Goal: Communication & Community: Answer question/provide support

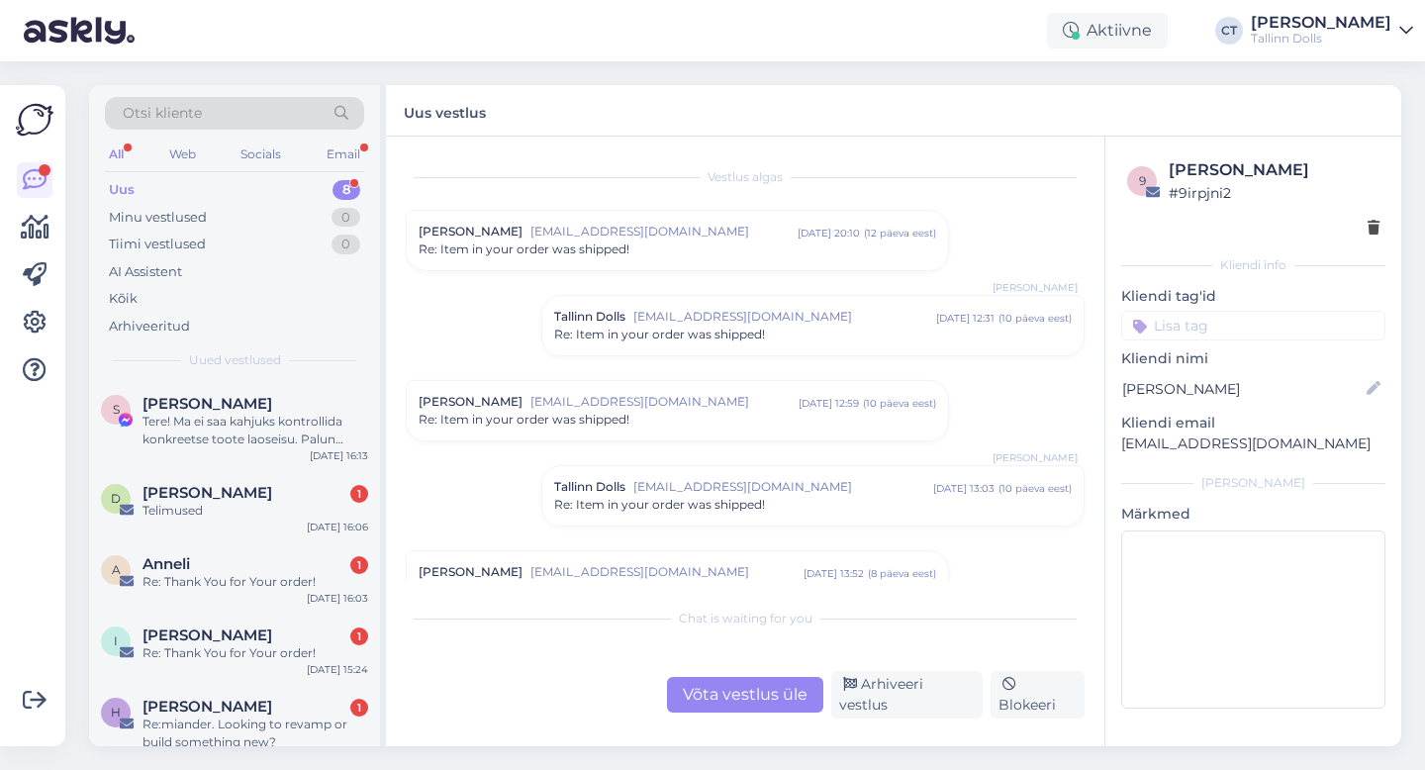
scroll to position [797, 0]
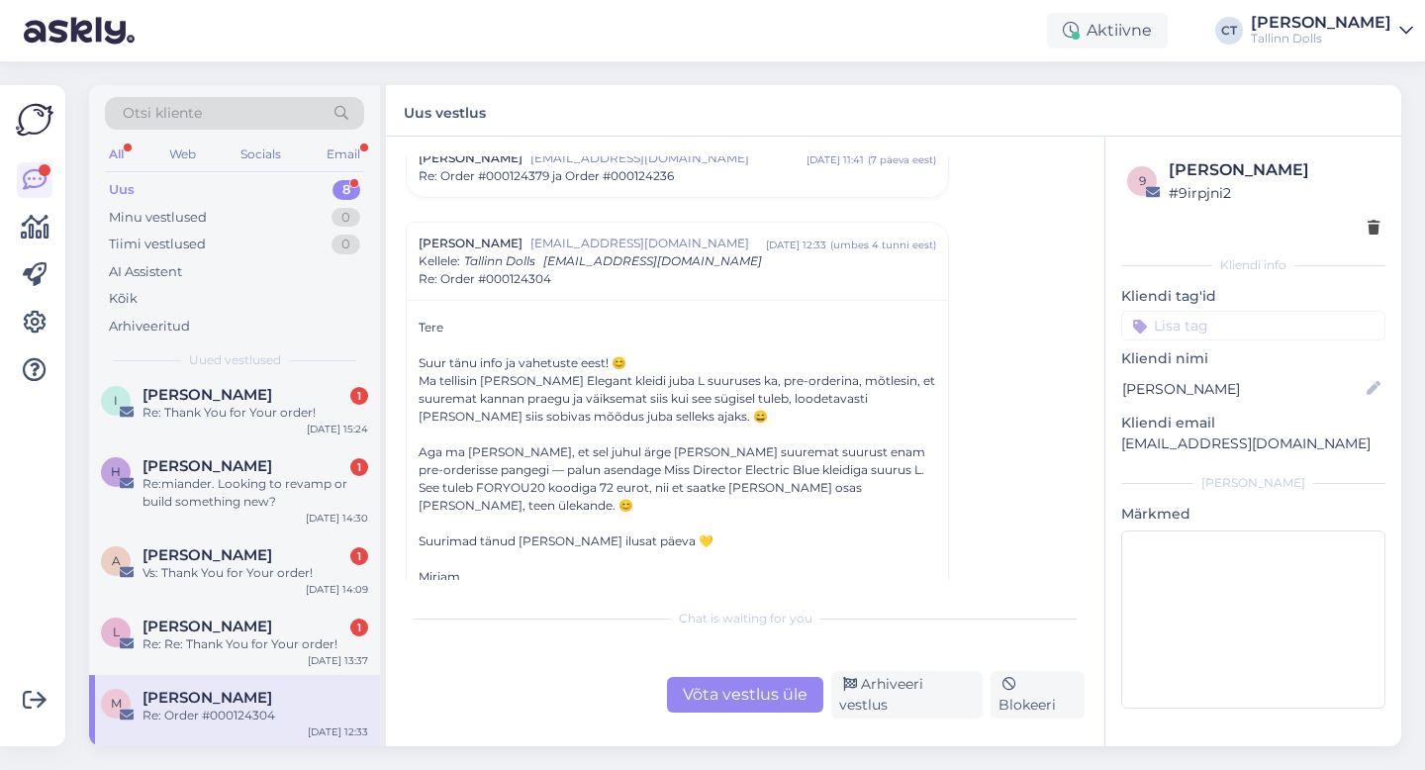
click at [227, 187] on div "Uus 8" at bounding box center [234, 190] width 259 height 28
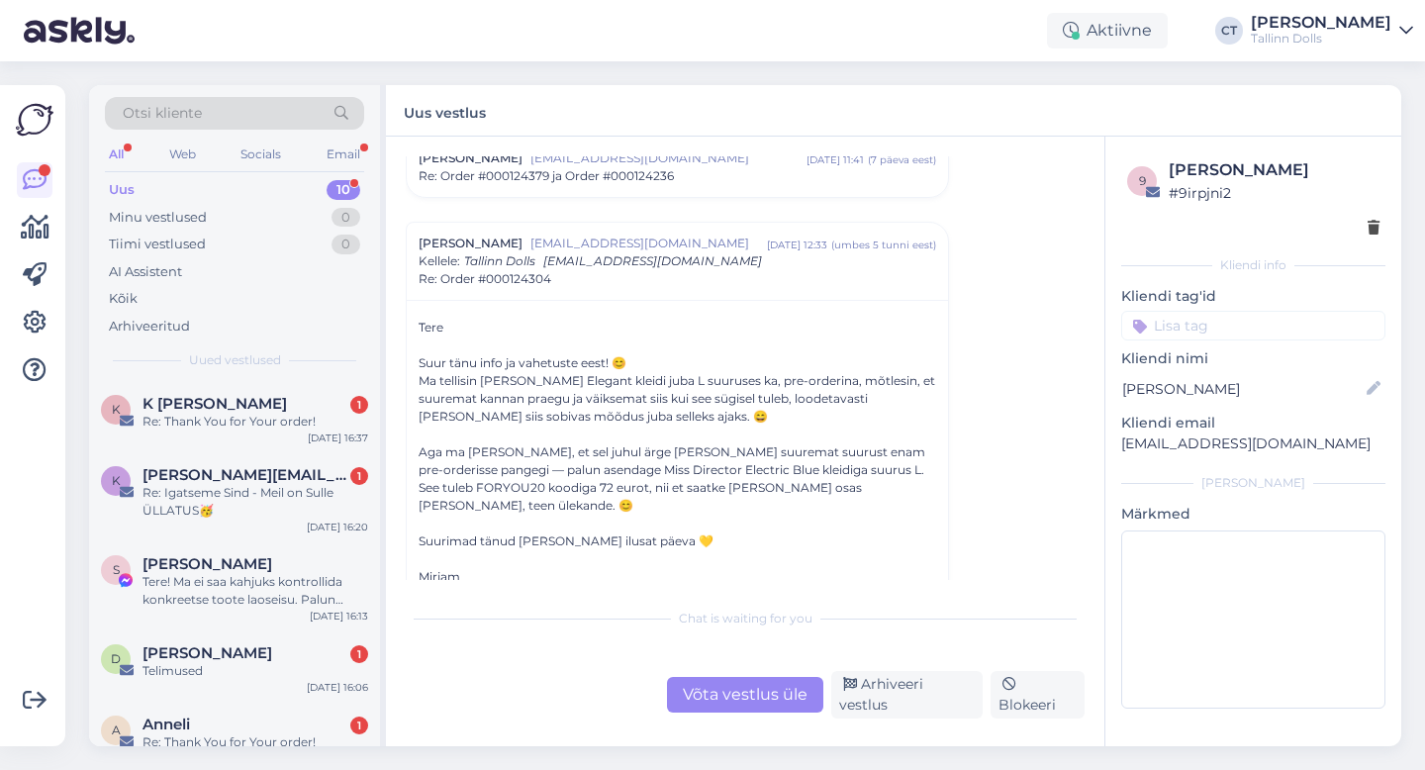
scroll to position [401, 0]
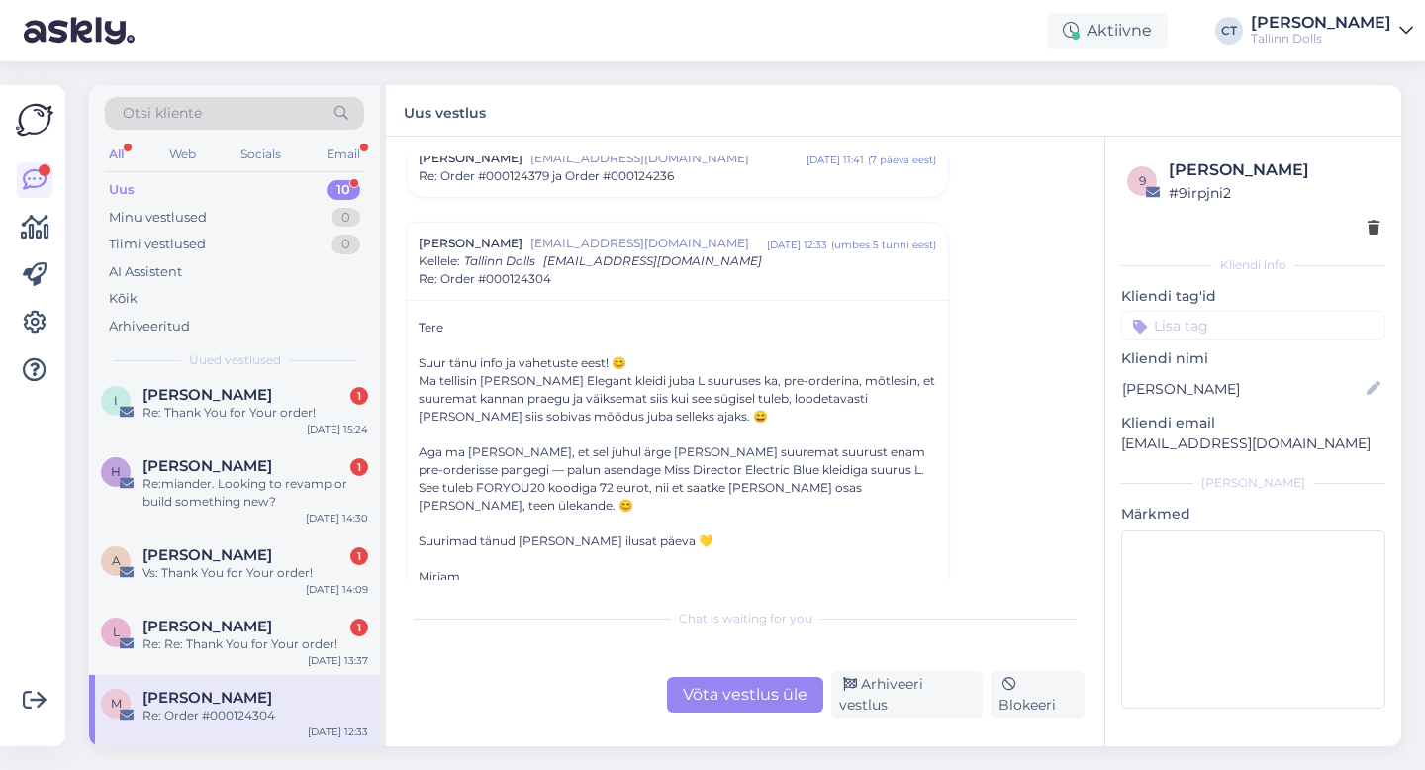
click at [242, 696] on span "[PERSON_NAME]" at bounding box center [208, 698] width 130 height 18
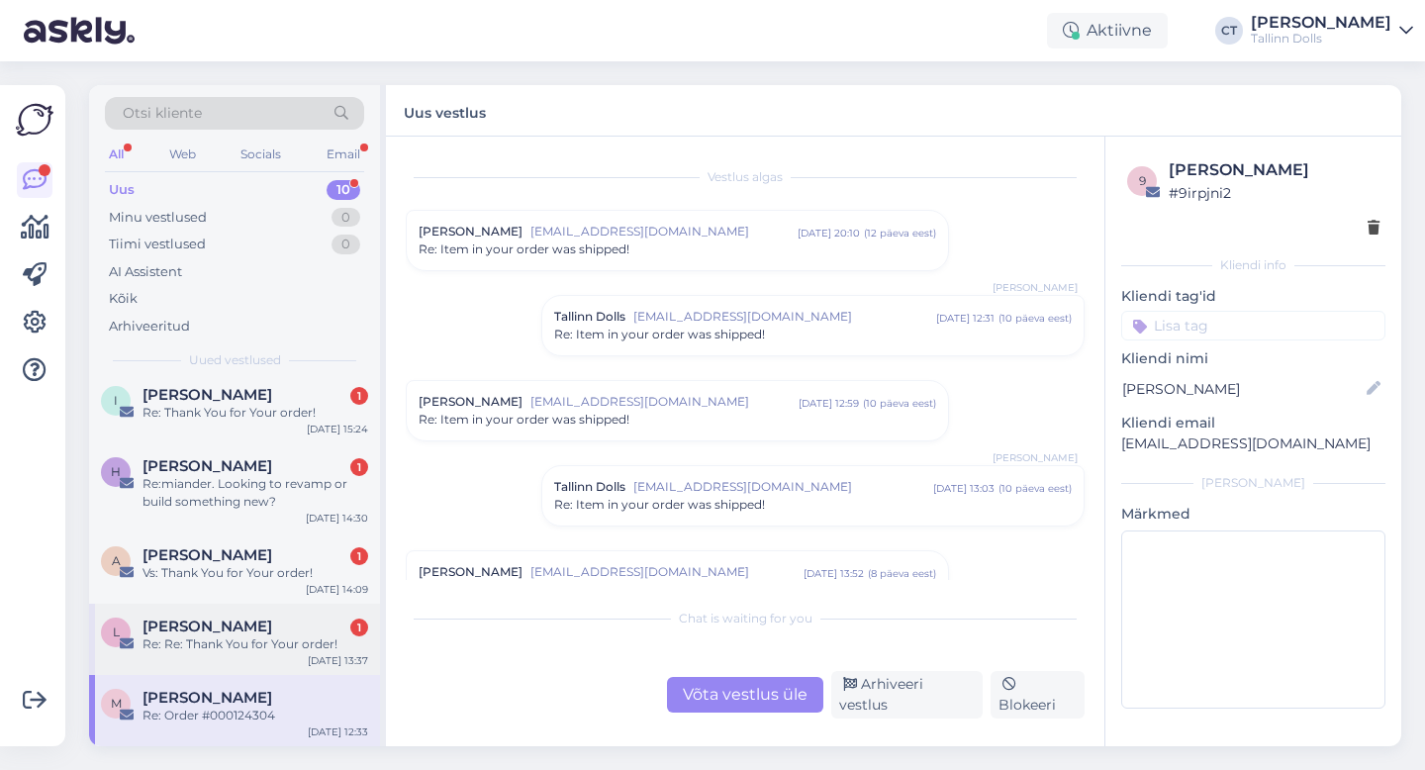
scroll to position [862, 0]
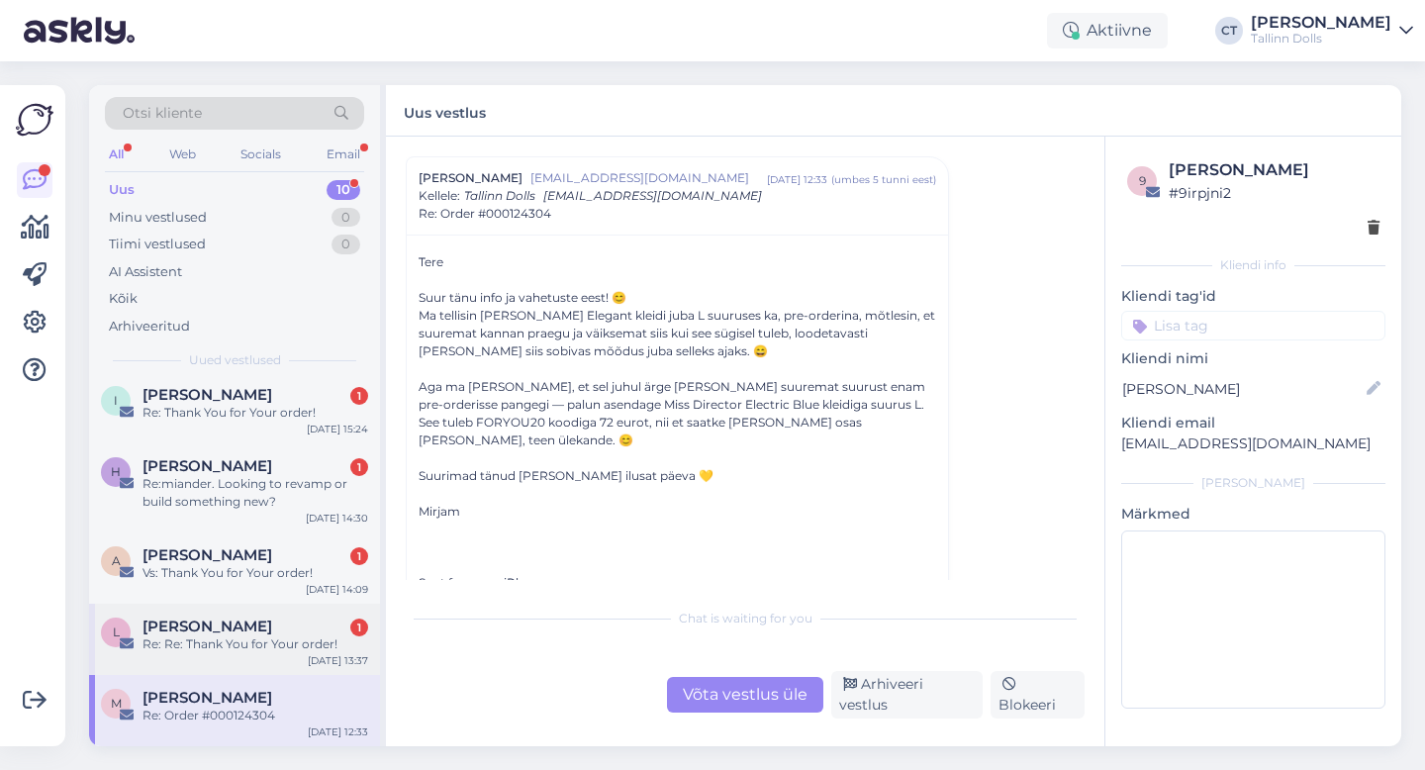
click at [277, 630] on div "[PERSON_NAME] 1" at bounding box center [256, 627] width 226 height 18
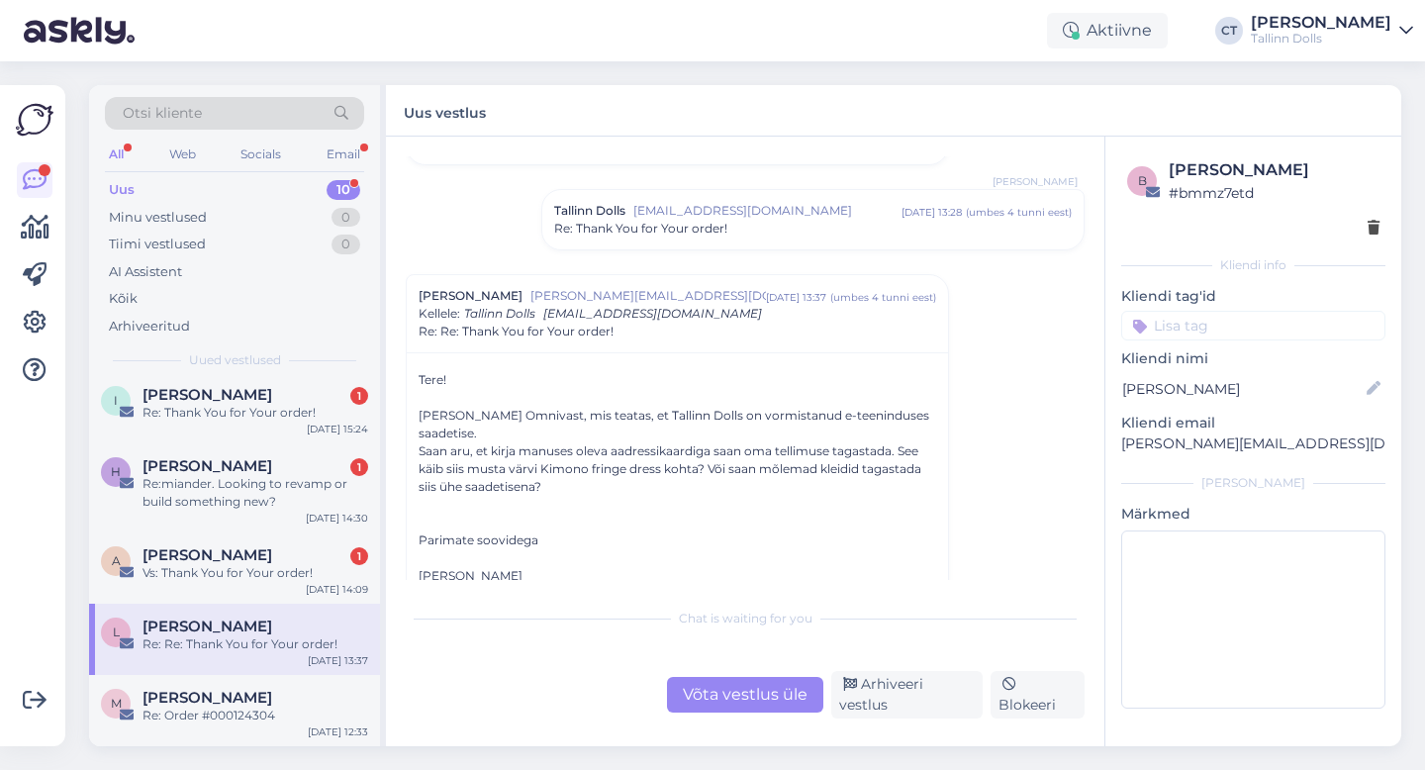
scroll to position [315, 0]
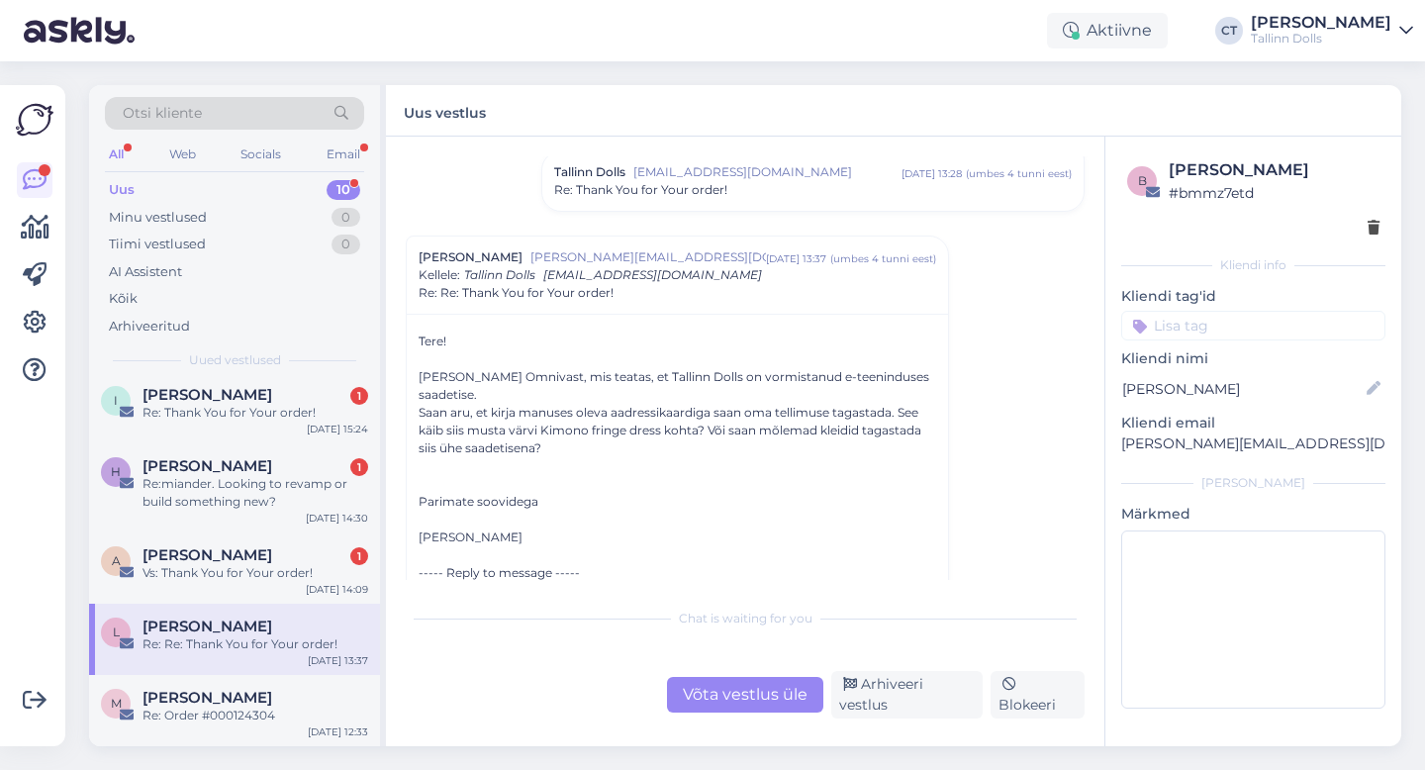
click at [729, 683] on div "Võta vestlus üle" at bounding box center [745, 695] width 156 height 36
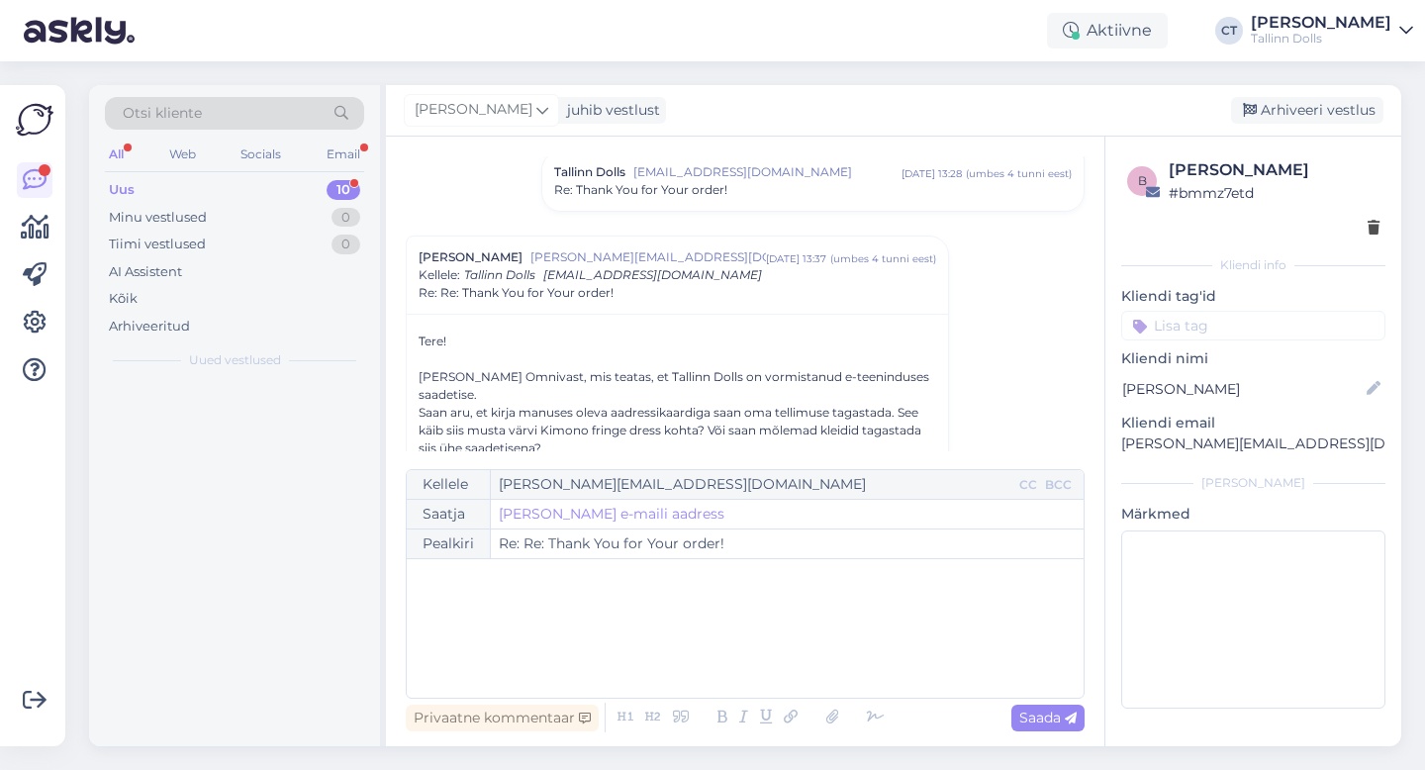
scroll to position [0, 0]
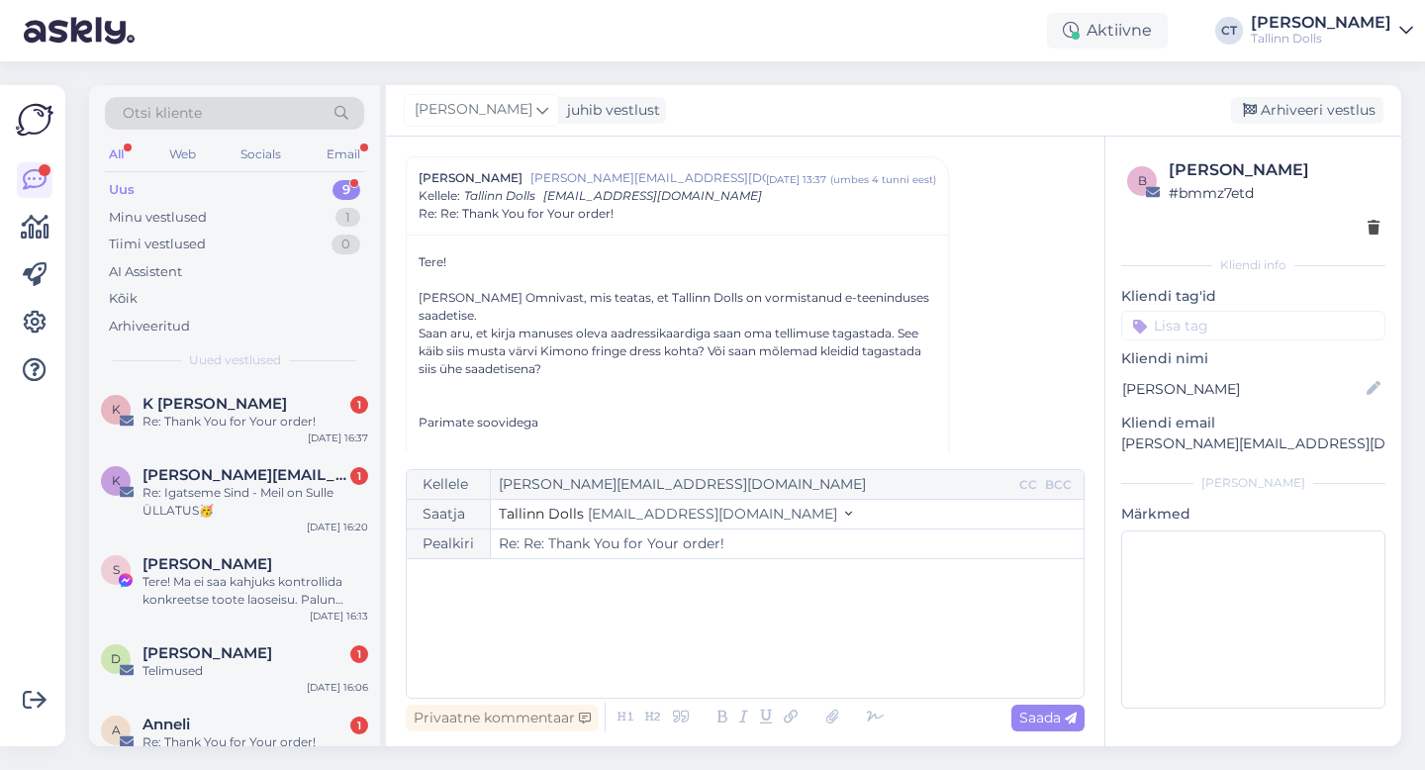
click at [729, 657] on div "﻿" at bounding box center [745, 628] width 657 height 119
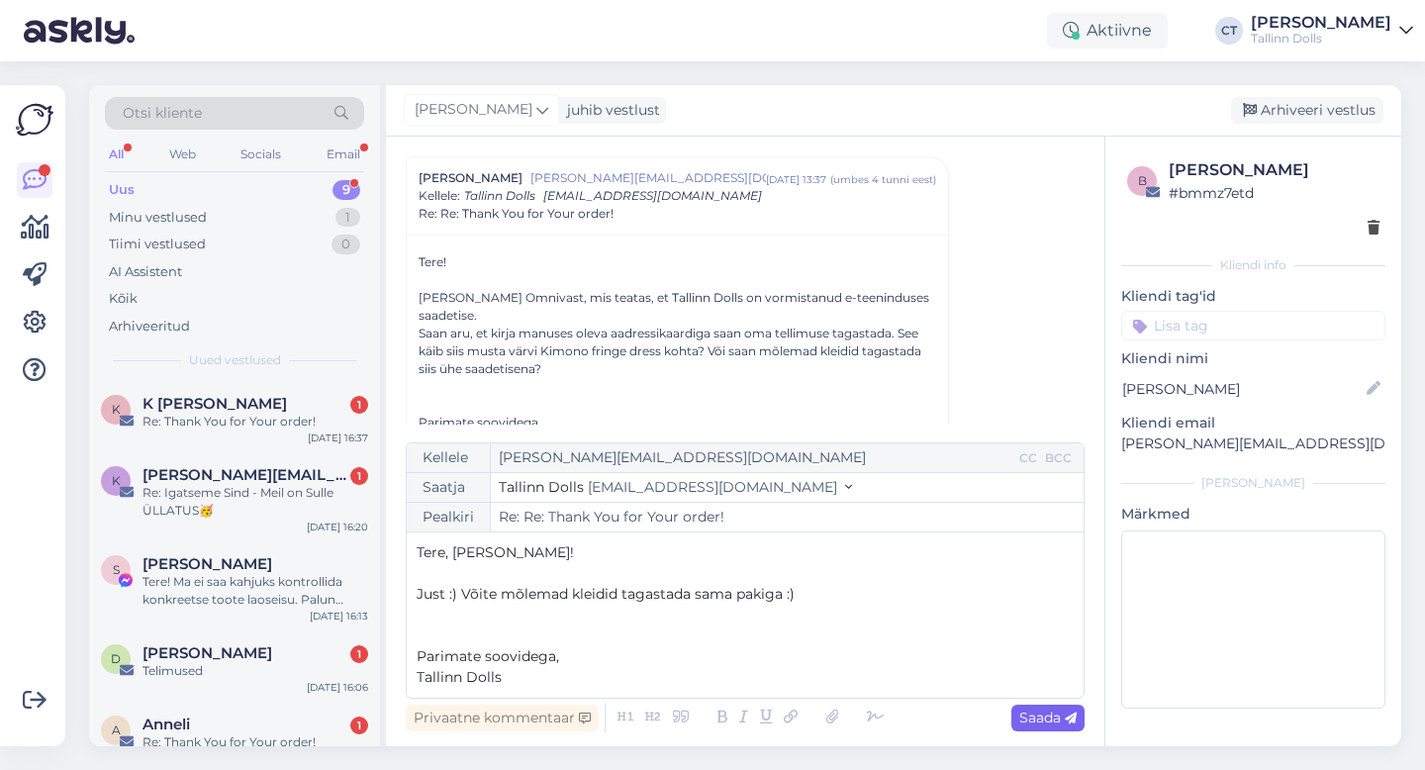
click at [1036, 726] on span "Saada" at bounding box center [1048, 718] width 57 height 18
type input "Re: Re: Thank You for Your order!"
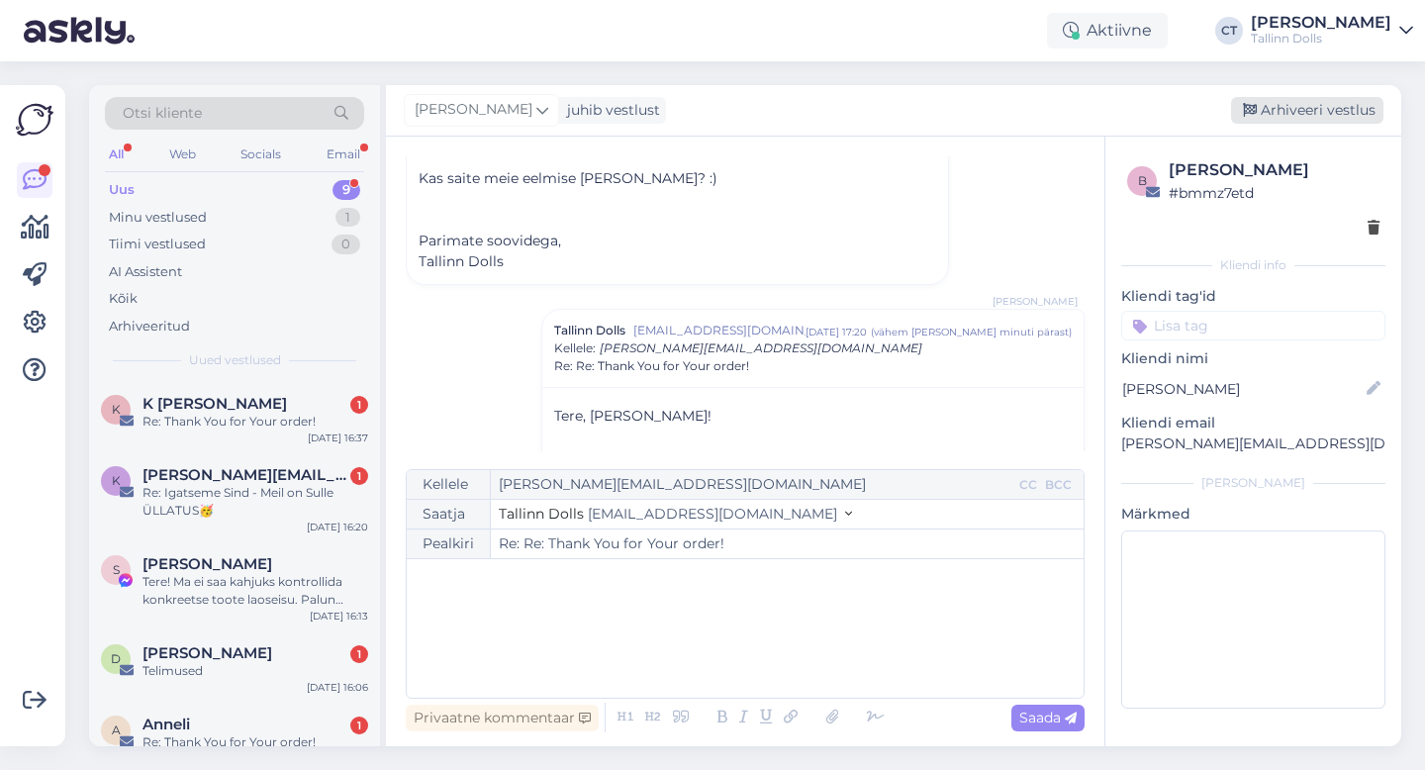
click at [1311, 114] on div "Arhiveeri vestlus" at bounding box center [1307, 110] width 152 height 27
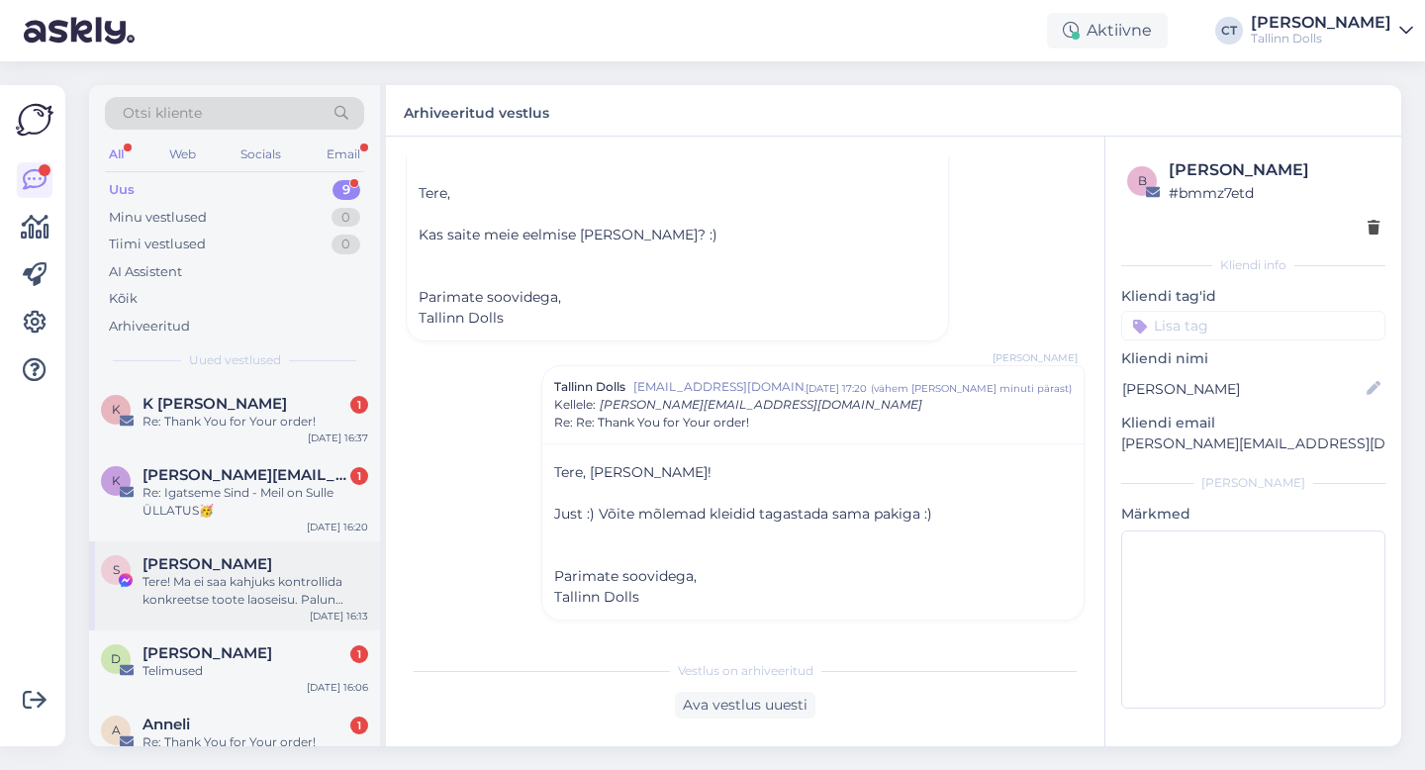
scroll to position [330, 0]
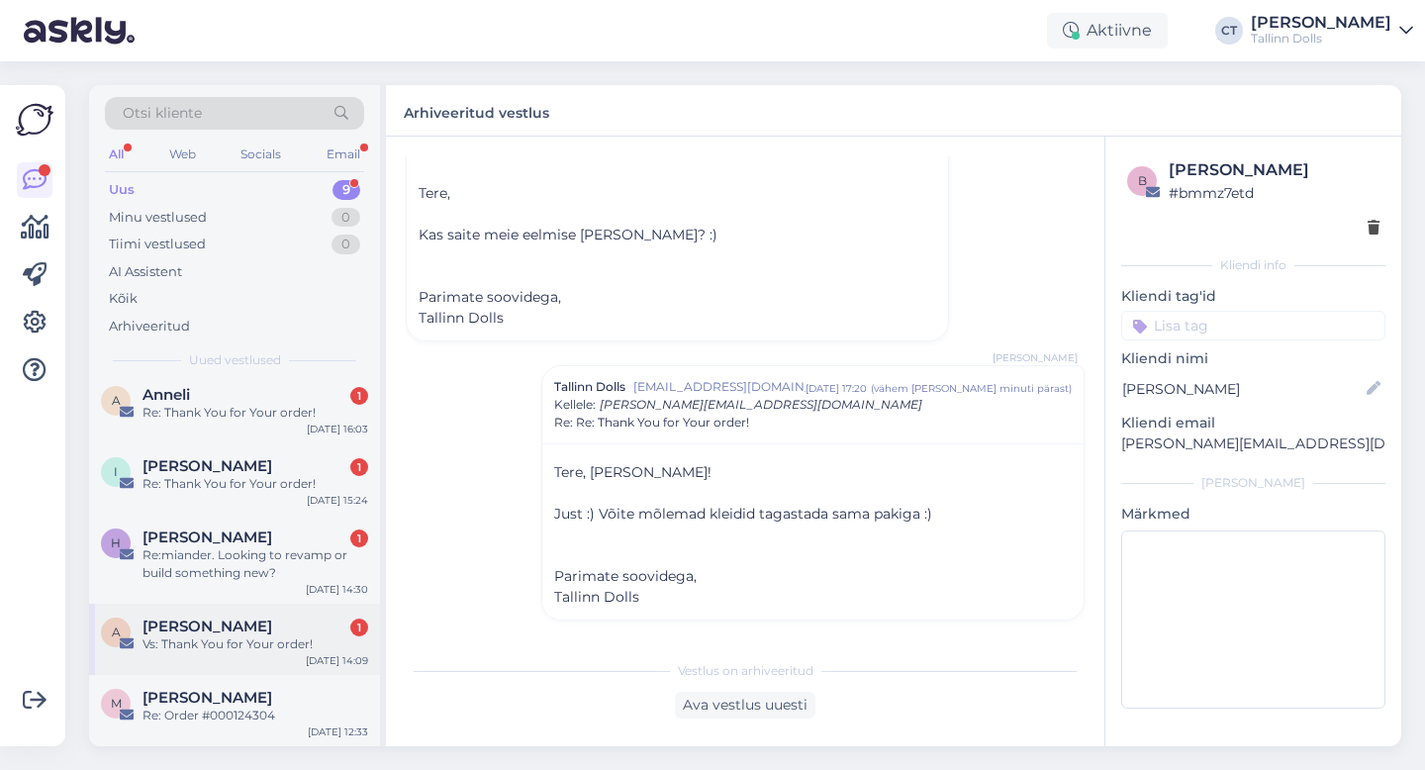
click at [259, 664] on div "A [PERSON_NAME] Käsi 1 Vs: Thank You for Your order! [DATE] 14:09" at bounding box center [234, 639] width 291 height 71
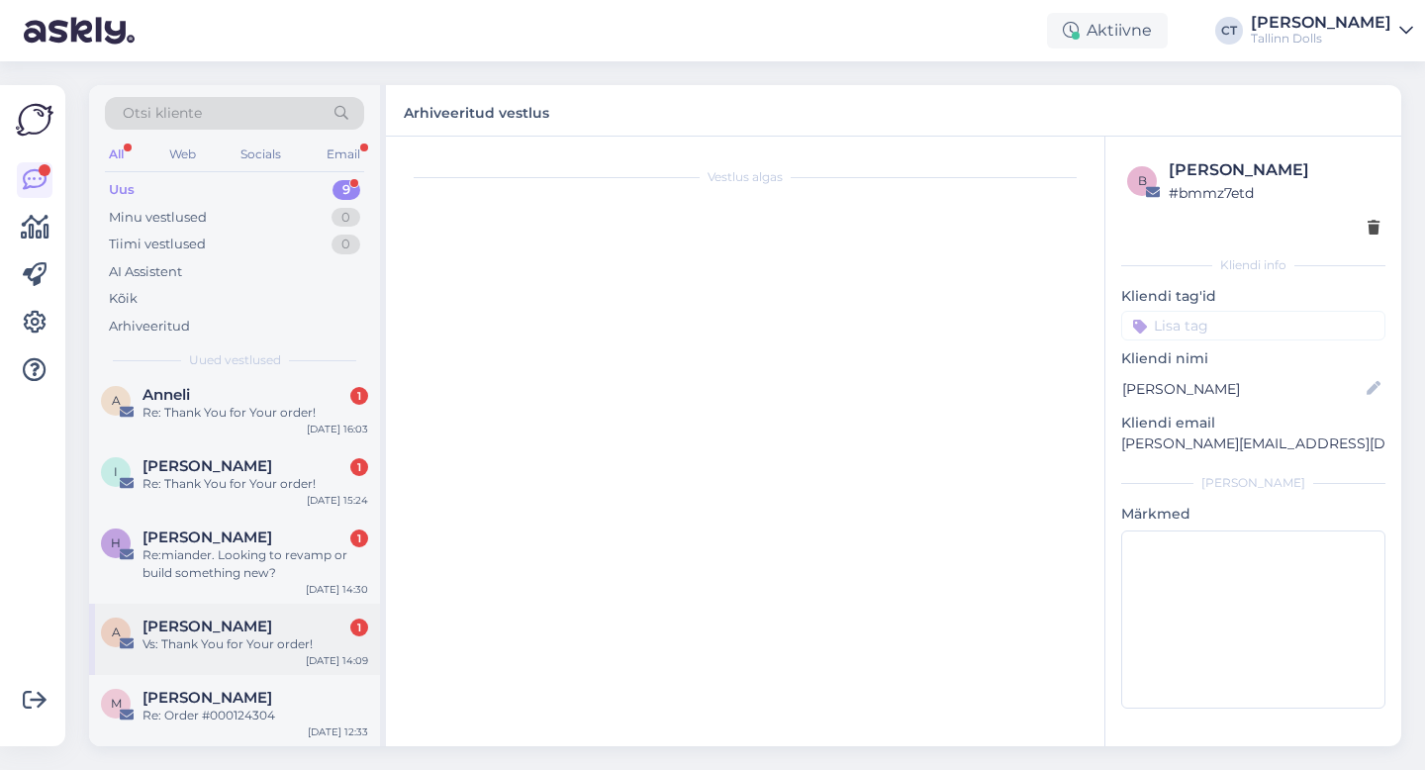
scroll to position [0, 0]
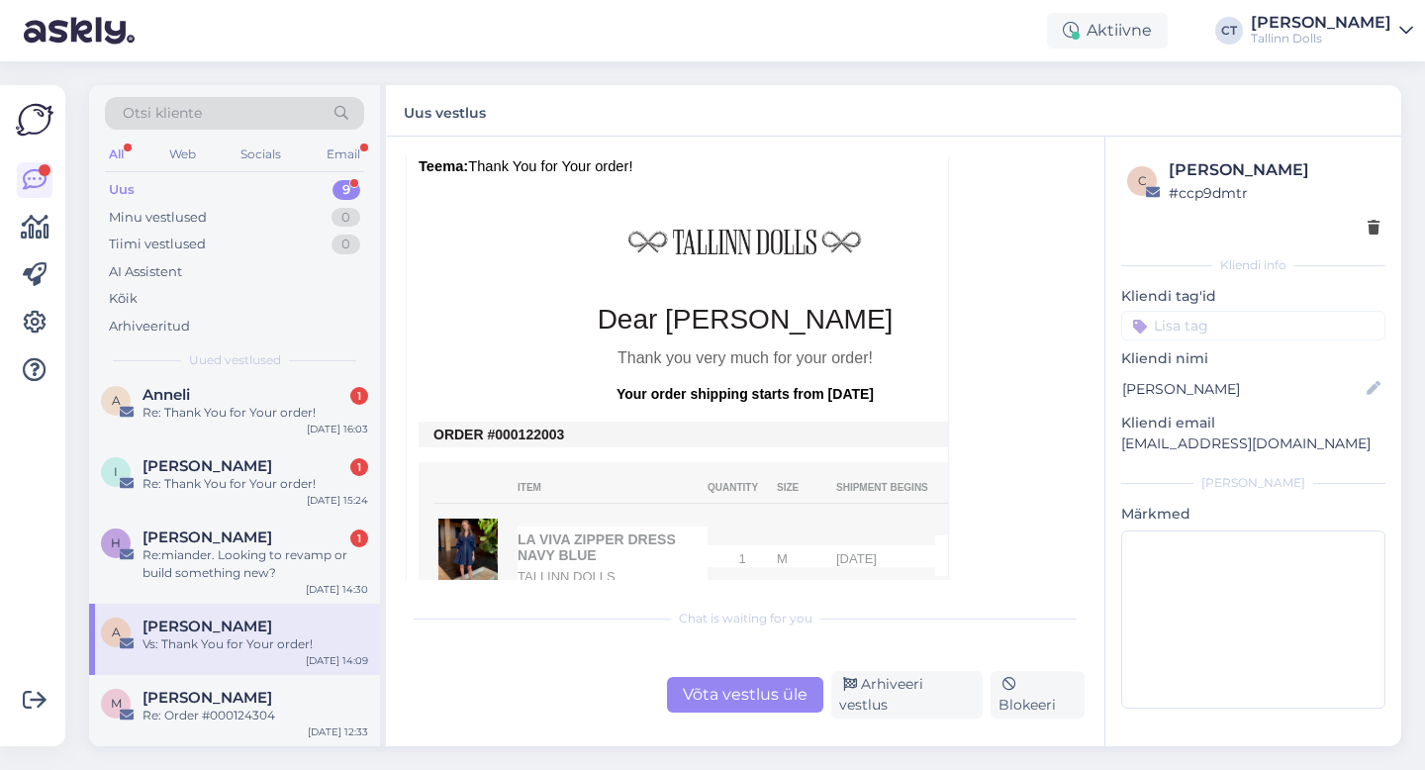
click at [705, 700] on div "Võta vestlus üle" at bounding box center [745, 695] width 156 height 36
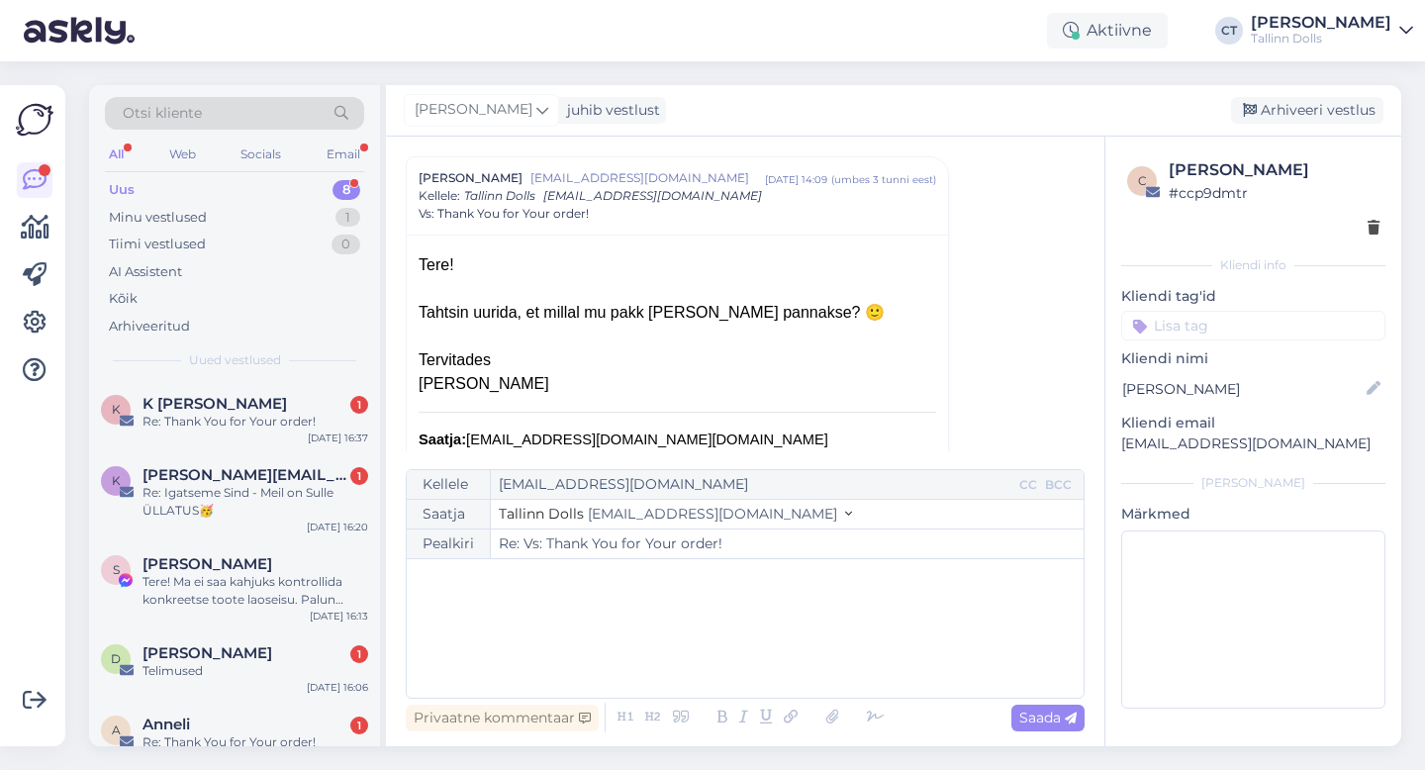
click at [692, 665] on div "﻿" at bounding box center [745, 628] width 657 height 119
click at [593, 640] on div "﻿" at bounding box center [745, 628] width 657 height 119
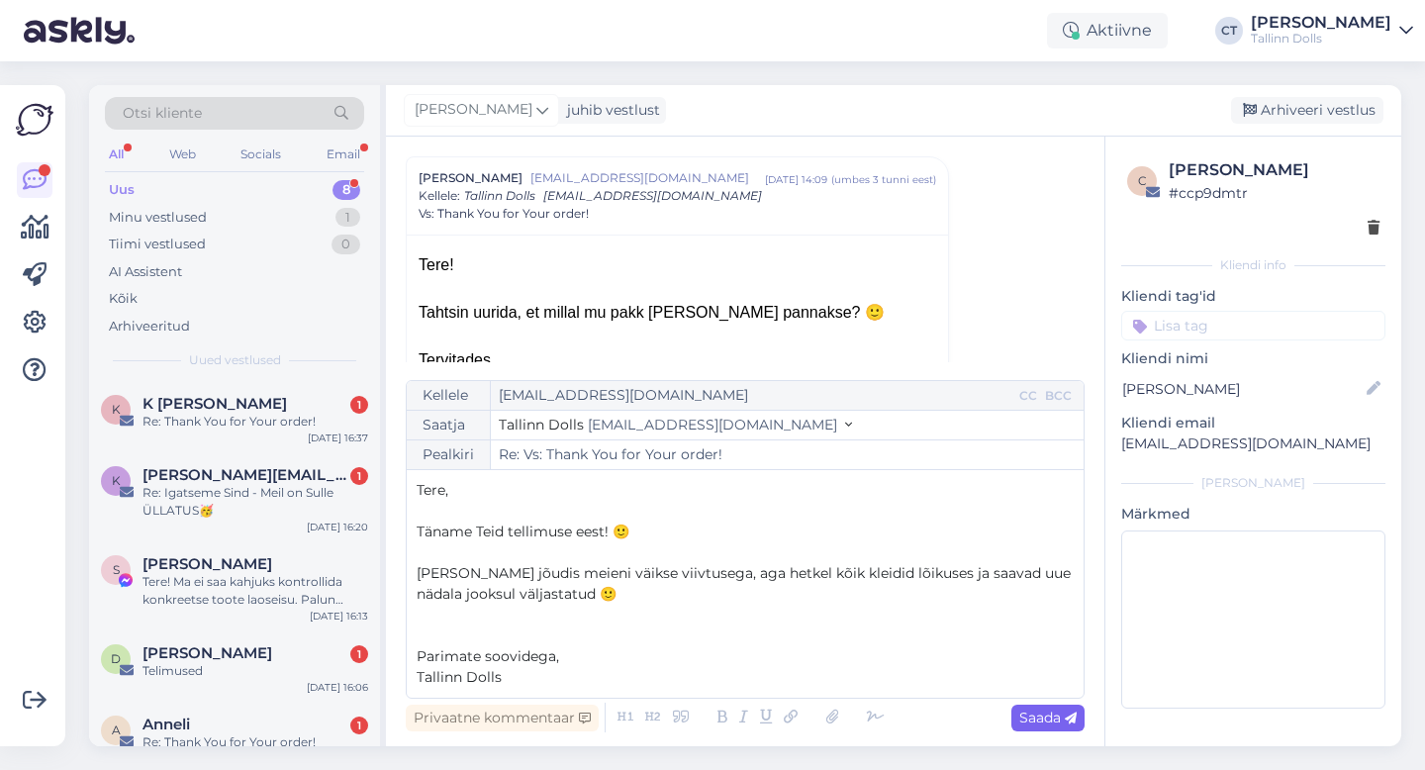
click at [1048, 722] on span "Saada" at bounding box center [1048, 718] width 57 height 18
type input "Re: Vs: Thank You for Your order!"
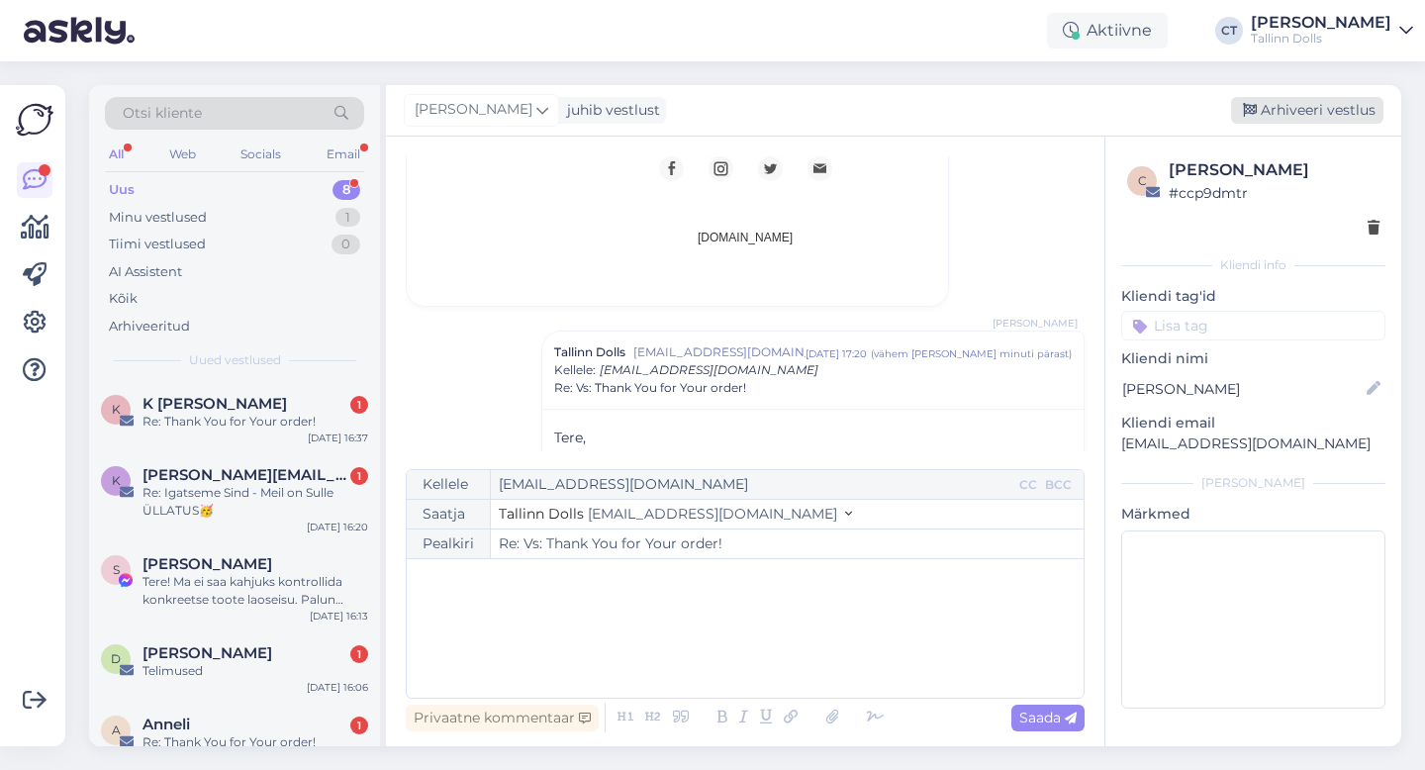
click at [1306, 104] on div "Arhiveeri vestlus" at bounding box center [1307, 110] width 152 height 27
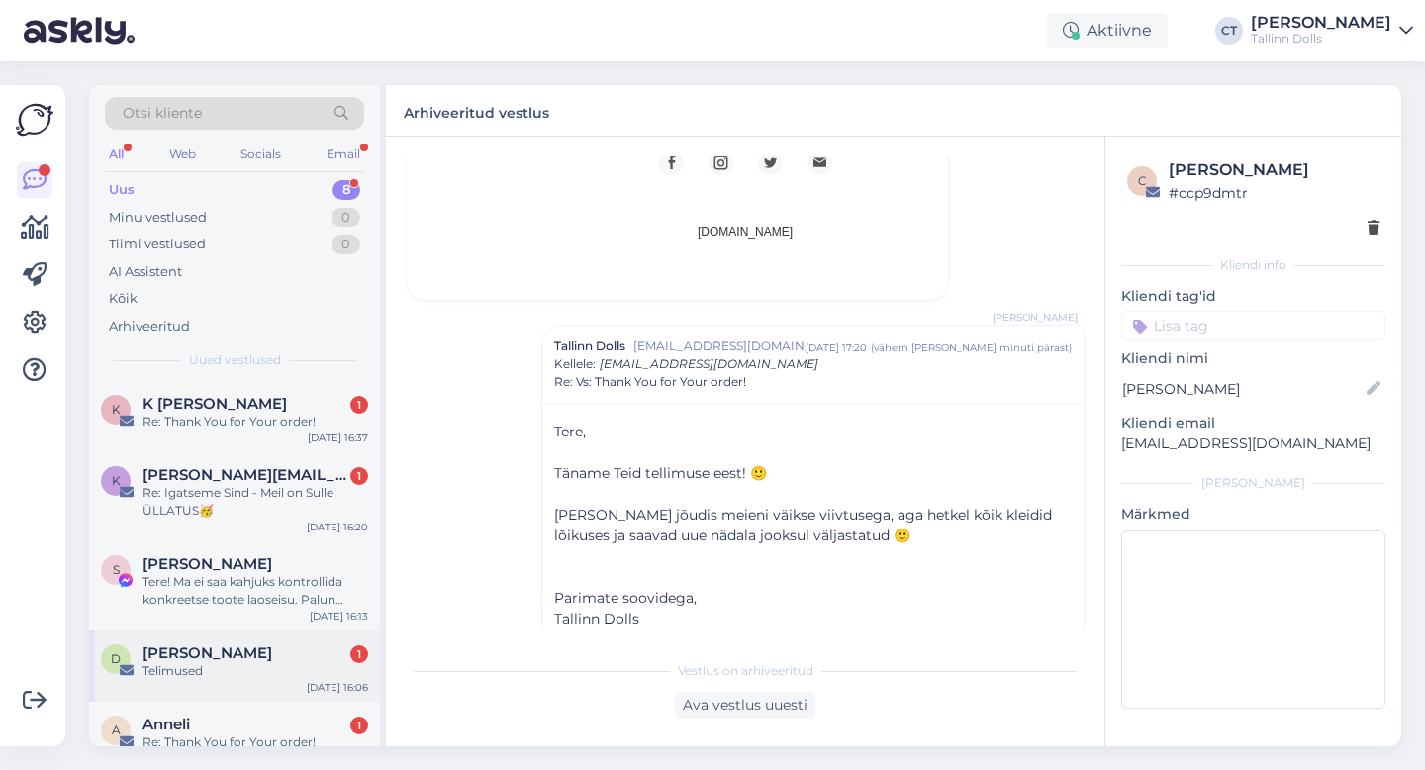
scroll to position [258, 0]
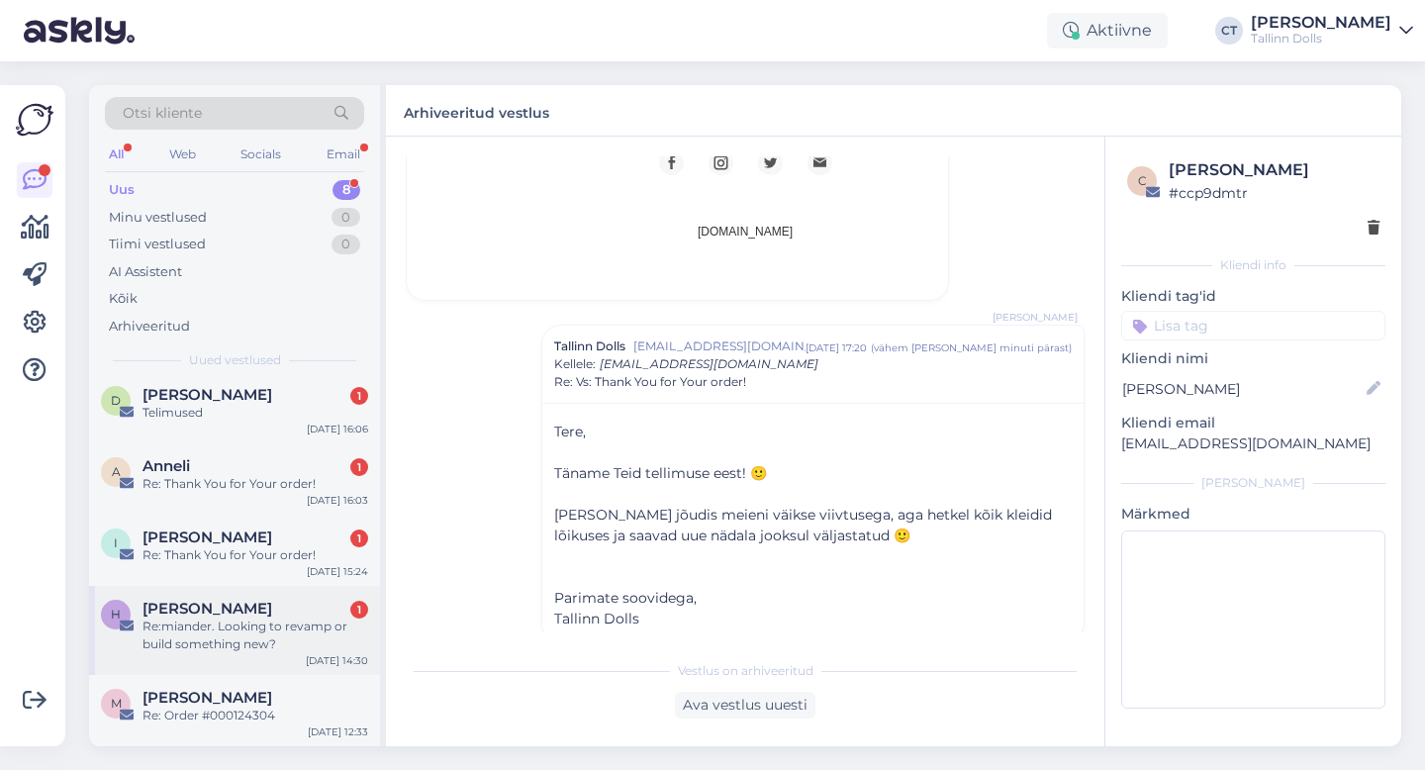
click at [291, 631] on div "Re:miander. Looking to revamp or build something new?" at bounding box center [256, 636] width 226 height 36
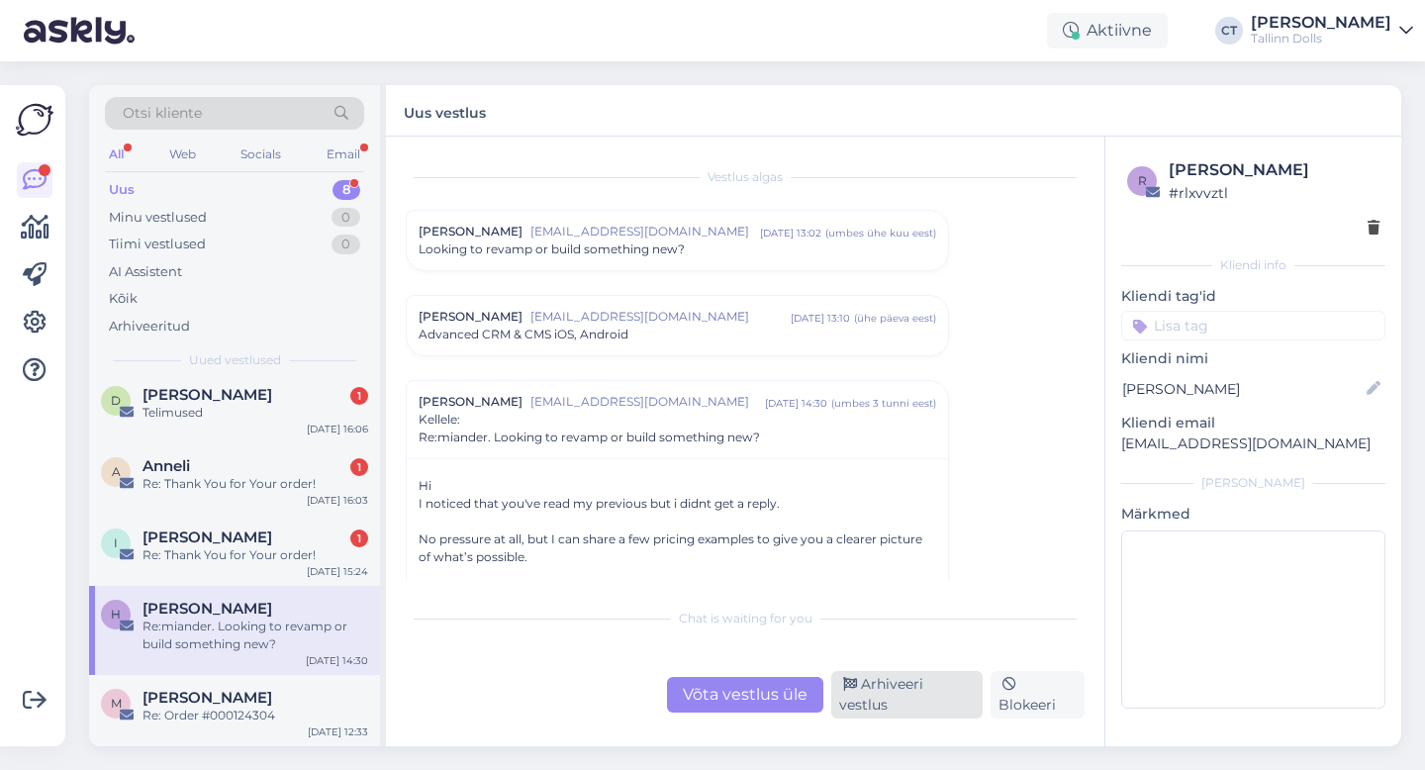
click at [873, 703] on div "Arhiveeri vestlus" at bounding box center [906, 695] width 151 height 48
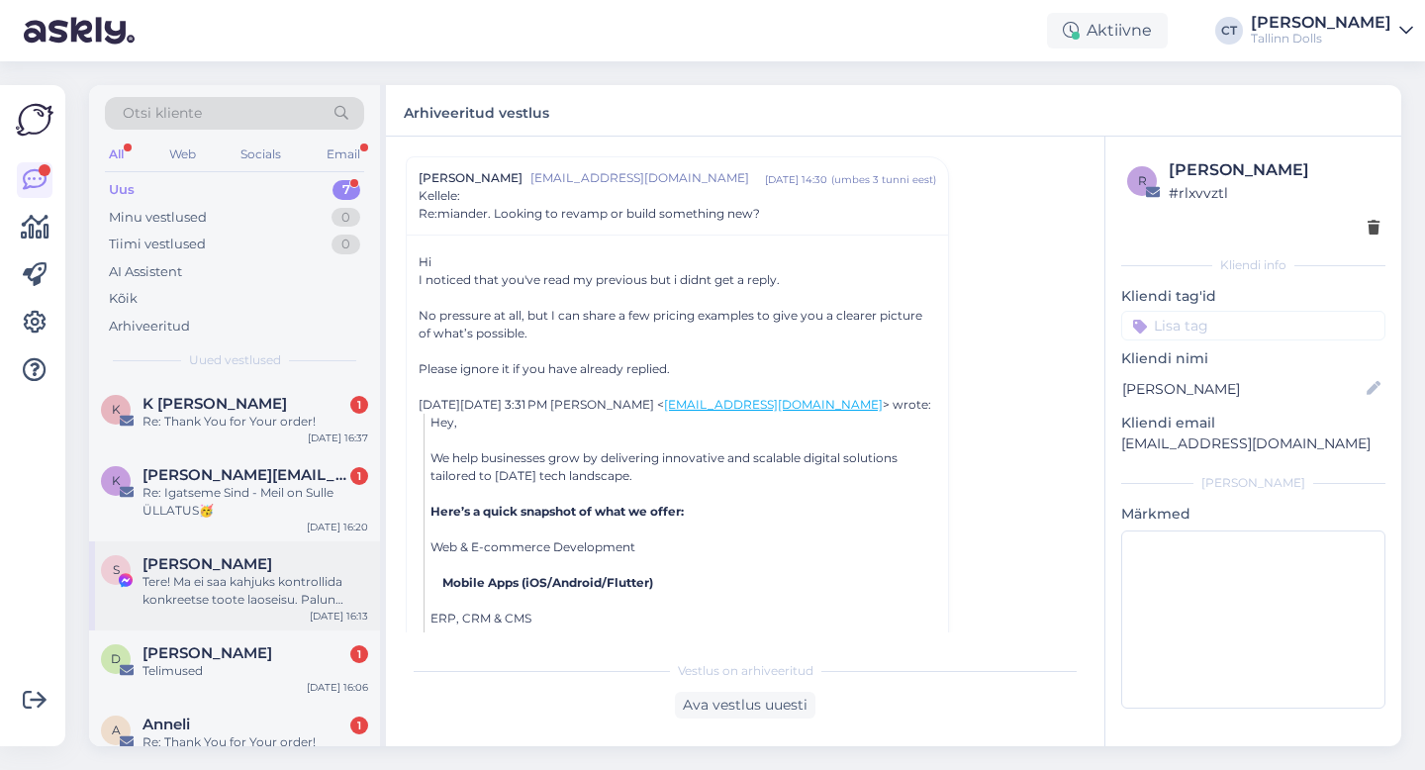
scroll to position [112, 0]
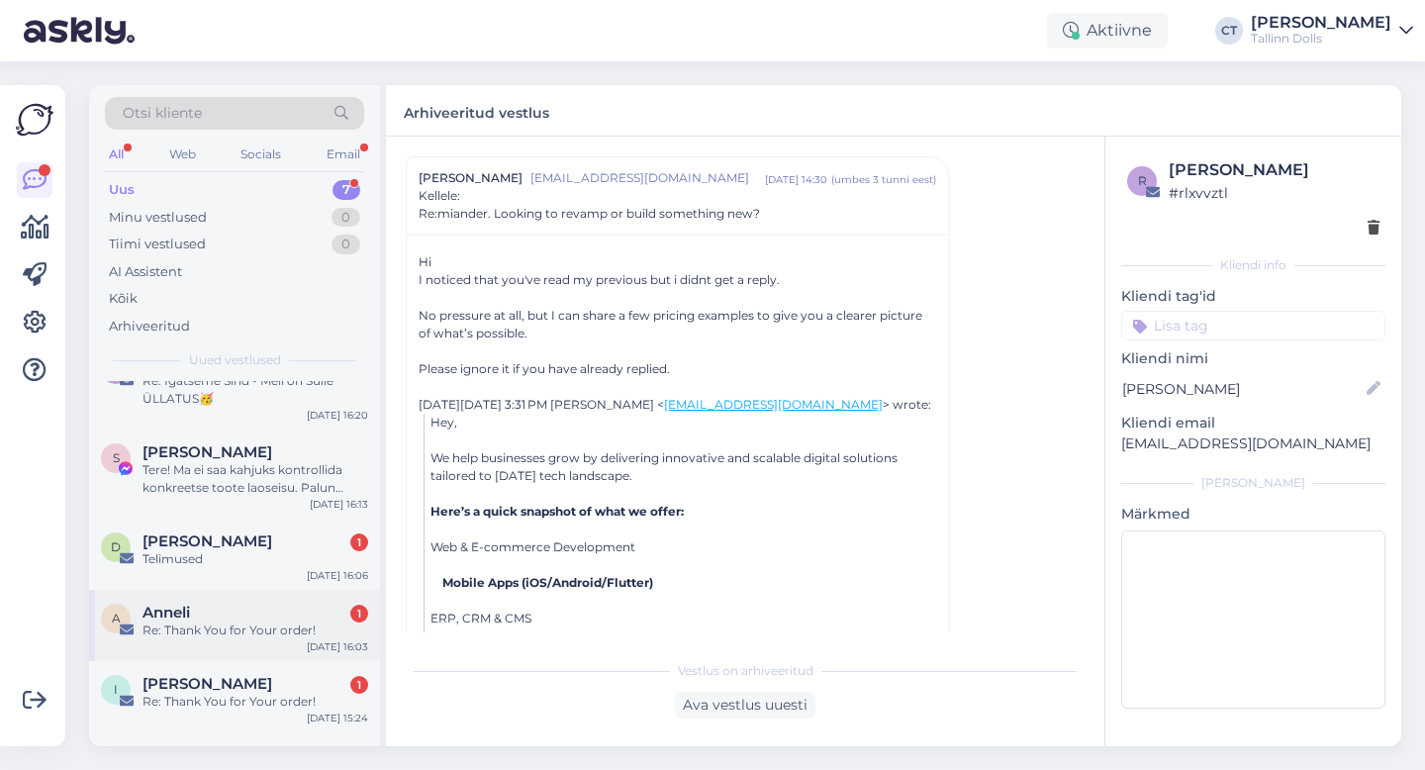
click at [292, 640] on div "A Anneli 1 Re: Thank You for Your order! [DATE] 16:03" at bounding box center [234, 625] width 291 height 71
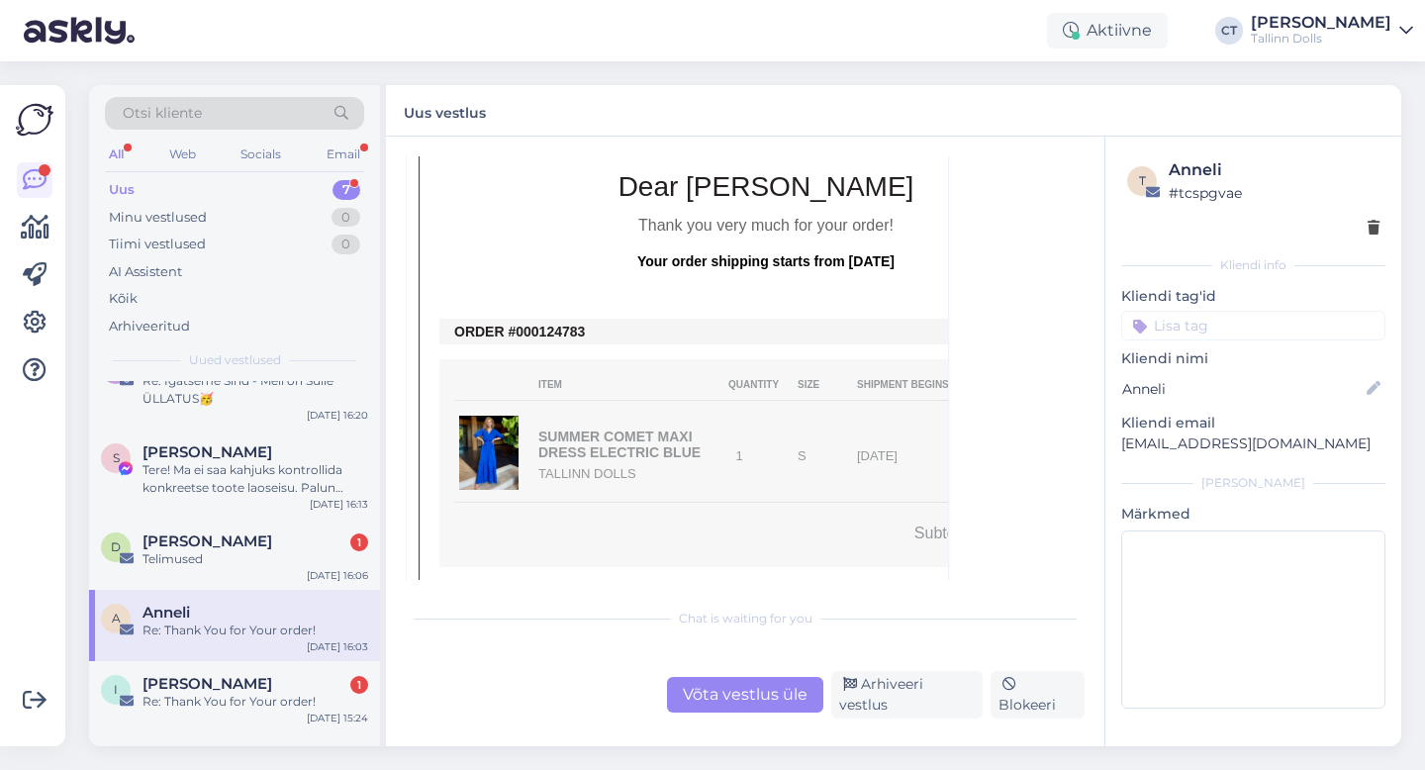
scroll to position [501, 0]
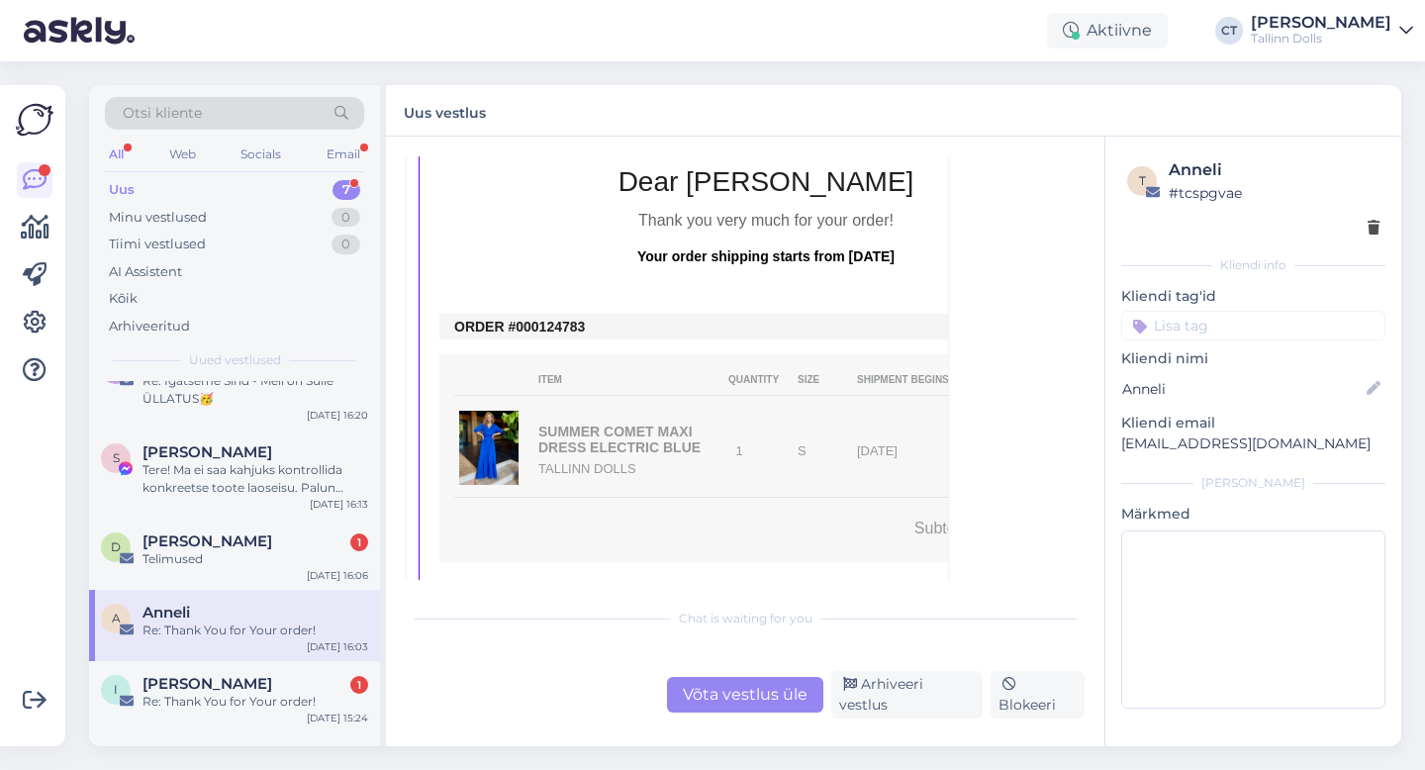
drag, startPoint x: 590, startPoint y: 328, endPoint x: 535, endPoint y: 326, distance: 55.5
click at [535, 326] on td "ORDER #000124783" at bounding box center [766, 327] width 624 height 16
copy td "0124783"
click at [720, 707] on div "Võta vestlus üle" at bounding box center [745, 695] width 156 height 36
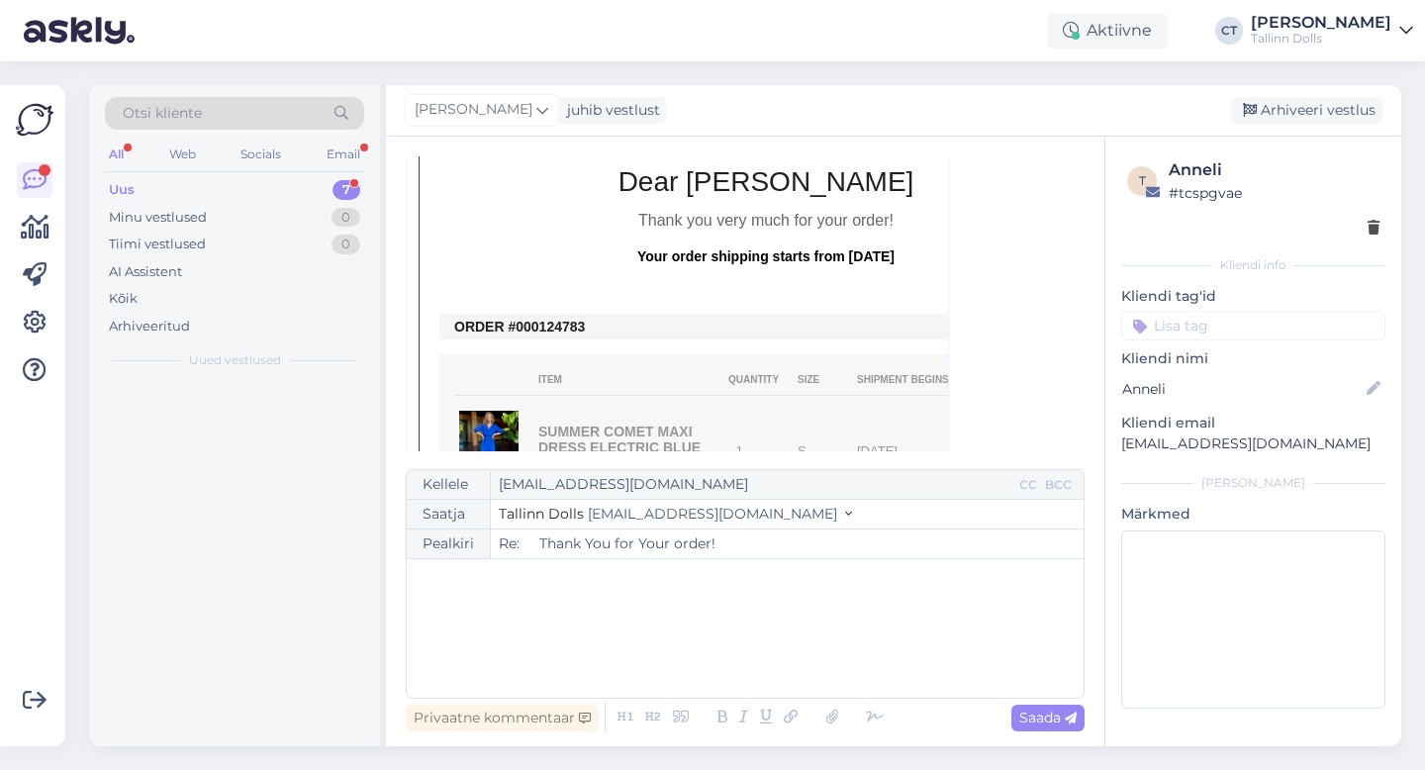
scroll to position [0, 0]
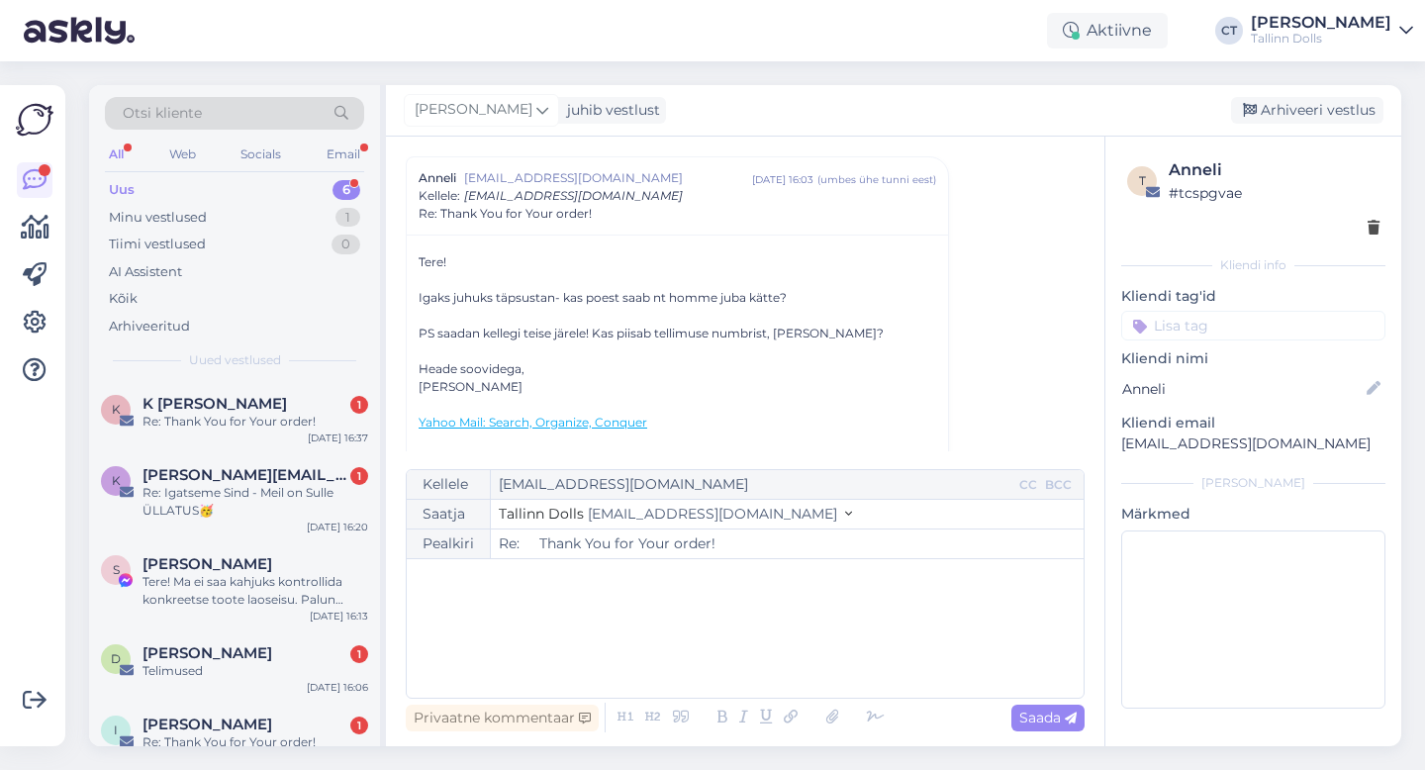
click at [736, 658] on div "﻿" at bounding box center [745, 628] width 657 height 119
type input "Re: Thank You for Your order!"
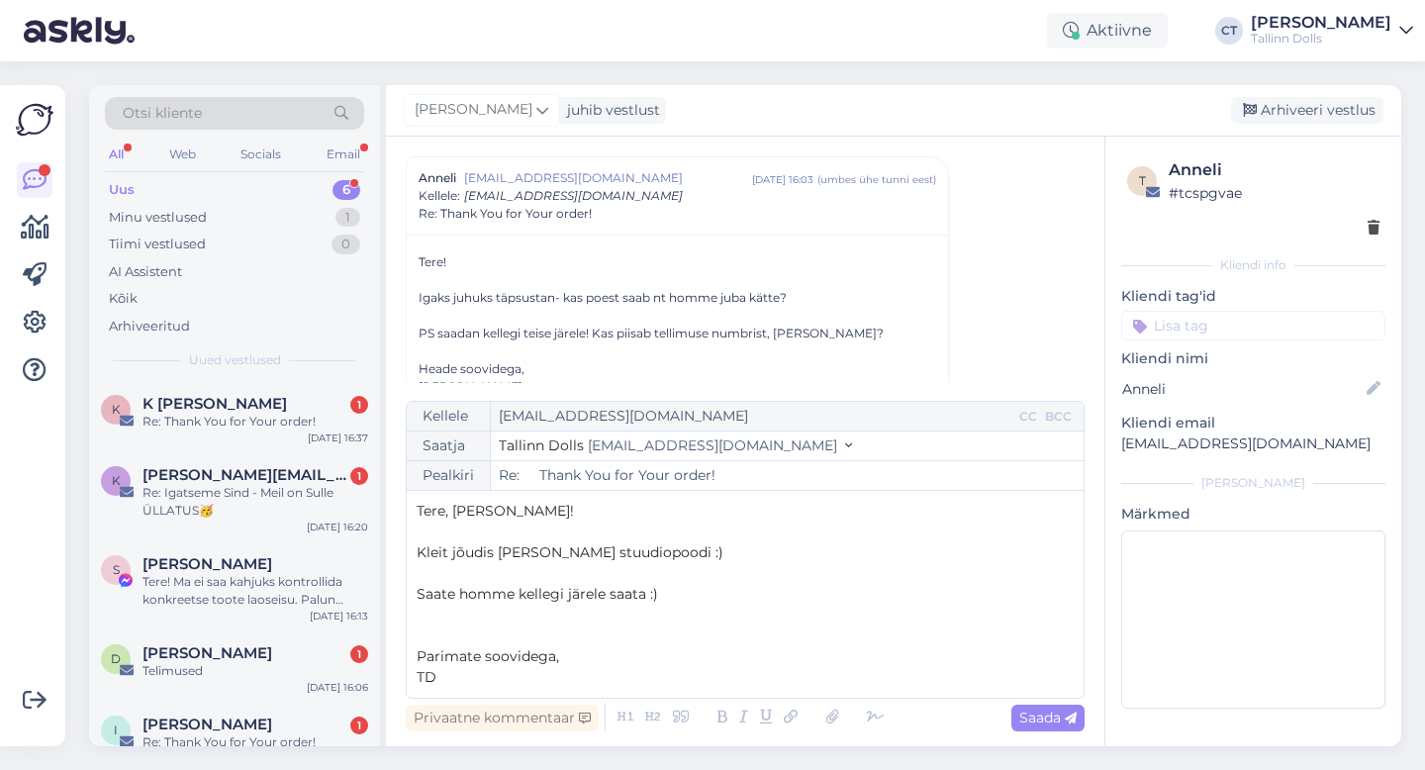
click at [460, 595] on span "Saate homme kellegi järele saata :)" at bounding box center [538, 594] width 242 height 18
click at [1059, 709] on span "Saada" at bounding box center [1048, 718] width 57 height 18
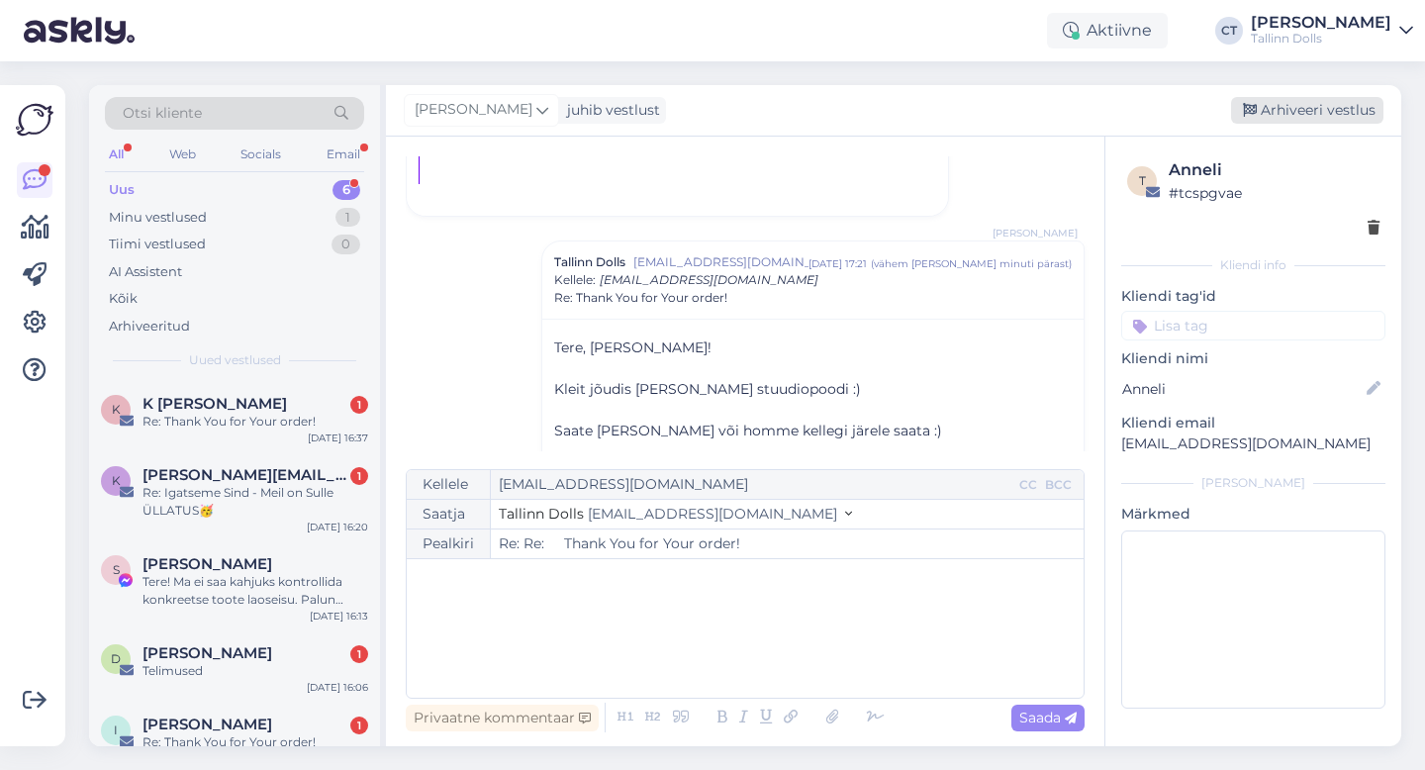
type input "Re: Re: Thank You for Your order!"
click at [1331, 112] on div "Arhiveeri vestlus" at bounding box center [1307, 110] width 152 height 27
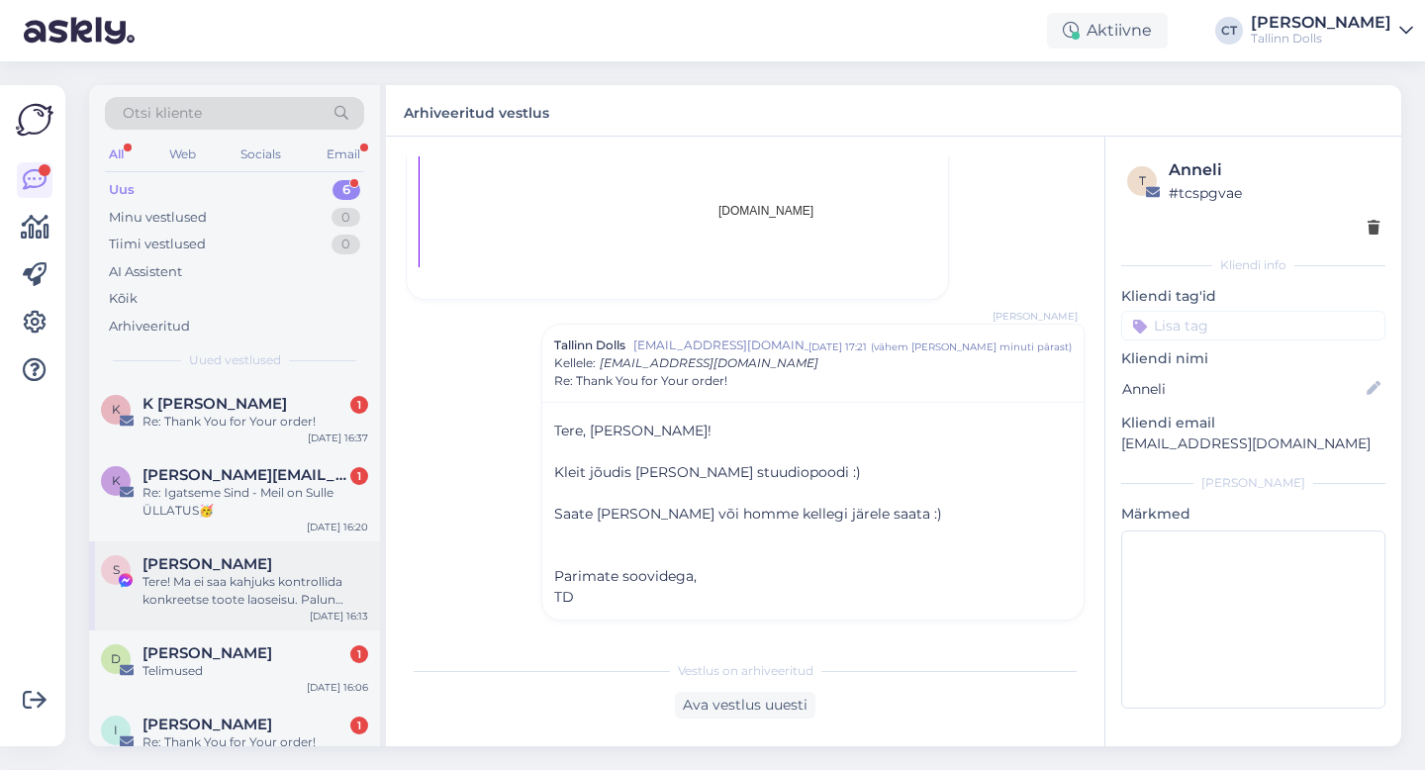
scroll to position [98, 0]
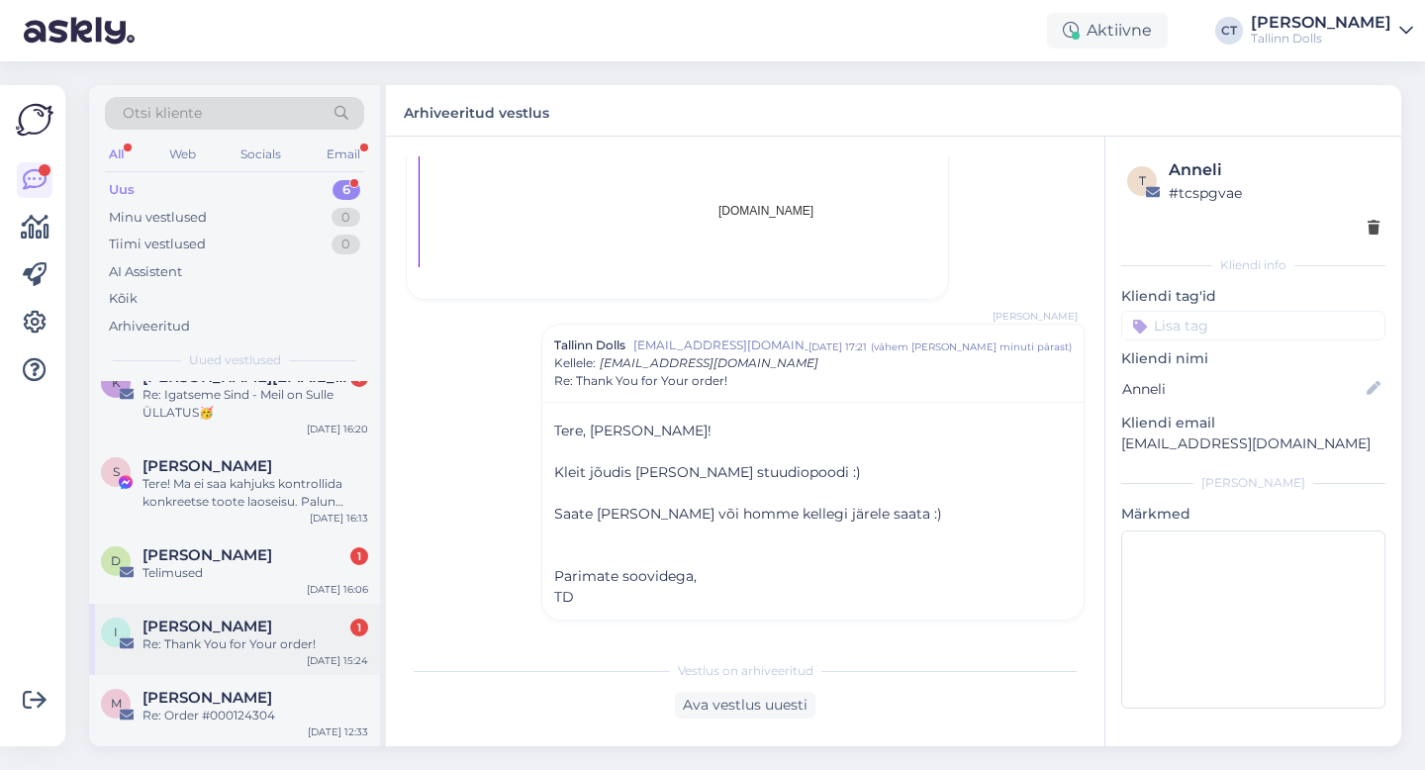
click at [242, 654] on div "I [PERSON_NAME] 1 Re: Thank You for Your order! [DATE] 15:24" at bounding box center [234, 639] width 291 height 71
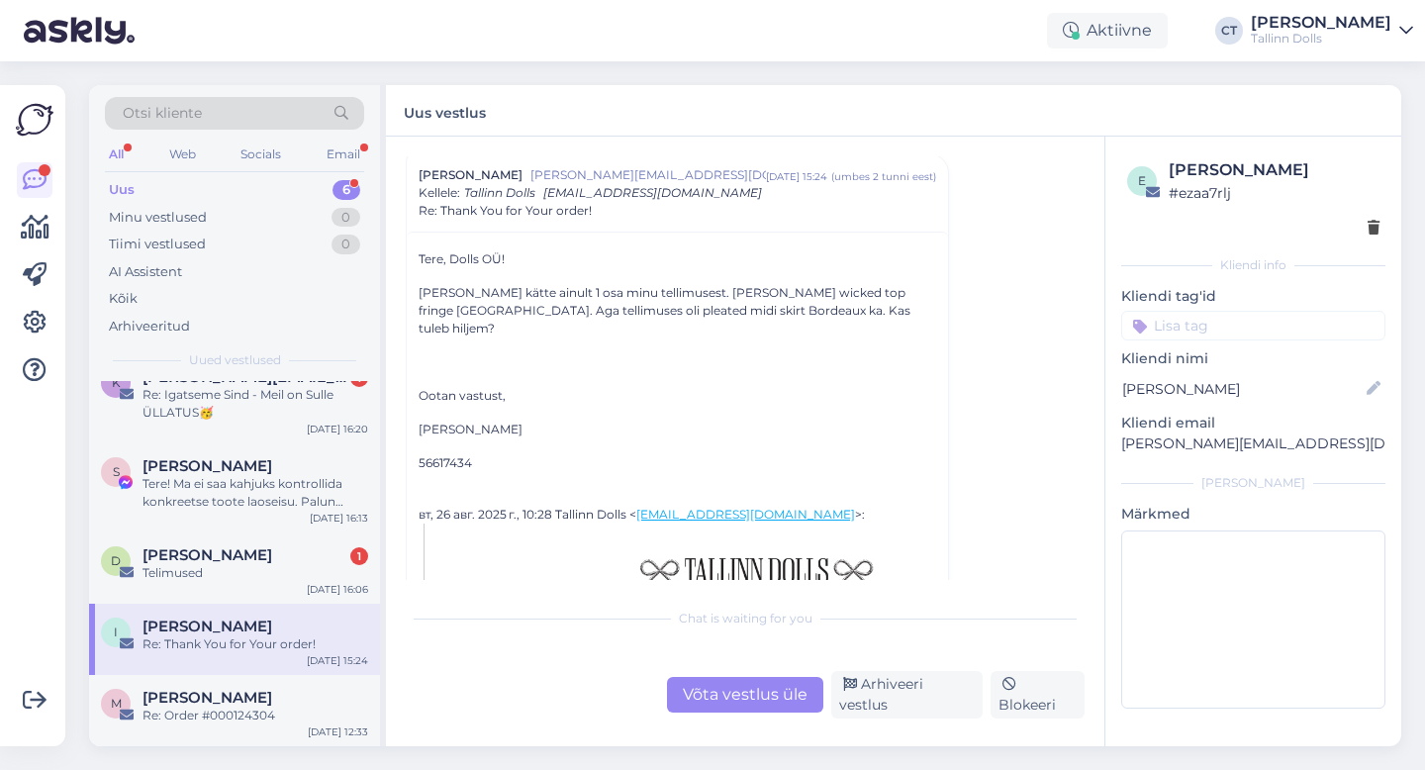
scroll to position [525, 0]
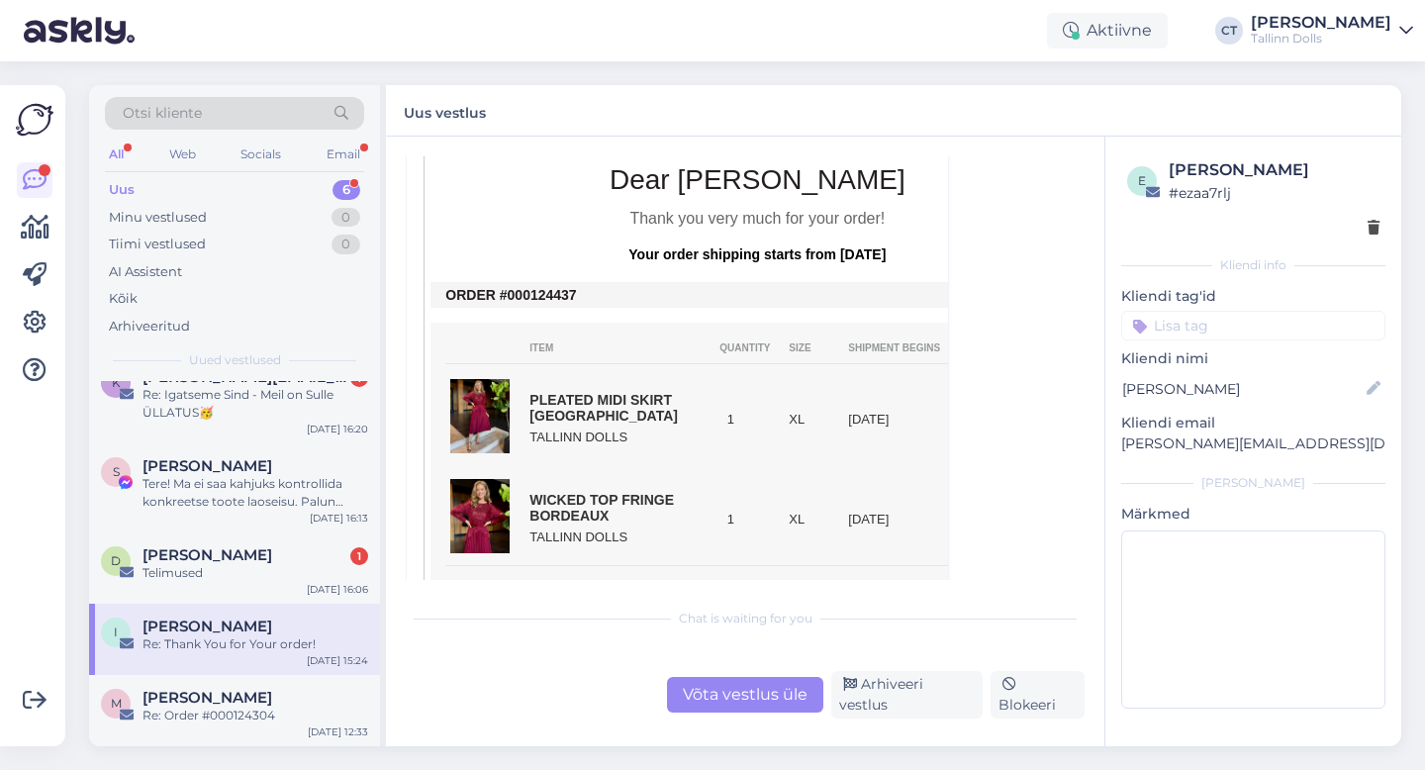
click at [731, 703] on div "Võta vestlus üle" at bounding box center [745, 695] width 156 height 36
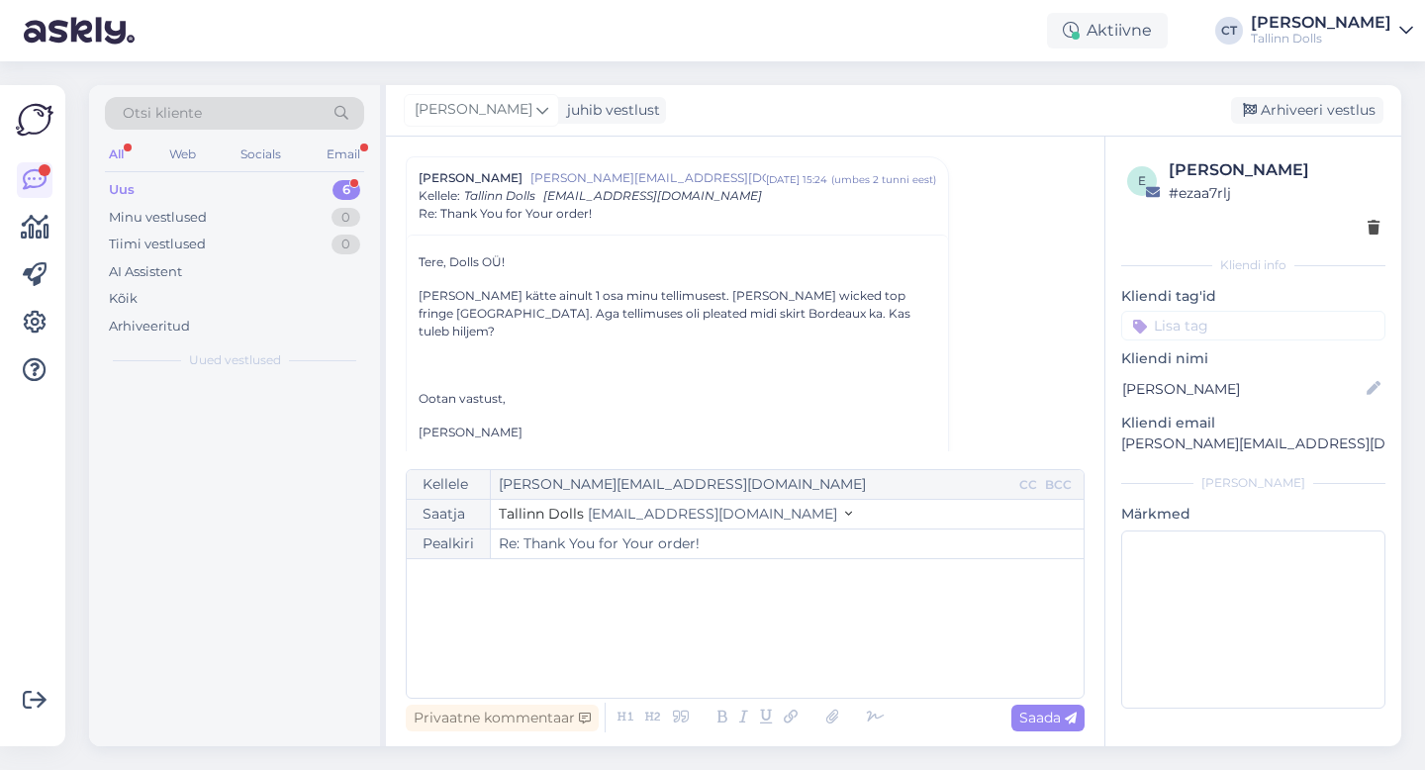
scroll to position [0, 0]
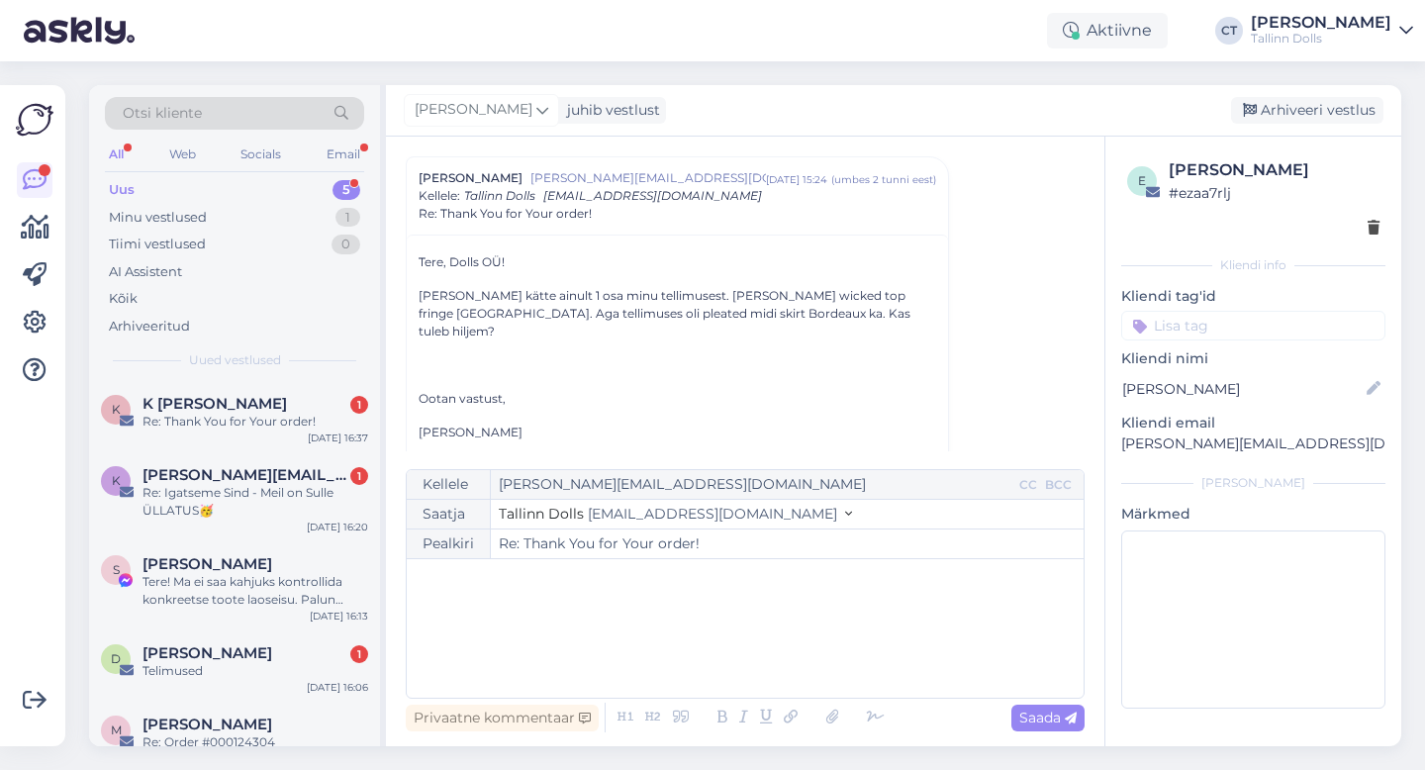
click at [744, 651] on div "﻿" at bounding box center [745, 628] width 657 height 119
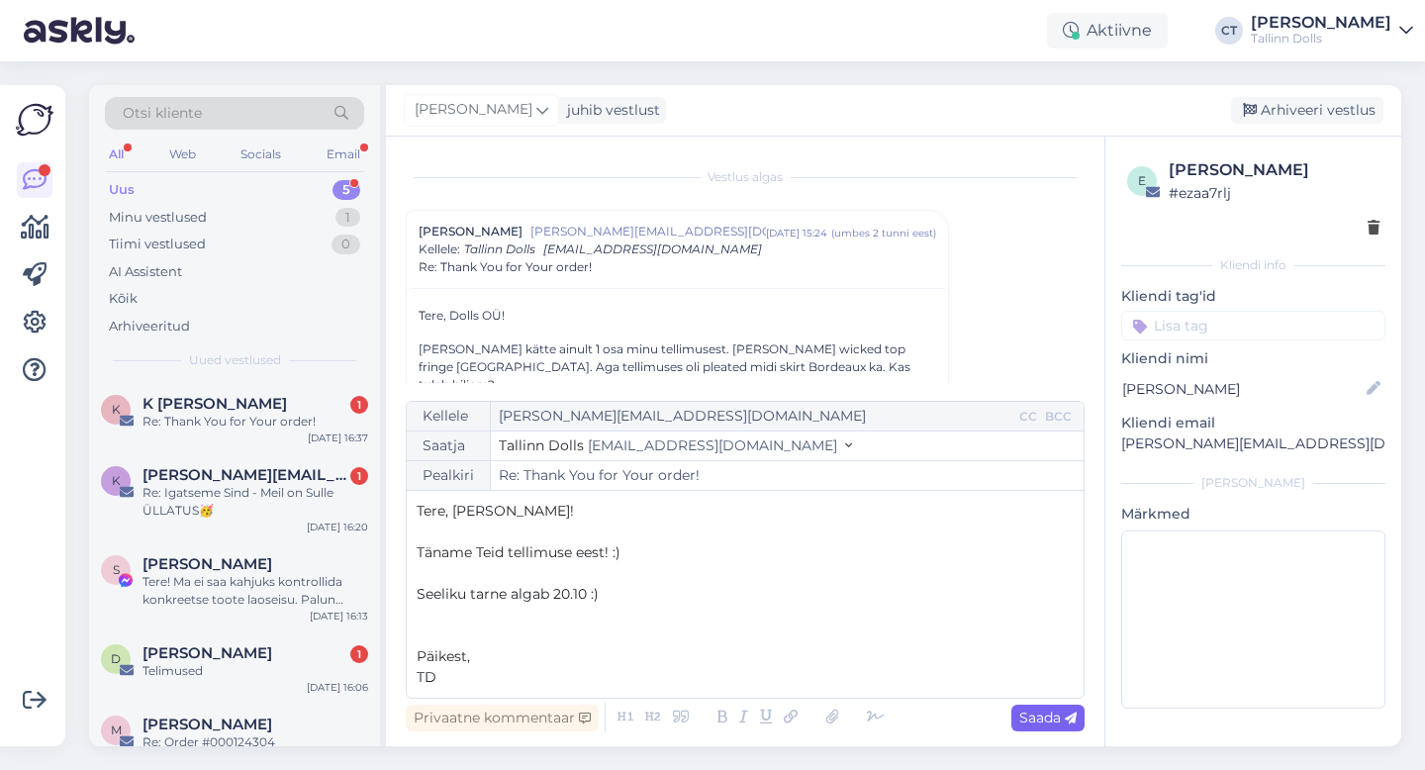
click at [1051, 714] on span "Saada" at bounding box center [1048, 718] width 57 height 18
type input "Re: Thank You for Your order!"
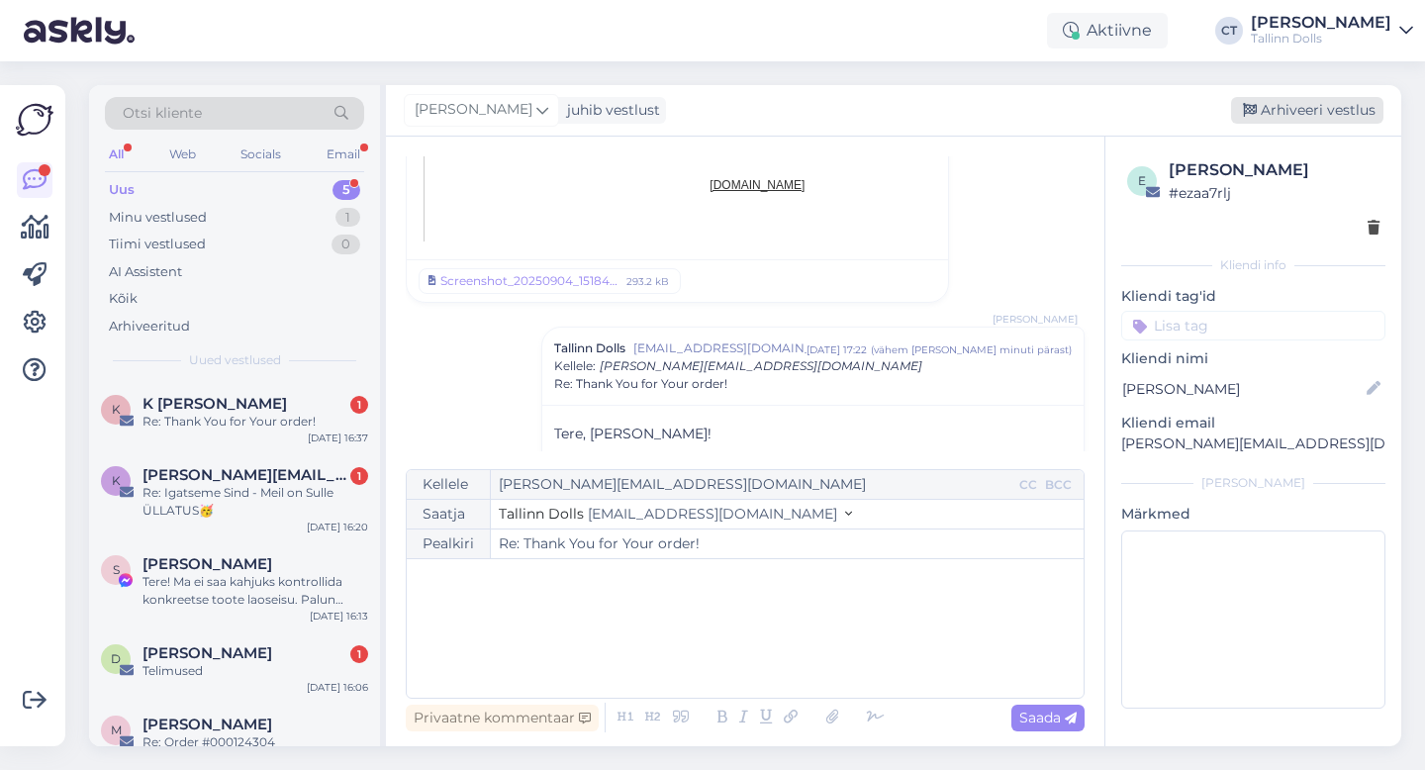
click at [1321, 103] on div "Arhiveeri vestlus" at bounding box center [1307, 110] width 152 height 27
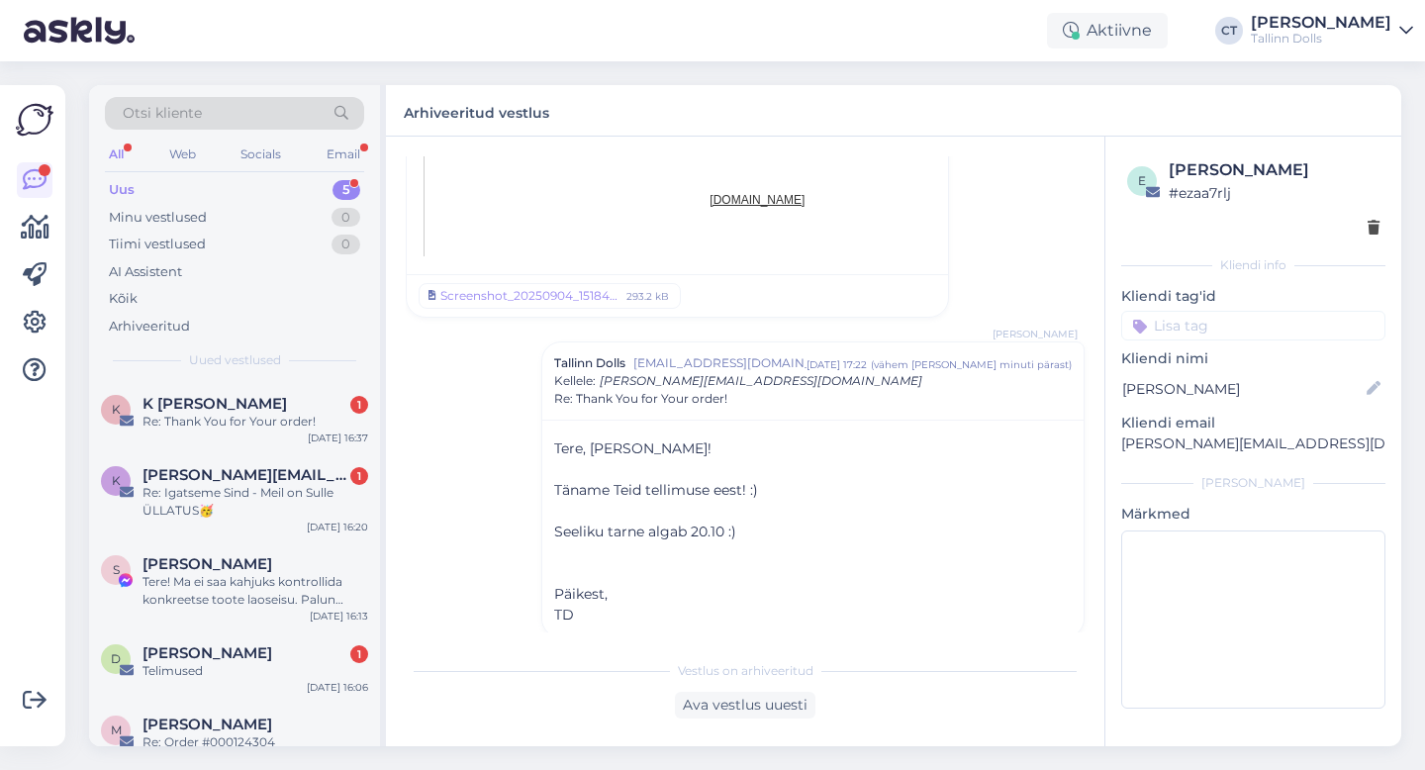
scroll to position [27, 0]
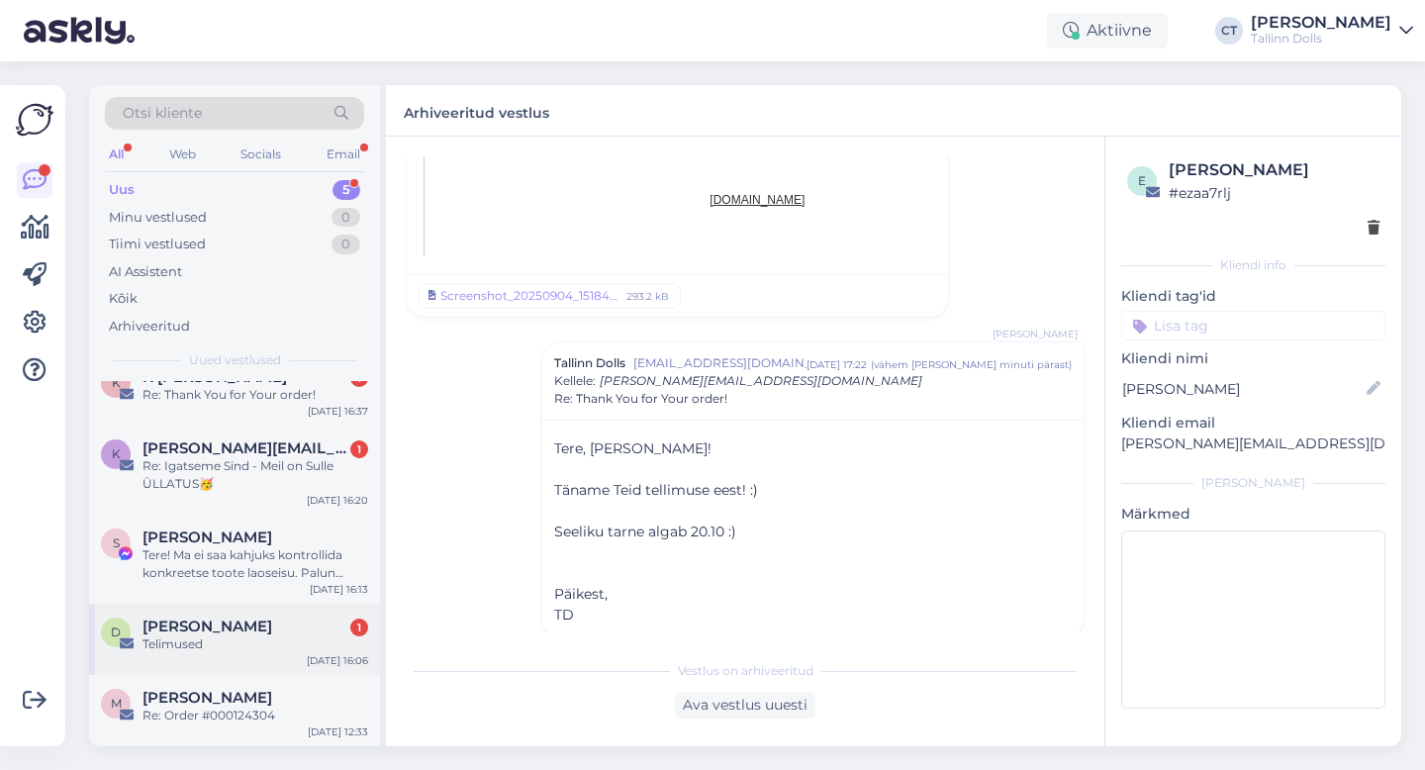
click at [198, 644] on div "Telimused" at bounding box center [256, 644] width 226 height 18
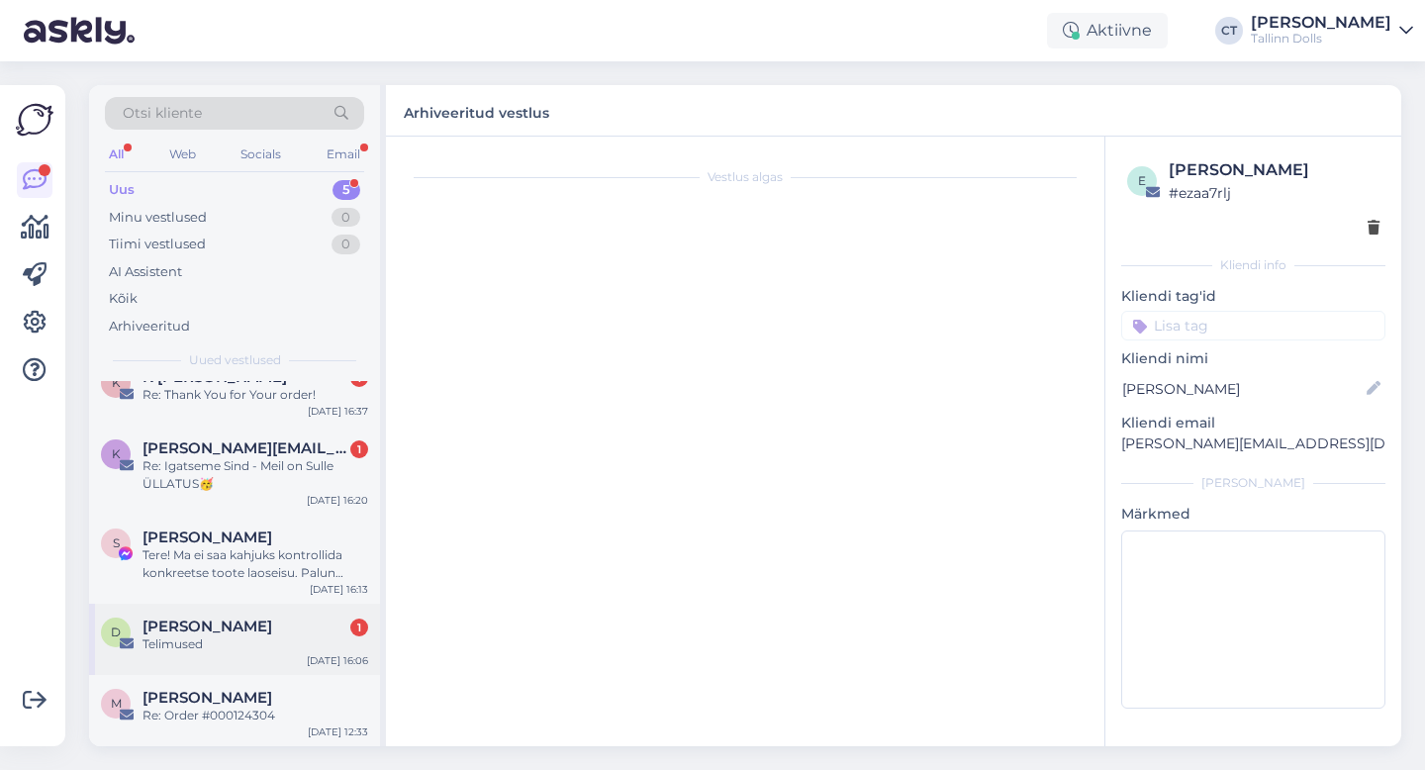
scroll to position [0, 0]
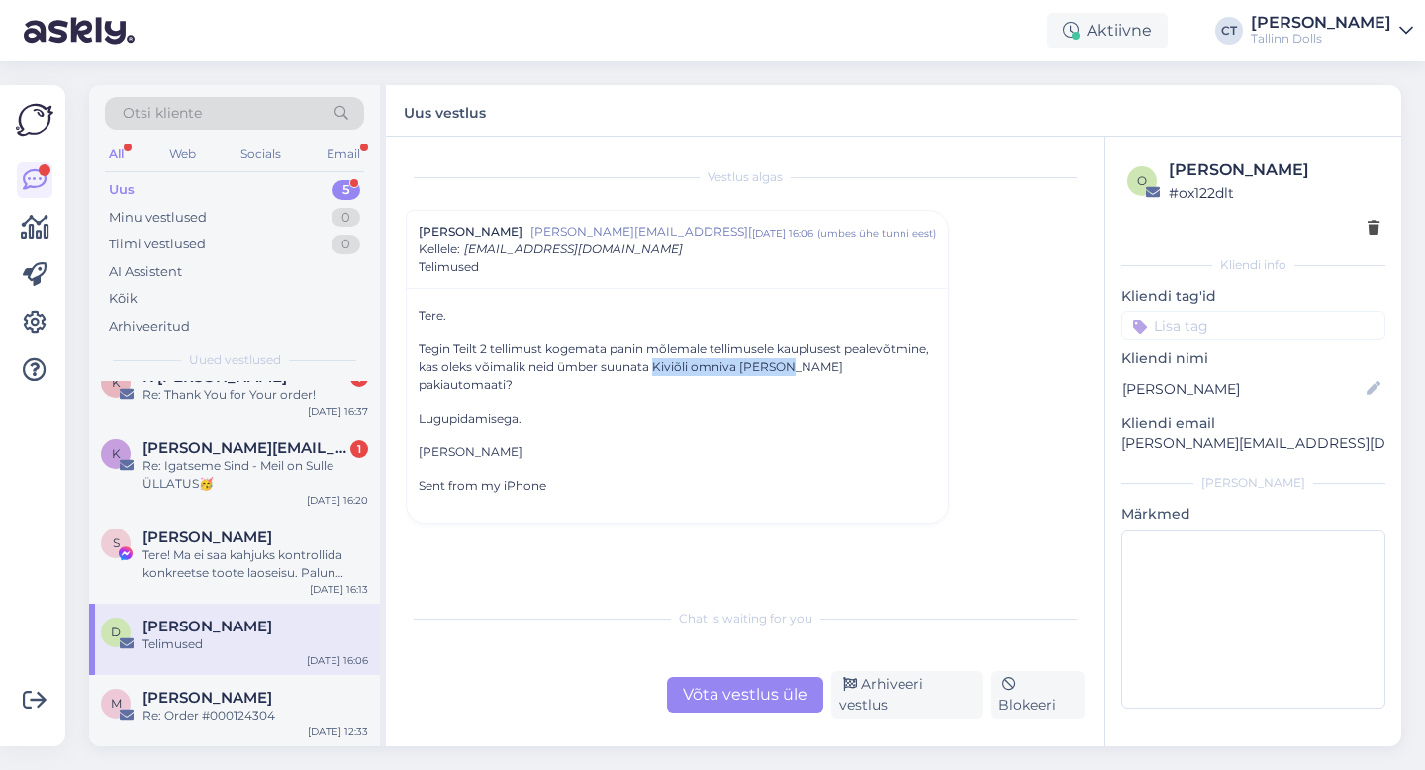
drag, startPoint x: 652, startPoint y: 366, endPoint x: 782, endPoint y: 363, distance: 129.7
click at [782, 363] on p "Tegin Teilt 2 tellimust kogemata panin mõlemale tellimusele kauplusest pealevõt…" at bounding box center [678, 366] width 518 height 53
copy p "Kiviõli omniva [PERSON_NAME]"
click at [720, 703] on div "Võta vestlus üle" at bounding box center [745, 695] width 156 height 36
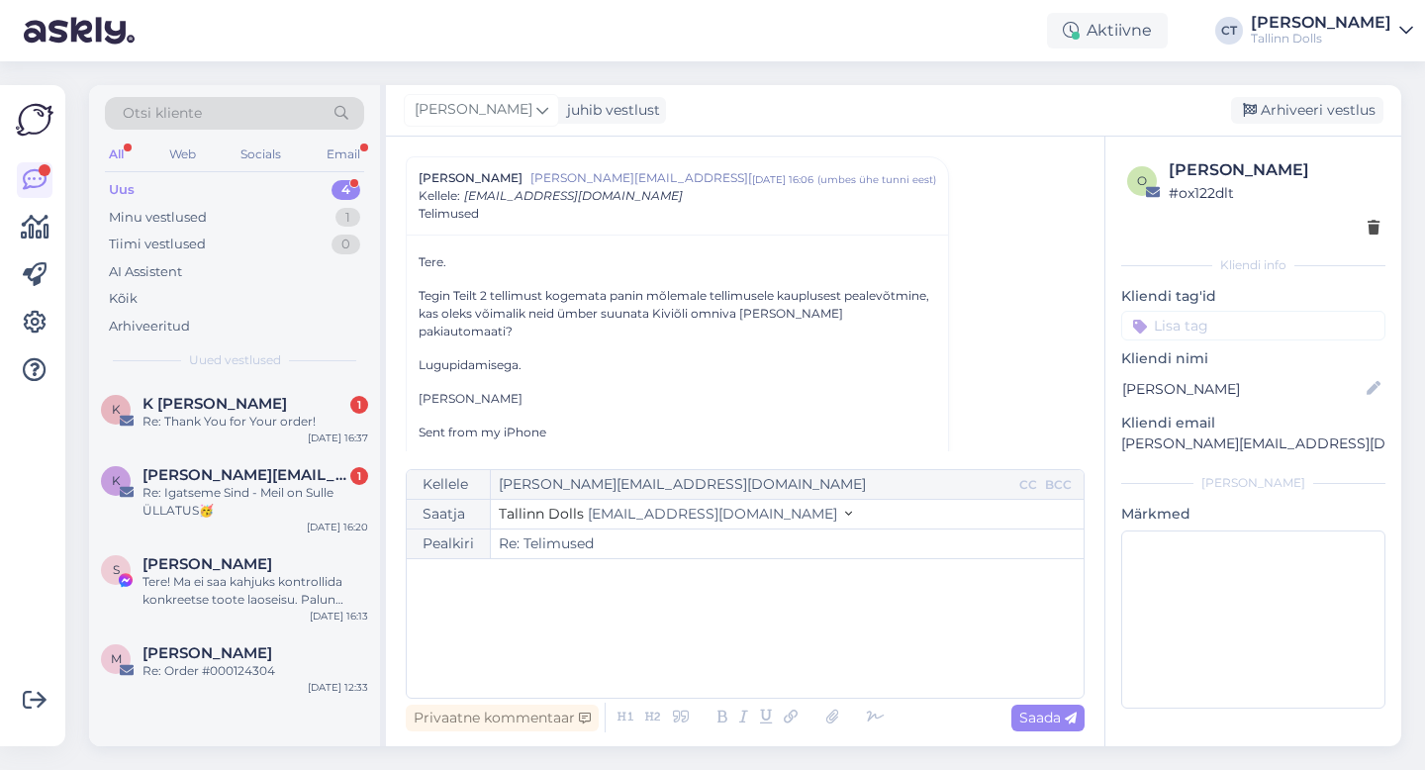
click at [725, 659] on div "﻿" at bounding box center [745, 628] width 657 height 119
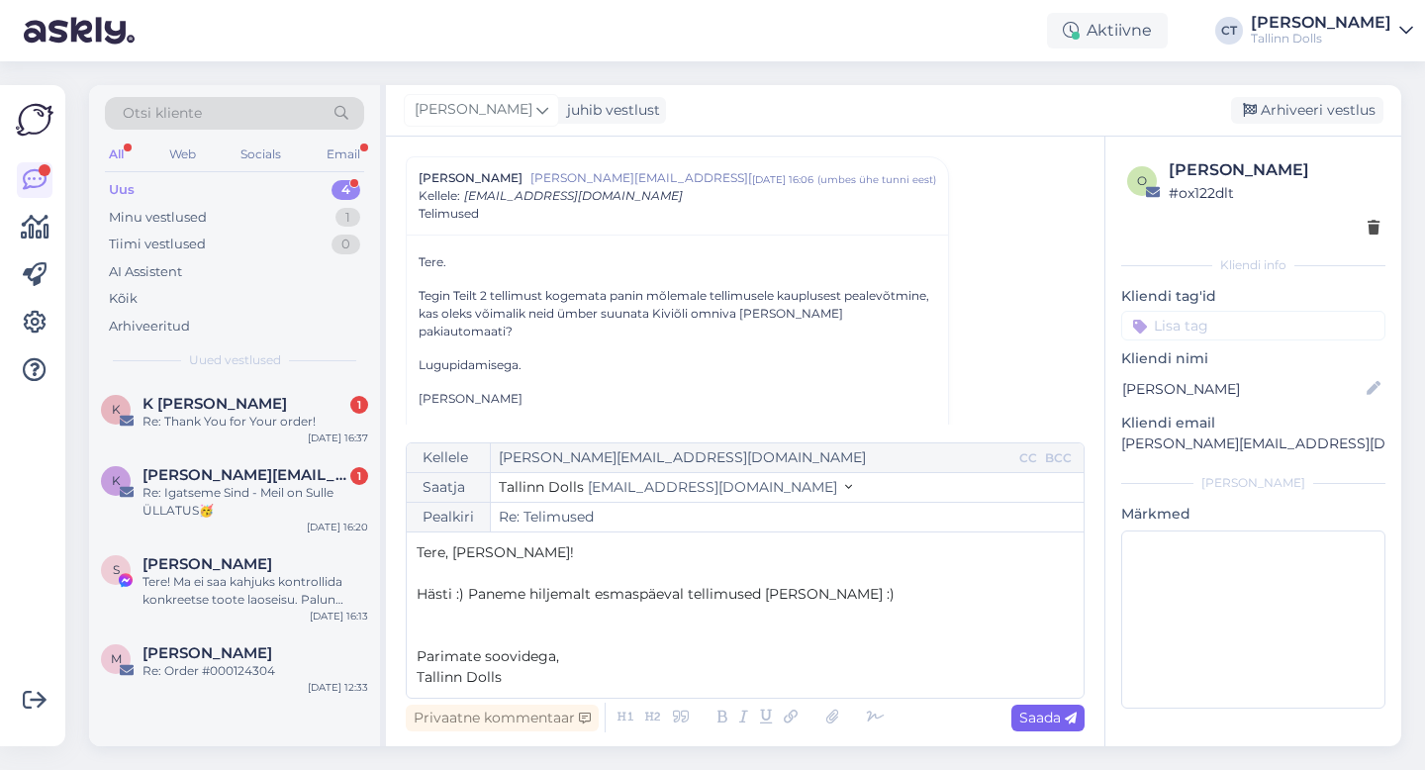
click at [1051, 719] on span "Saada" at bounding box center [1048, 718] width 57 height 18
type input "Re: Re: Telimused"
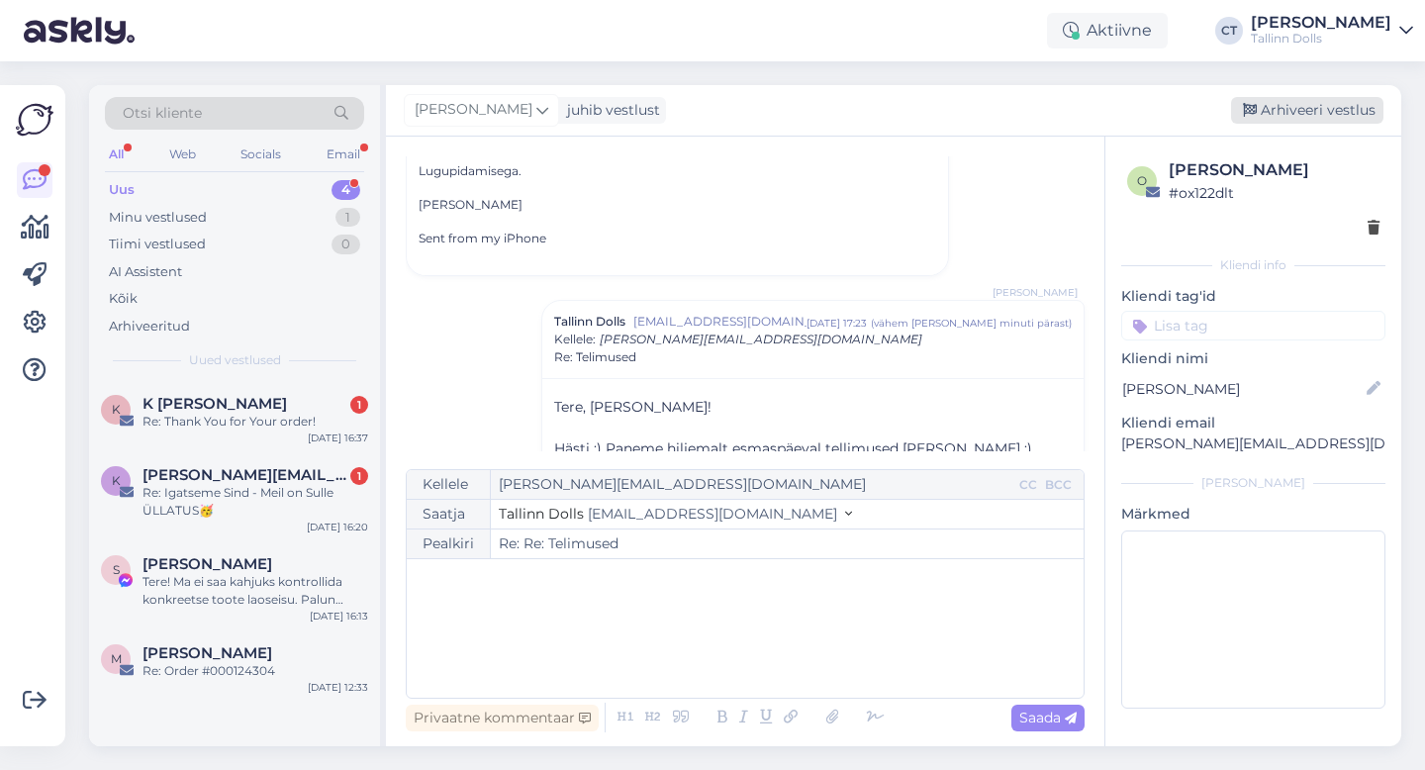
click at [1334, 107] on div "Arhiveeri vestlus" at bounding box center [1307, 110] width 152 height 27
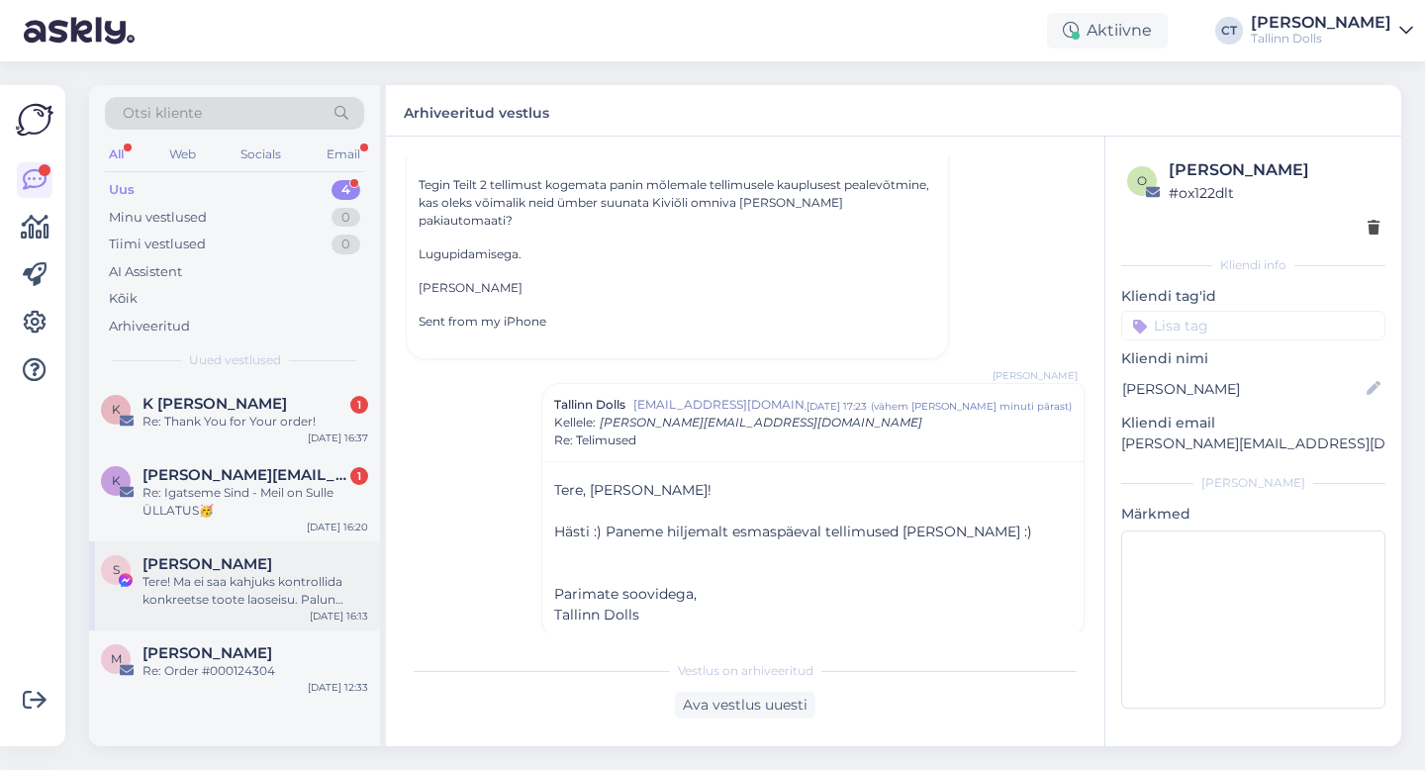
click at [271, 585] on div "Tere! Ma ei saa kahjuks kontrollida konkreetse toote laoseisu. Palun oodake, ma…" at bounding box center [256, 591] width 226 height 36
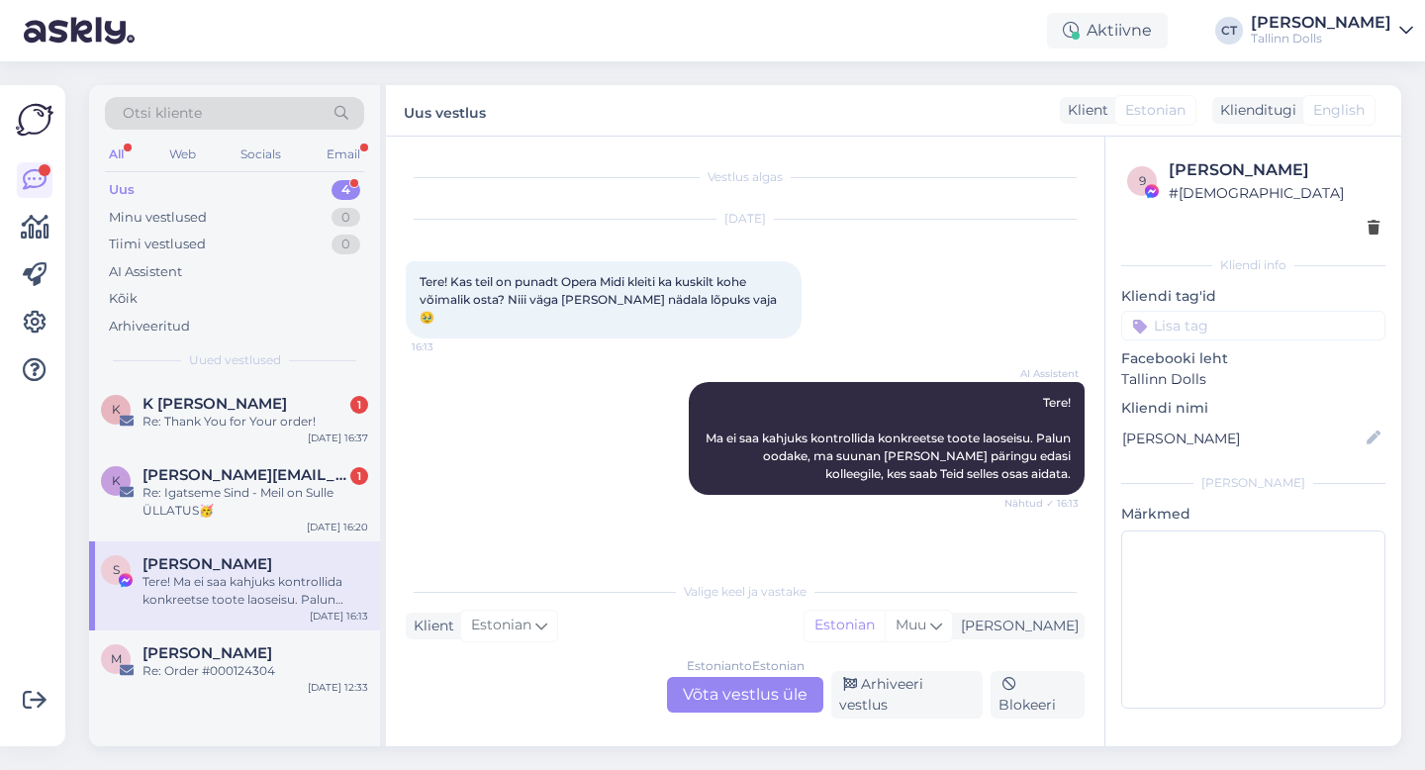
click at [739, 697] on div "Estonian to Estonian Võta vestlus üle" at bounding box center [745, 695] width 156 height 36
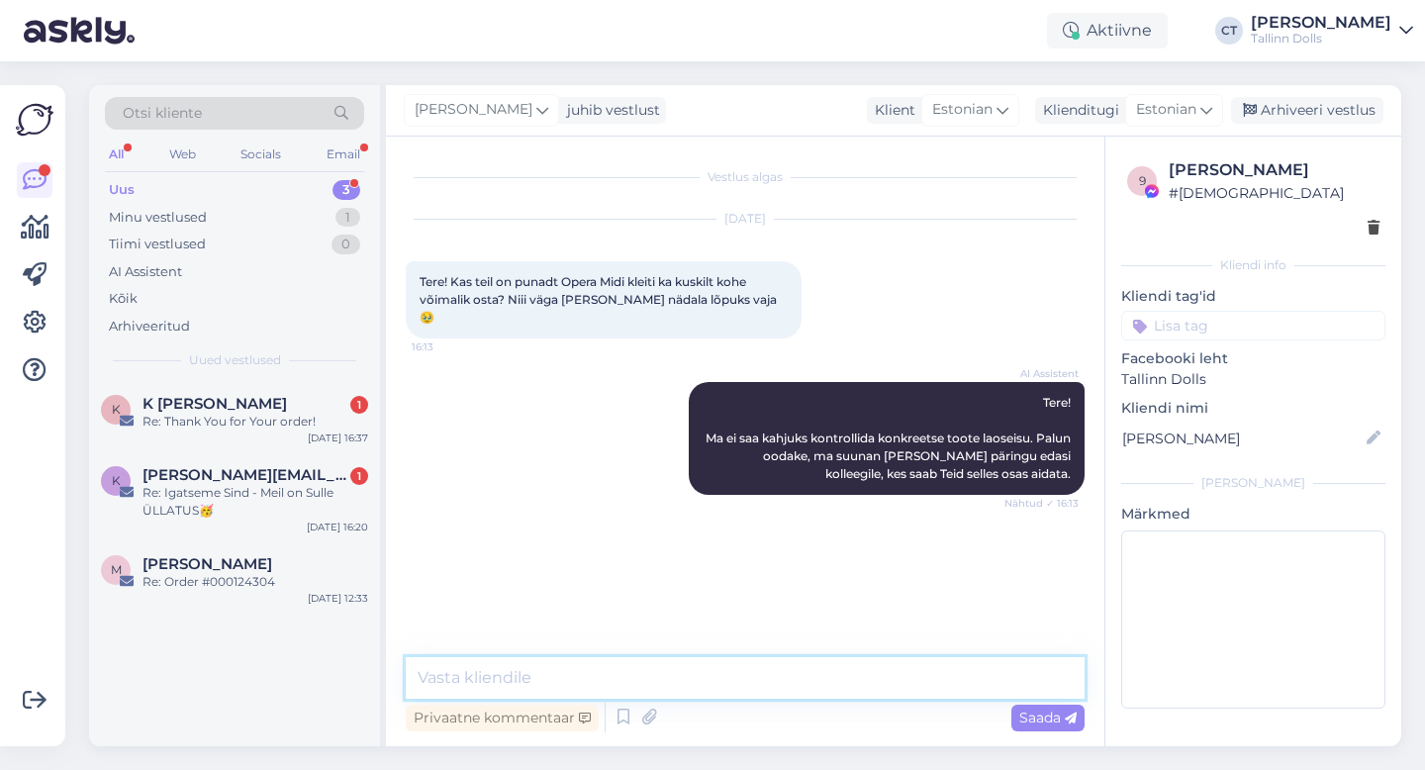
click at [740, 686] on textarea at bounding box center [745, 678] width 679 height 42
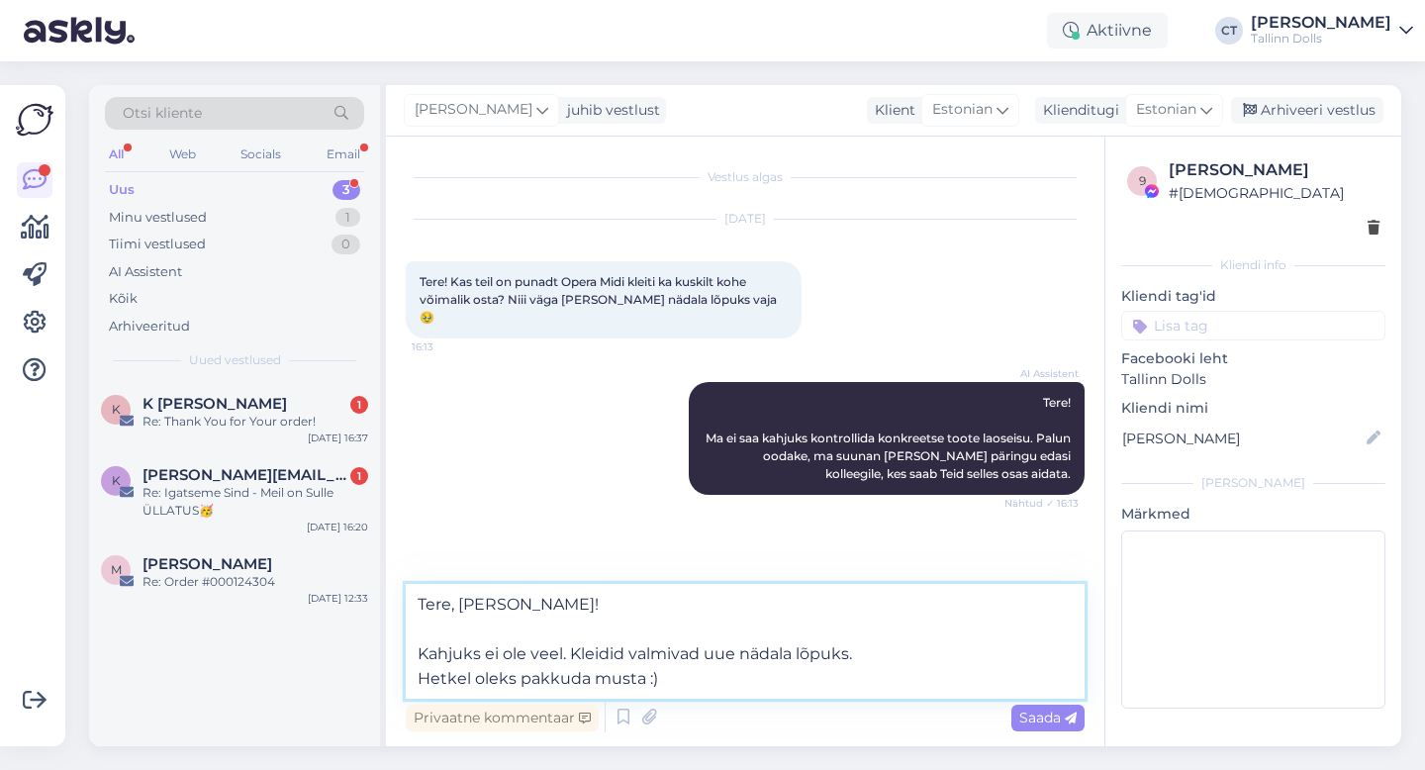
type textarea "Tere, [PERSON_NAME]! Kahjuks ei ole veel. Kleidid valmivad uue nädala lõpuks. H…"
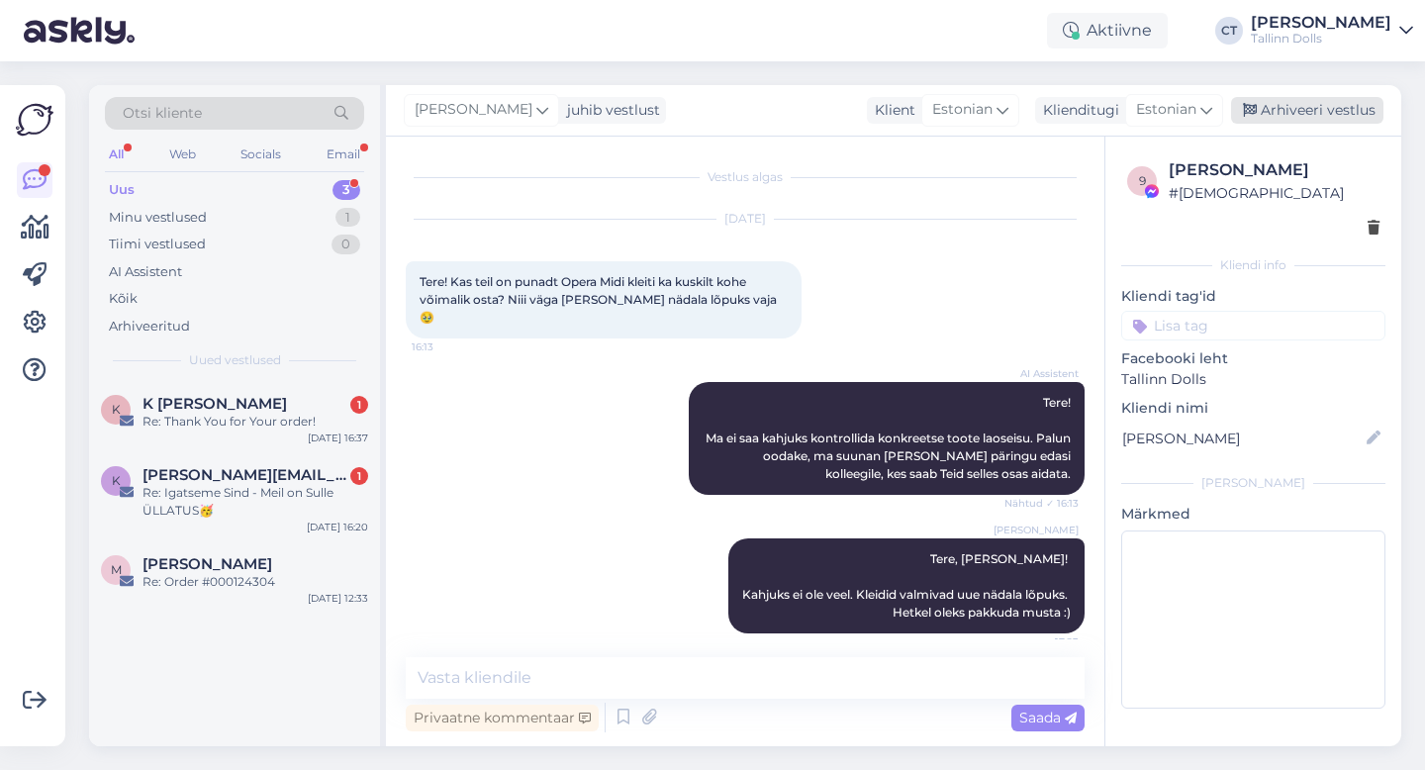
click at [1349, 107] on div "Arhiveeri vestlus" at bounding box center [1307, 110] width 152 height 27
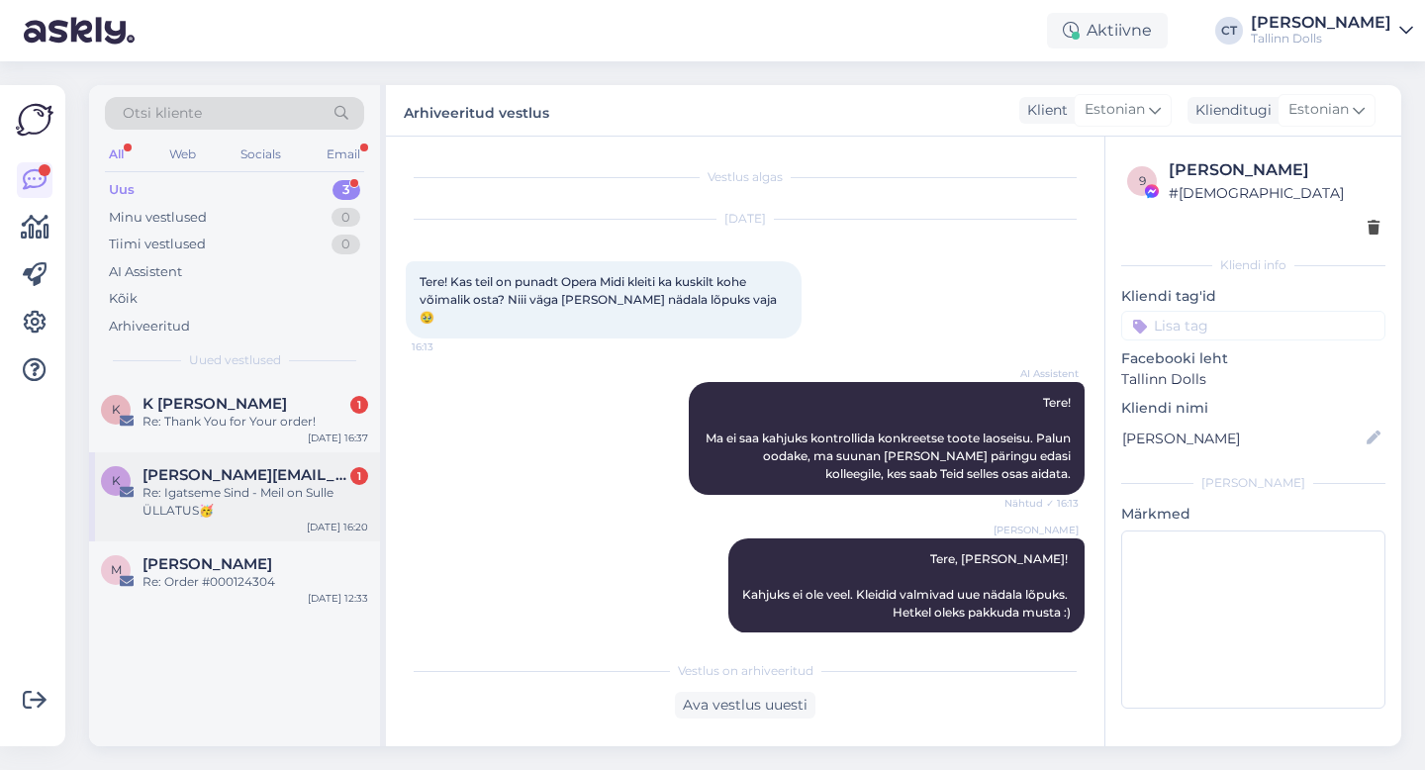
click at [288, 499] on div "Re: Igatseme Sind - Meil on Sulle ÜLLATUS🥳" at bounding box center [256, 502] width 226 height 36
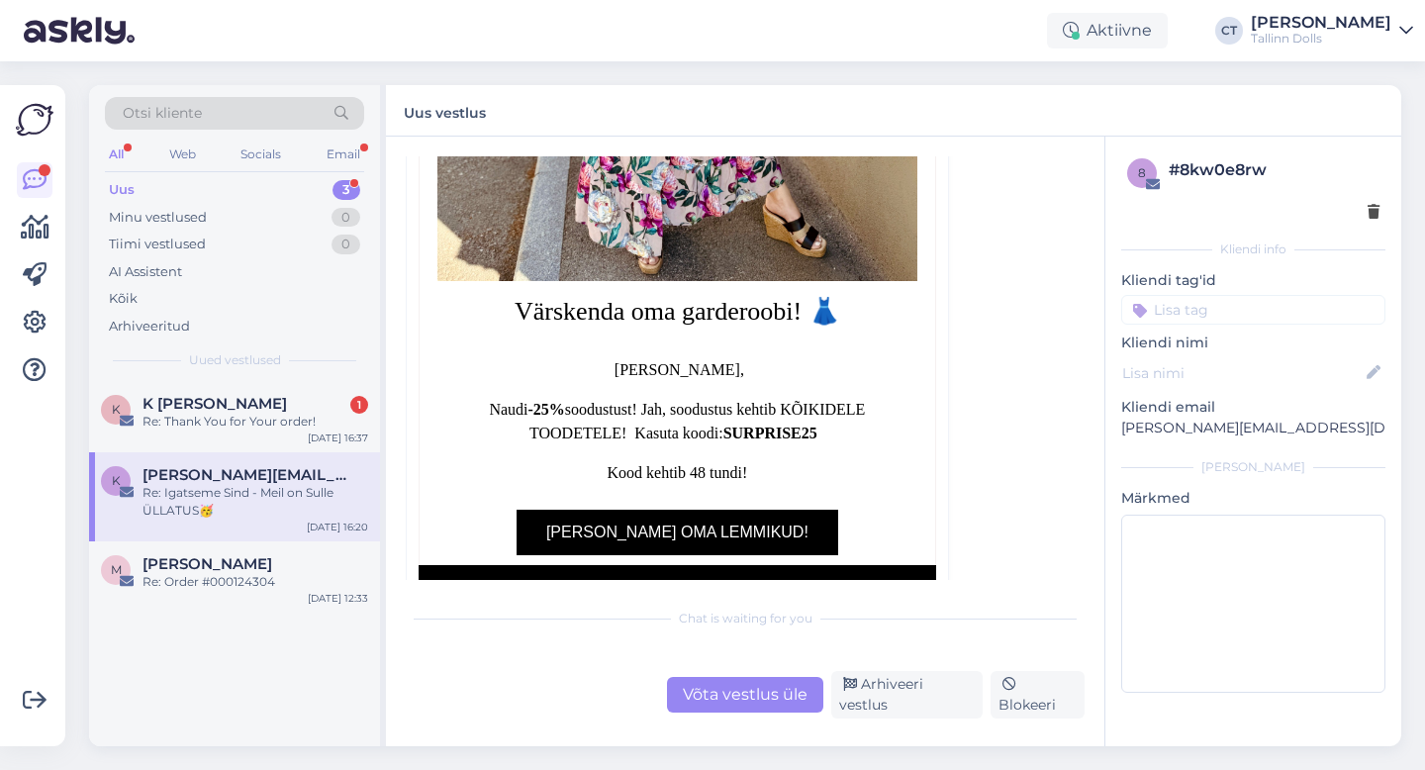
scroll to position [2092, 0]
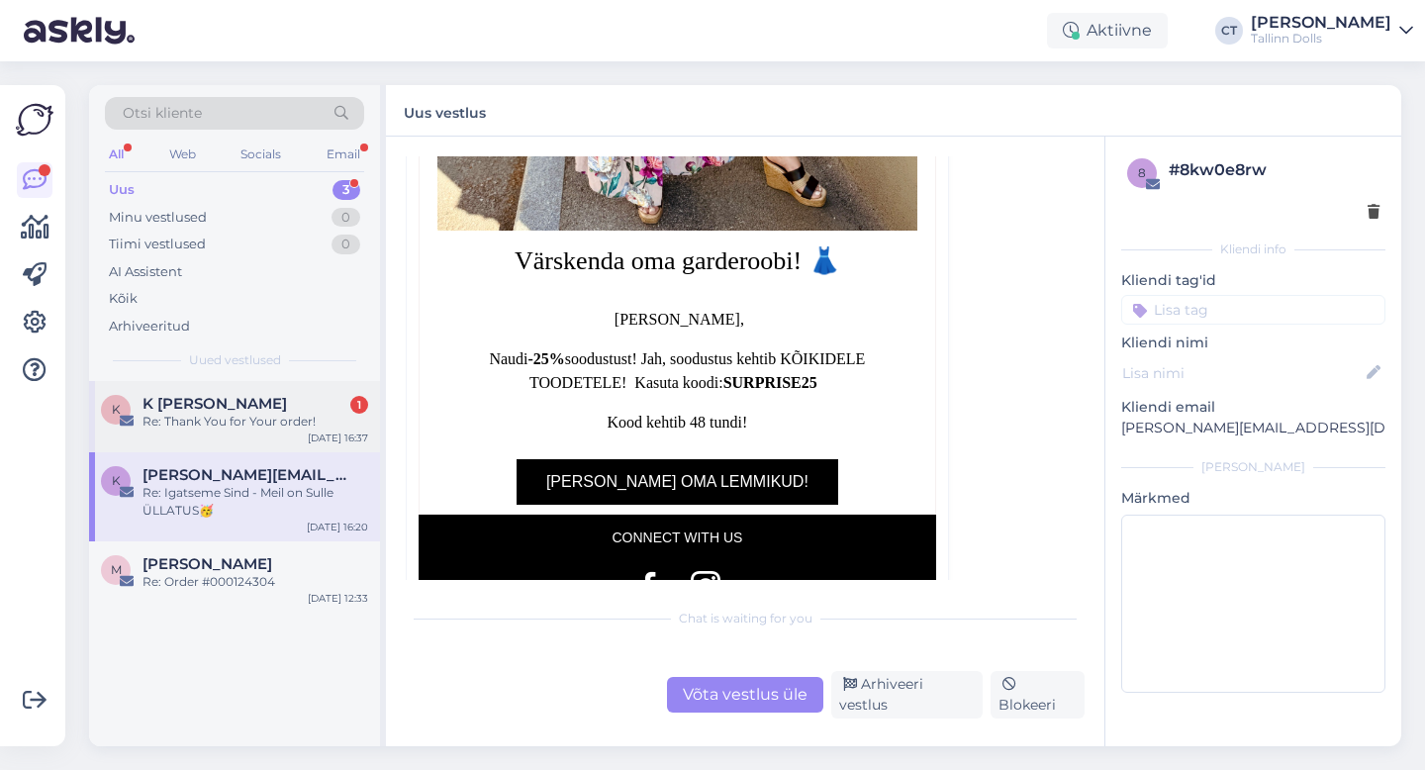
click at [246, 405] on span "K [PERSON_NAME]" at bounding box center [215, 404] width 145 height 18
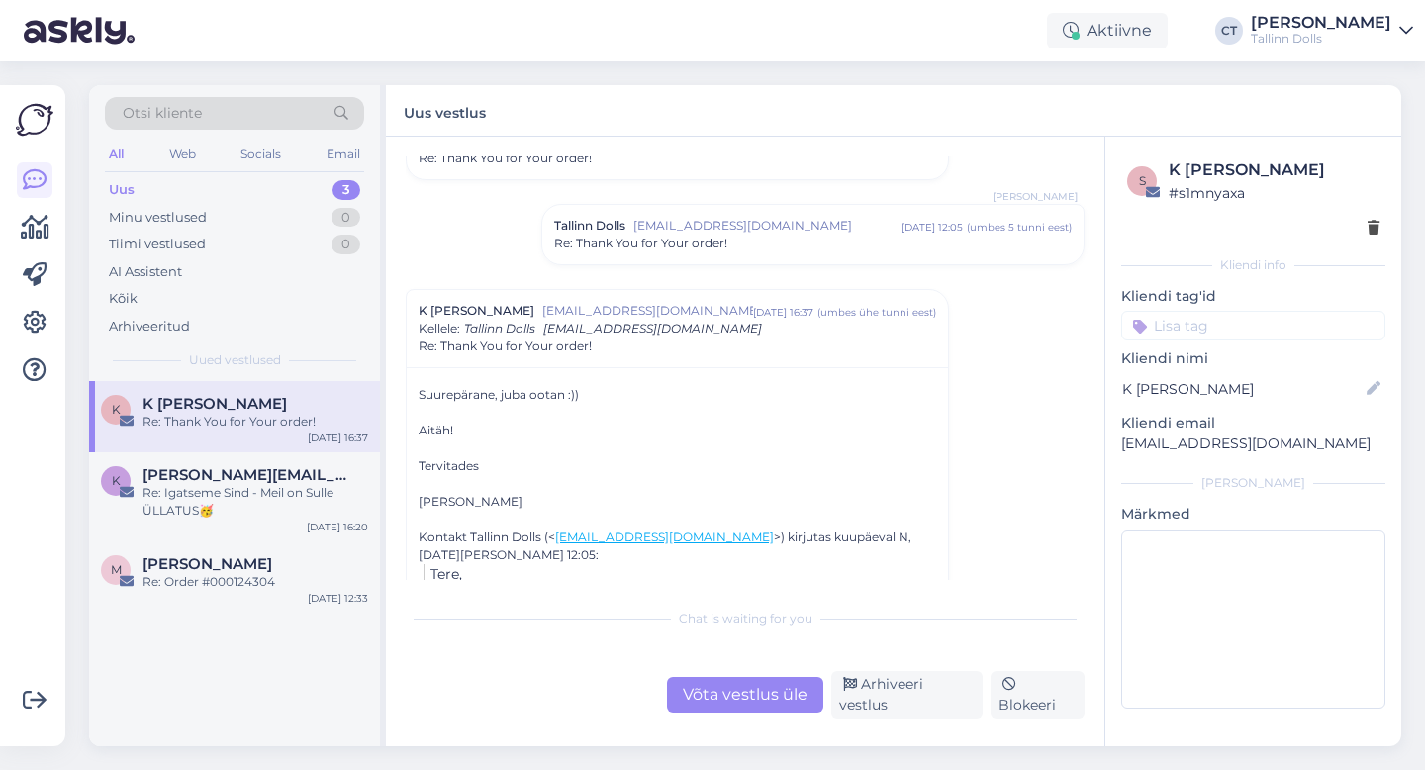
scroll to position [294, 0]
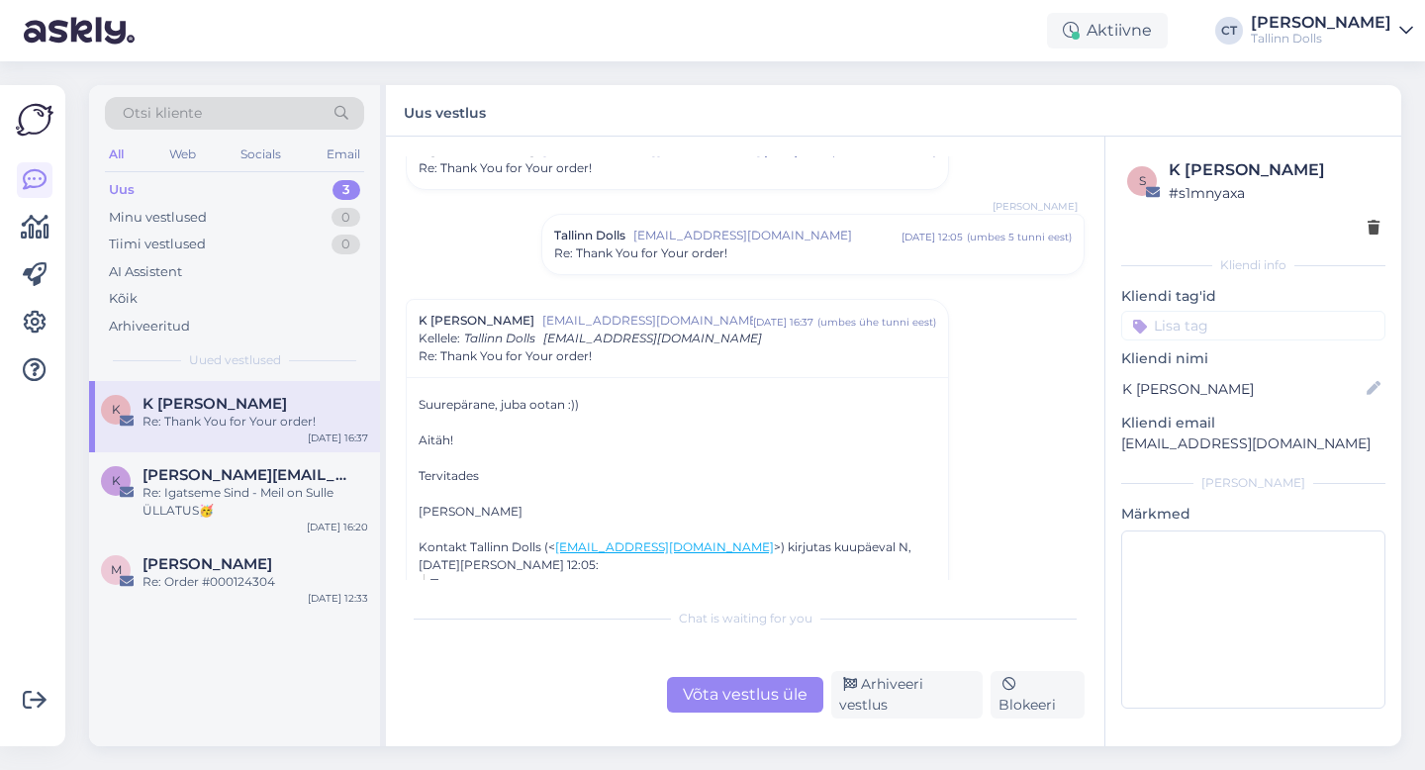
click at [661, 255] on span "Re: Thank You for Your order!" at bounding box center [640, 253] width 173 height 18
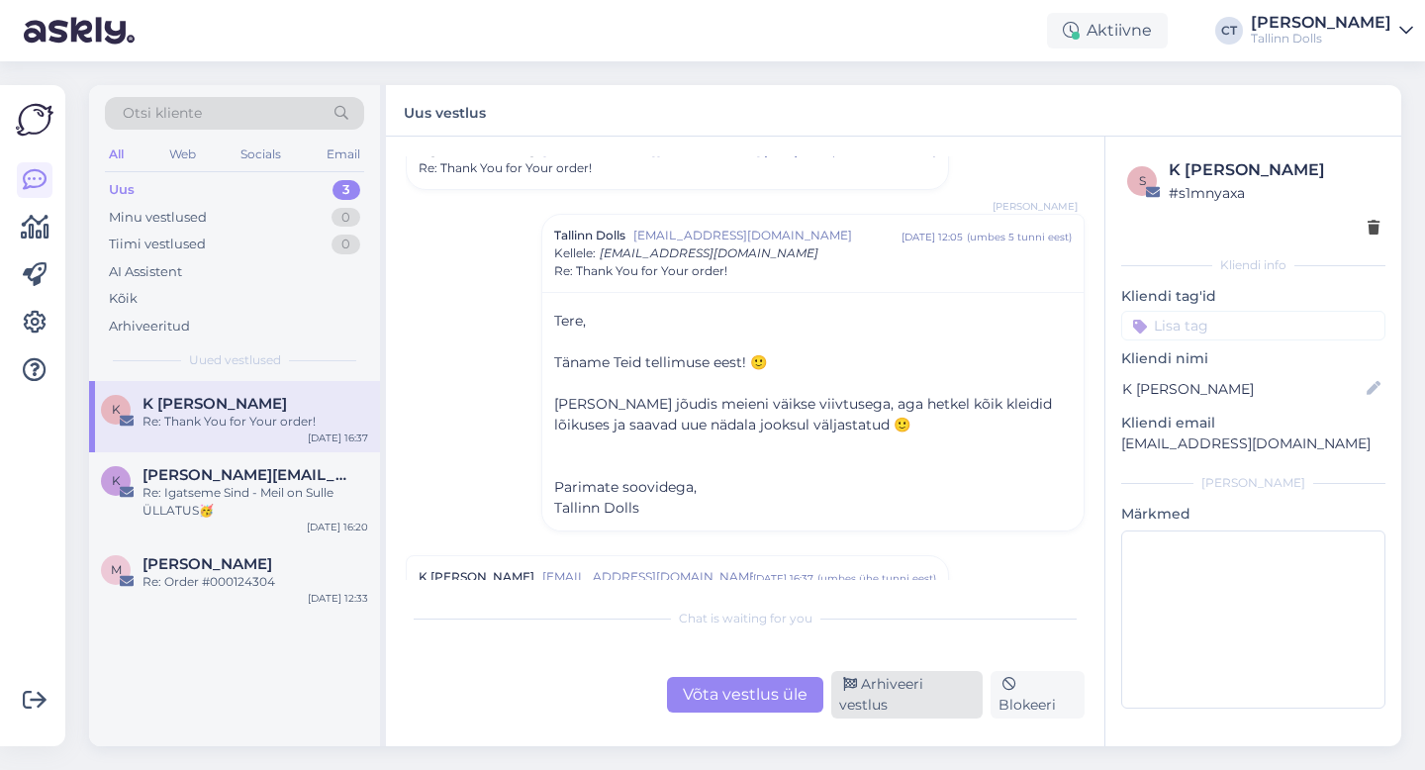
click at [933, 697] on div "Arhiveeri vestlus" at bounding box center [906, 695] width 151 height 48
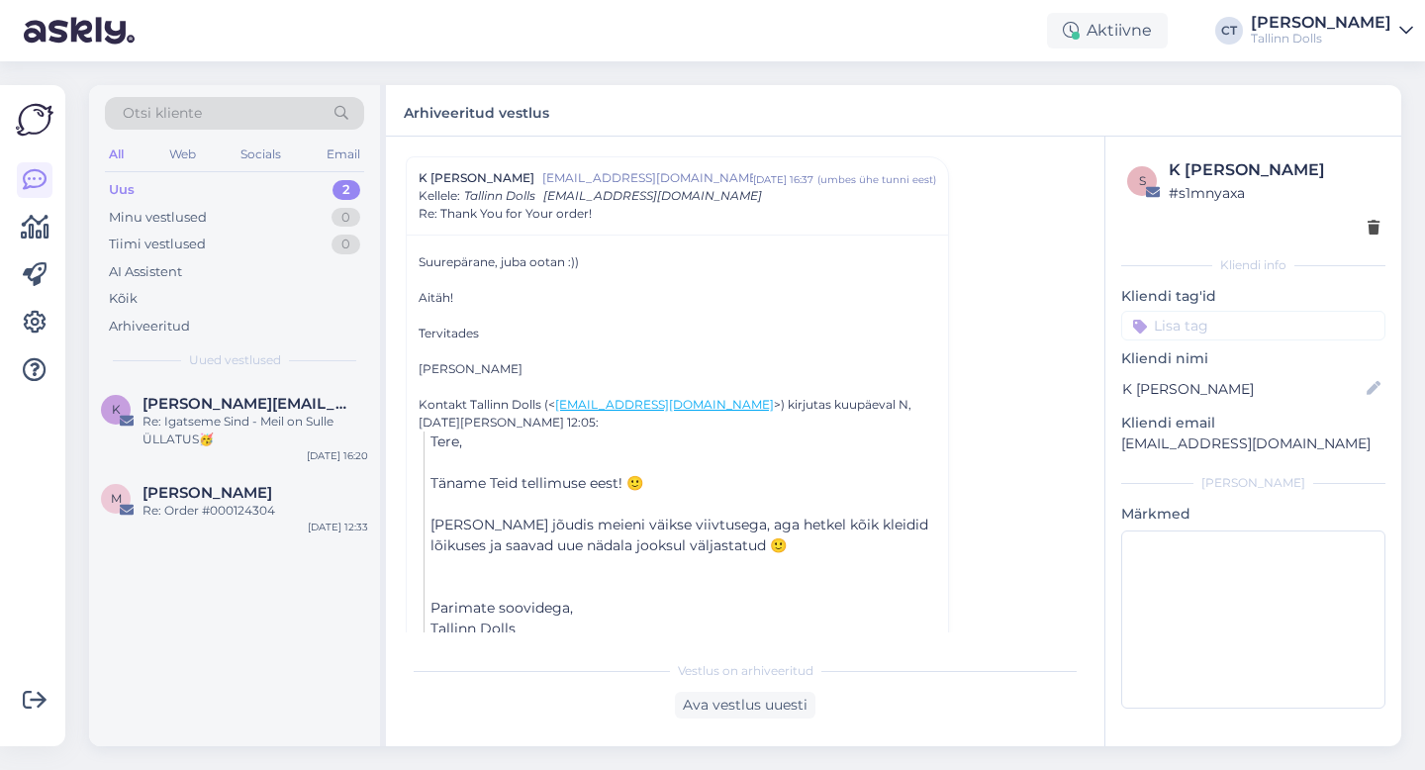
click at [282, 369] on div "Otsi kliente All Web Socials Email Uus 2 Minu vestlused 0 Tiimi vestlused 0 AI …" at bounding box center [234, 233] width 291 height 296
click at [278, 410] on div "[PERSON_NAME][EMAIL_ADDRESS][DOMAIN_NAME]" at bounding box center [256, 404] width 226 height 18
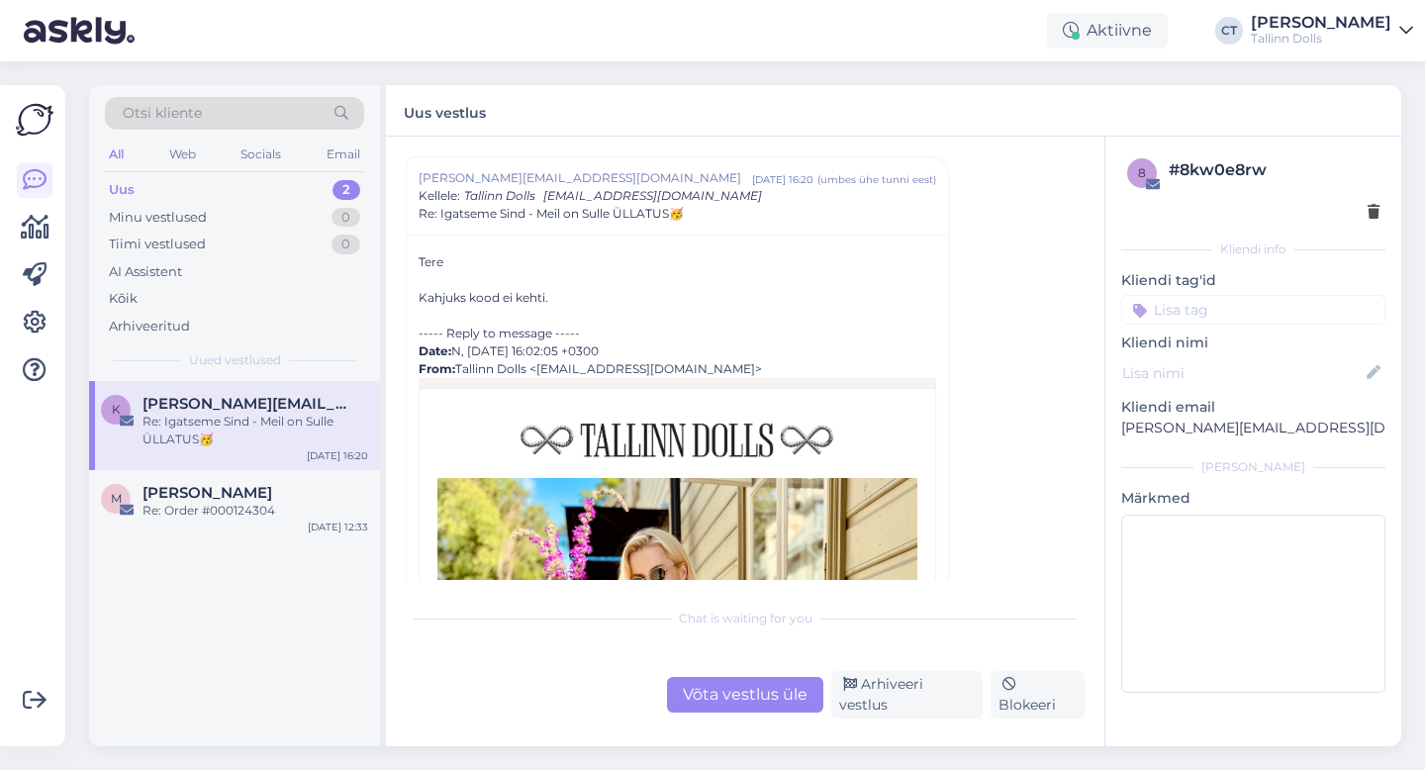
click at [984, 265] on div "Vestlus algas [EMAIL_ADDRESS][DOMAIN_NAME] [DATE] 11:45 ( 5 kuu eest ) Re: Item…" at bounding box center [754, 368] width 697 height 424
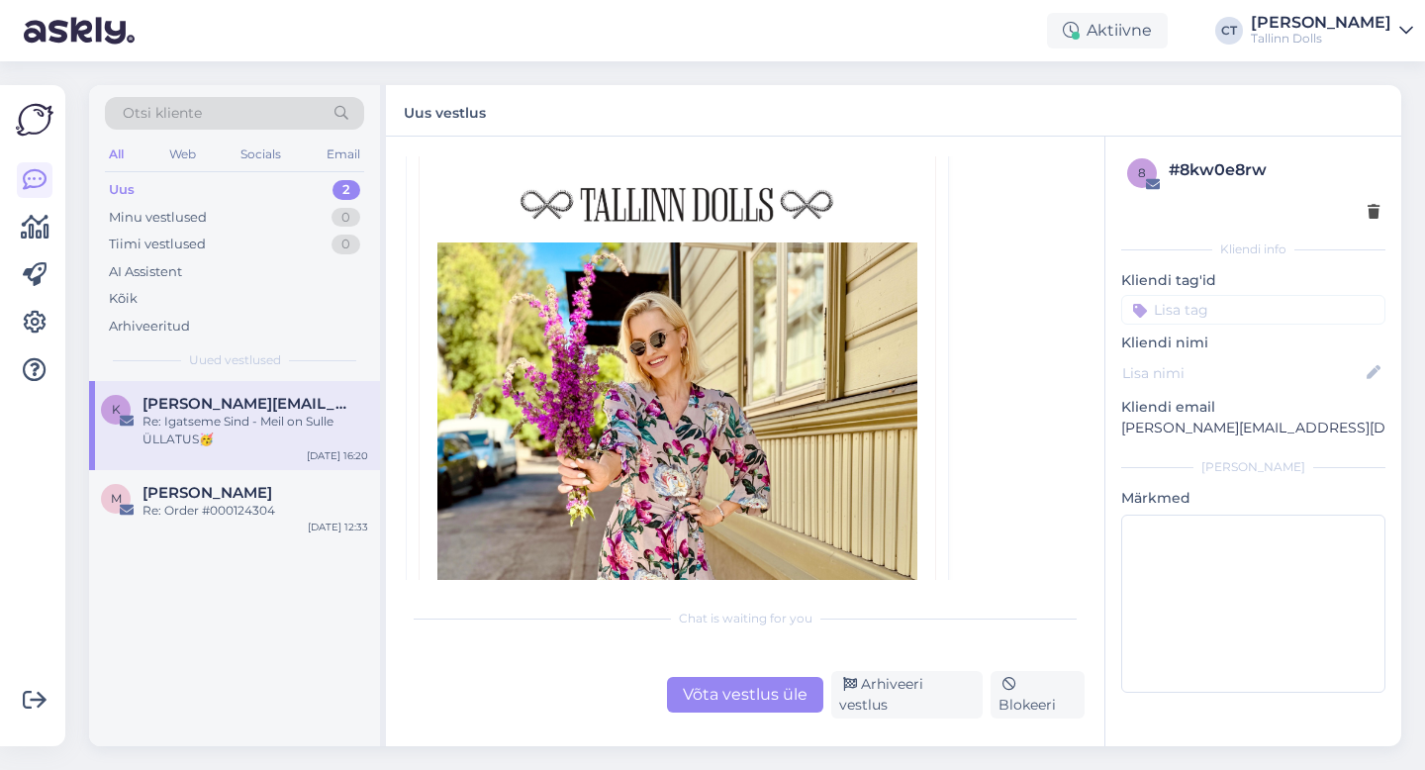
scroll to position [1495, 0]
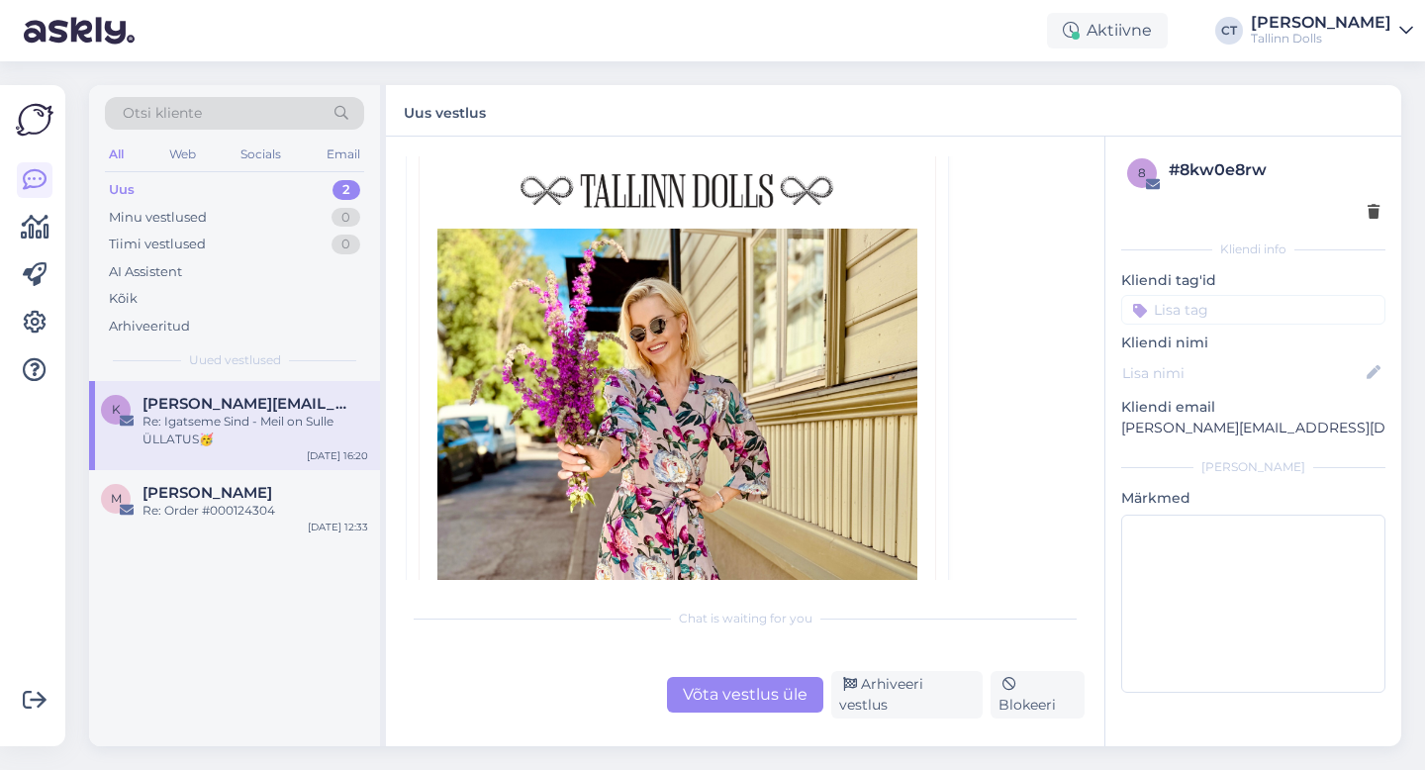
click at [742, 721] on div "Vestlus algas [EMAIL_ADDRESS][DOMAIN_NAME] [DATE] 11:45 ( 5 kuu eest ) Re: Item…" at bounding box center [745, 442] width 719 height 610
click at [742, 709] on div "Võta vestlus üle" at bounding box center [745, 695] width 156 height 36
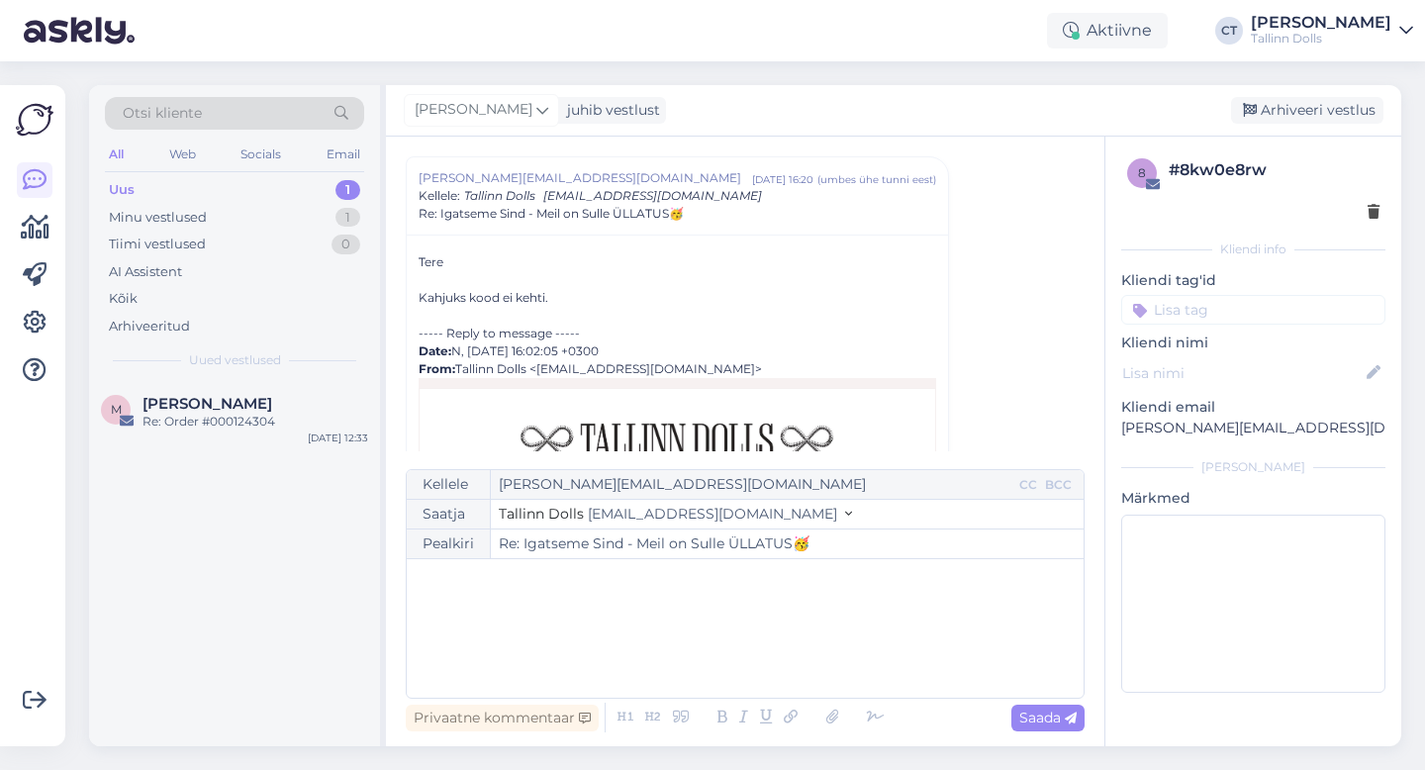
click at [742, 640] on div "﻿" at bounding box center [745, 628] width 657 height 119
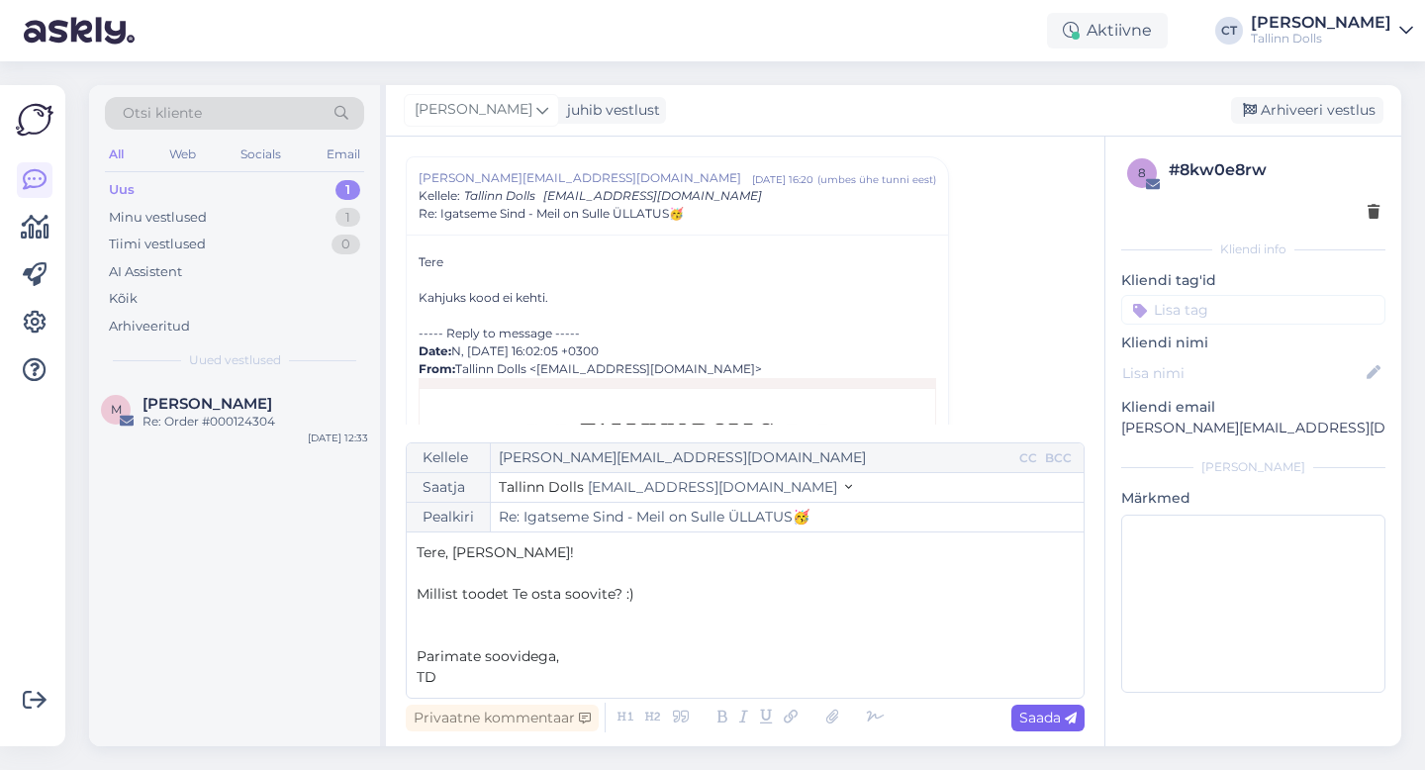
click at [1062, 716] on span "Saada" at bounding box center [1048, 718] width 57 height 18
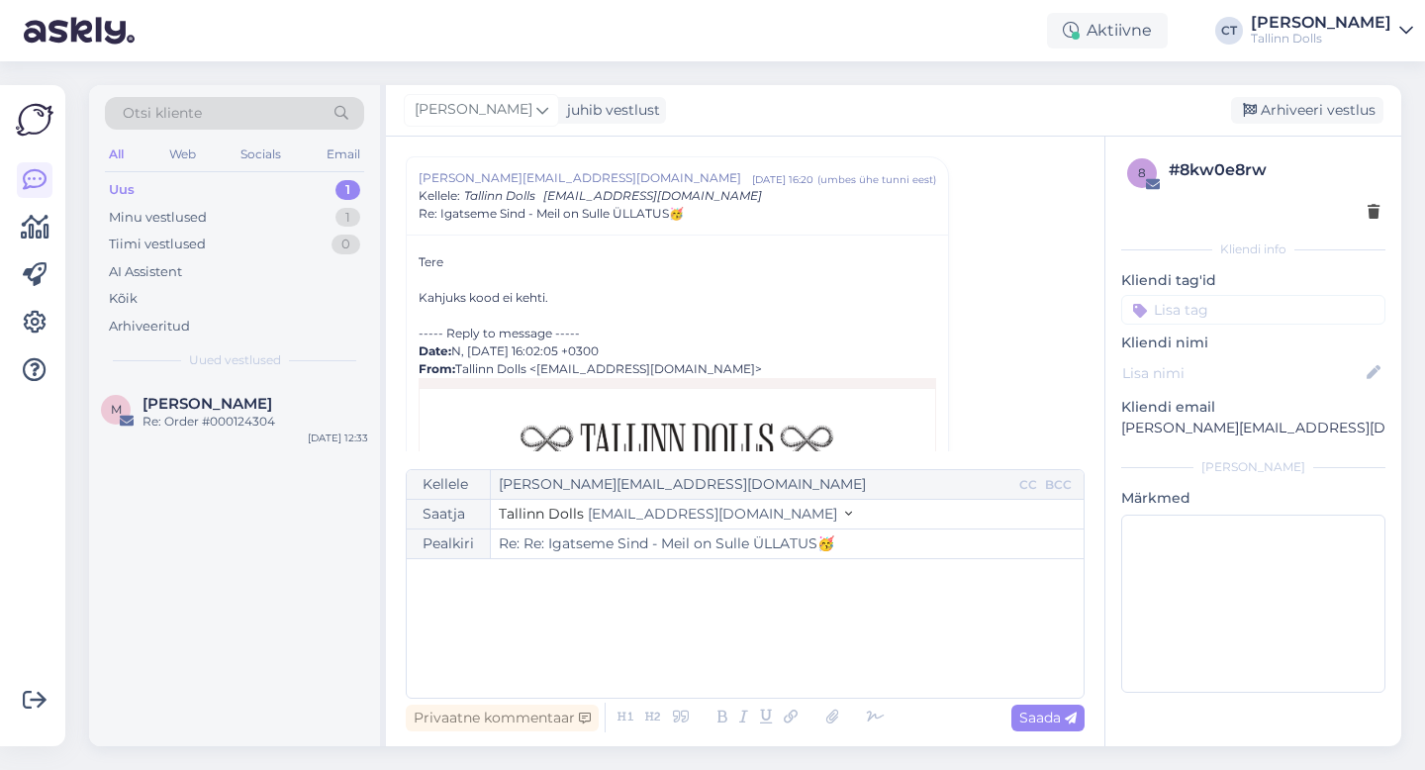
type input "Re: Re: Igatseme Sind - Meil on Sulle ÜLLATUS🥳"
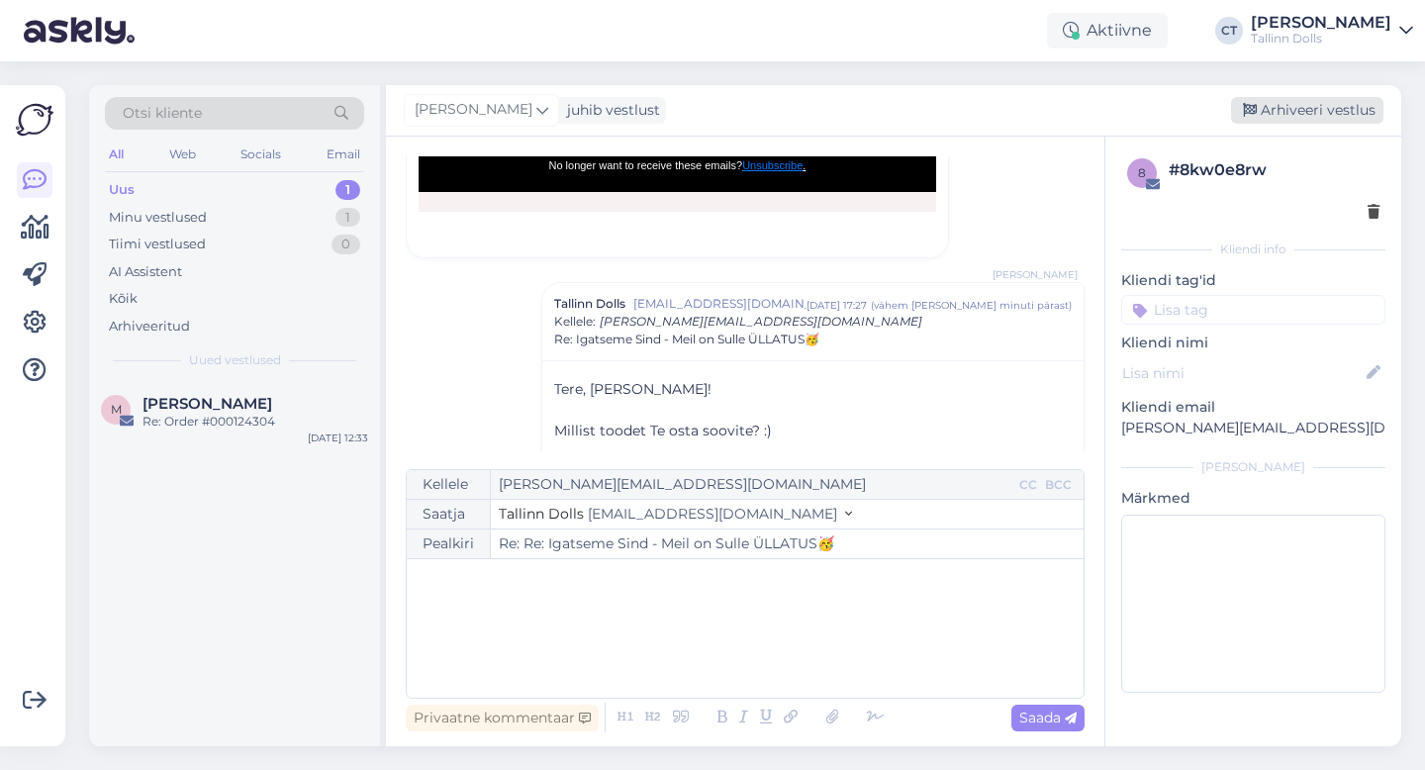
click at [1332, 106] on div "Arhiveeri vestlus" at bounding box center [1307, 110] width 152 height 27
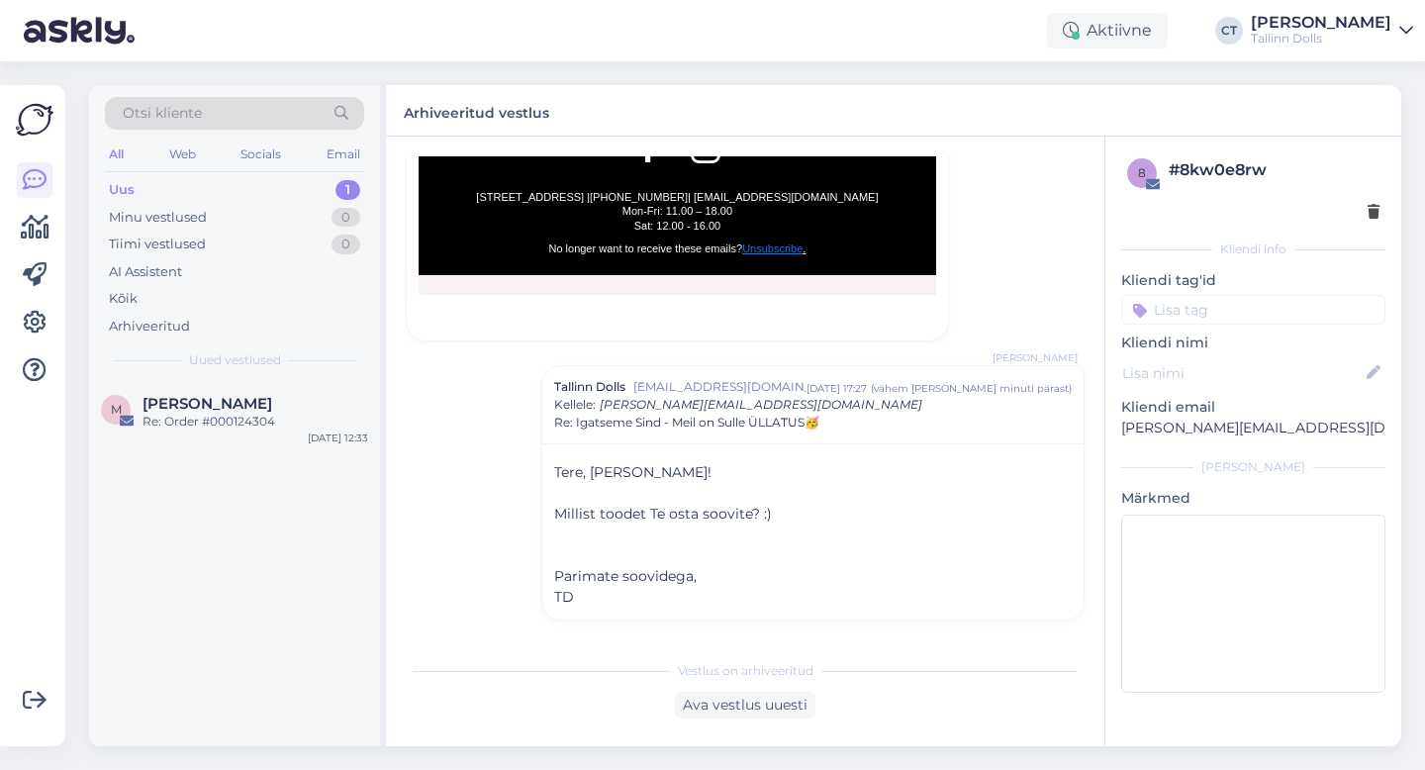
scroll to position [2530, 0]
